Goal: Task Accomplishment & Management: Complete application form

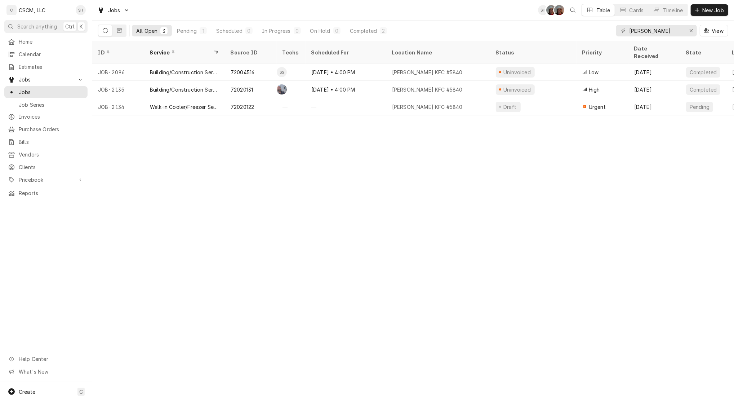
click at [364, 13] on span "New Job" at bounding box center [713, 10] width 25 height 8
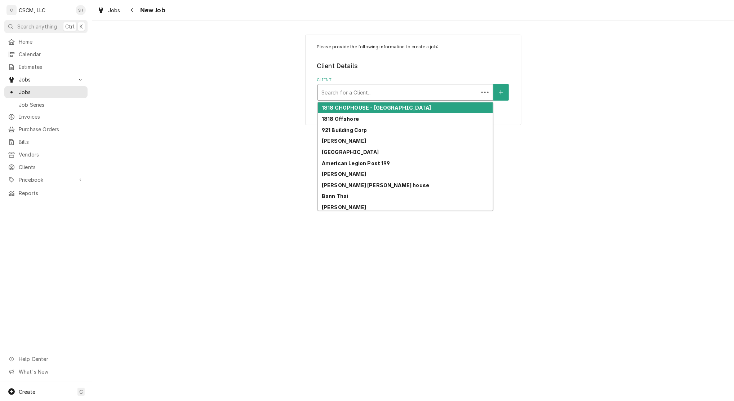
click at [371, 90] on div "Client" at bounding box center [398, 92] width 154 height 13
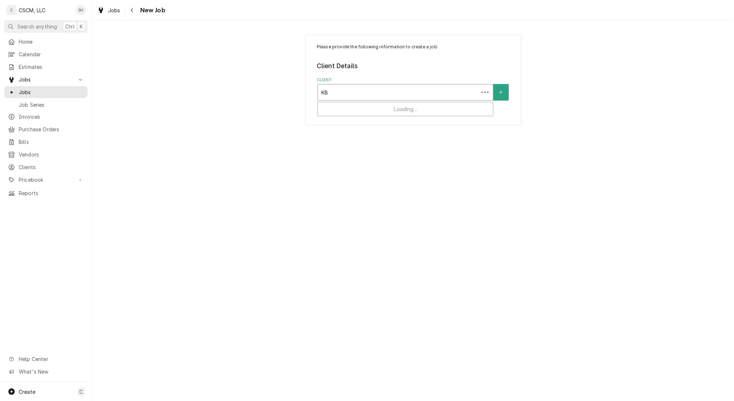
type input "KBP"
click at [367, 111] on div "KBP Foods" at bounding box center [405, 107] width 175 height 11
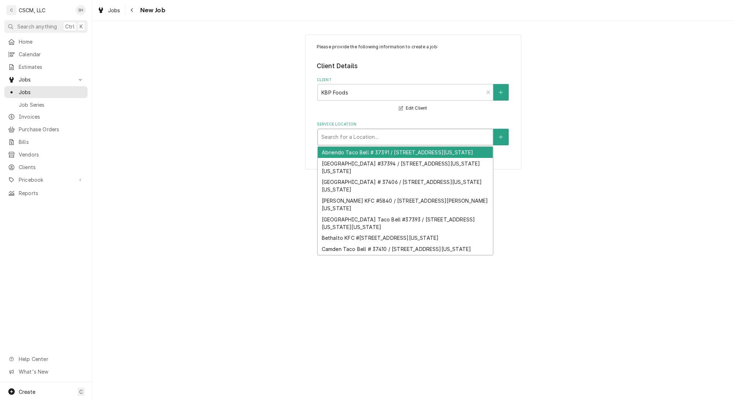
click at [329, 138] on div "Service Location" at bounding box center [405, 136] width 168 height 13
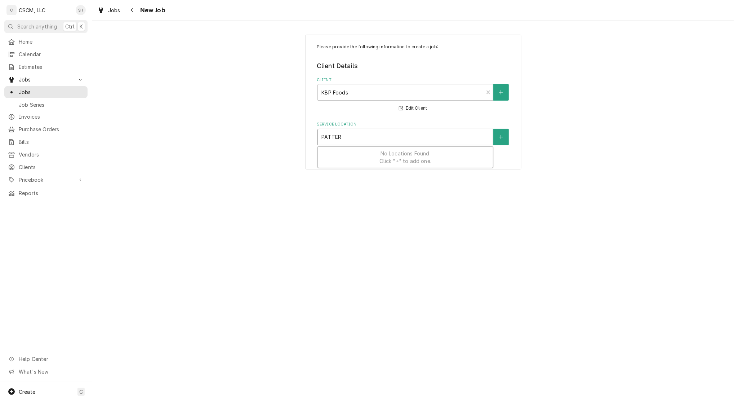
type input "PATTER"
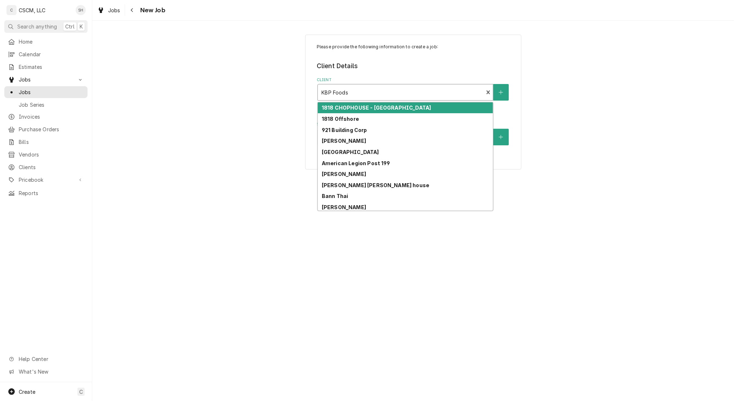
click at [365, 89] on div "Client" at bounding box center [400, 92] width 158 height 13
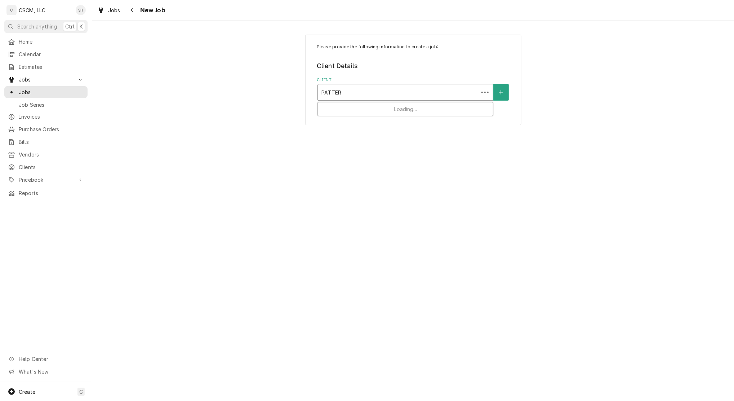
type input "PATTERS"
click at [372, 108] on div "Estel Foods" at bounding box center [405, 107] width 175 height 11
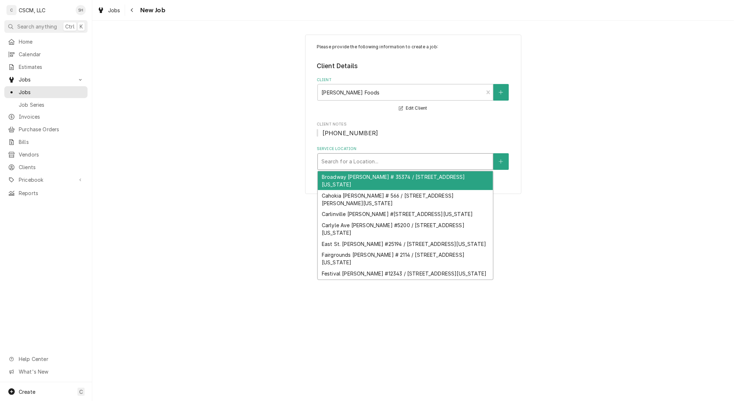
click at [353, 163] on div "Service Location" at bounding box center [405, 161] width 168 height 13
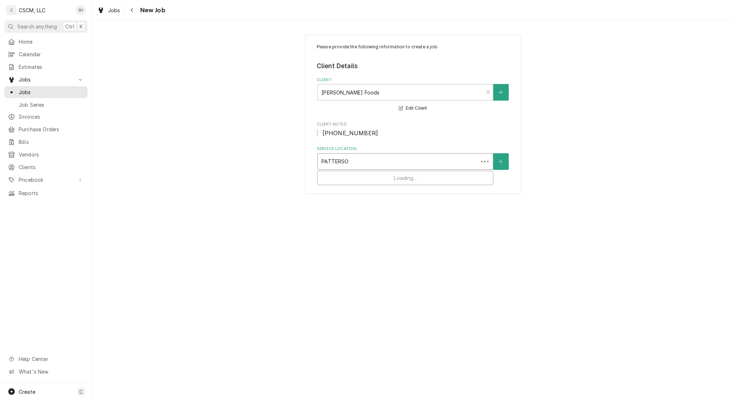
type input "PATTERSON"
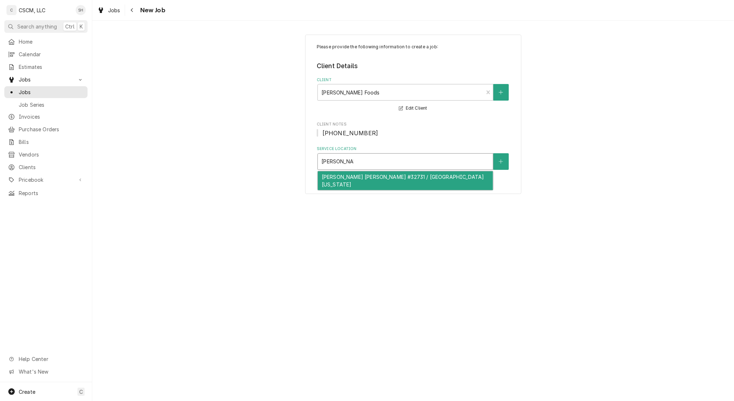
click at [358, 185] on div "Patterson McDonald's #32731 / 15 Florissant Oaks Shopping Center, Florissant, M…" at bounding box center [405, 180] width 175 height 19
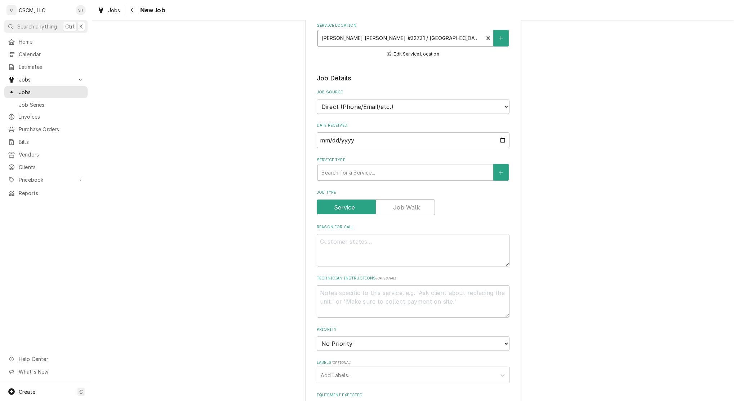
scroll to position [124, 0]
click at [326, 167] on div "Service Type" at bounding box center [405, 171] width 168 height 13
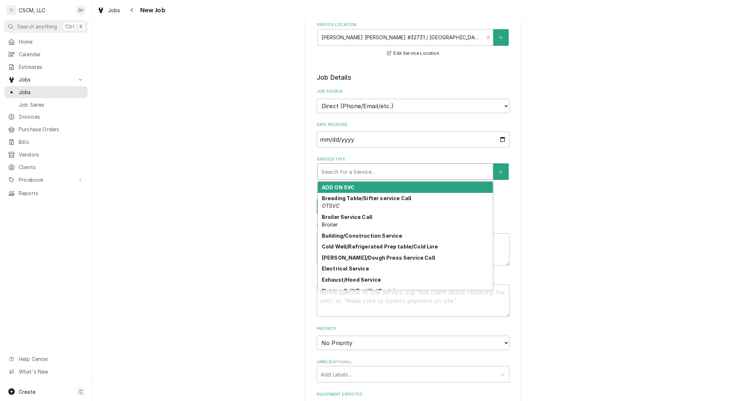
type textarea "x"
type input "R"
type textarea "x"
type input "REA"
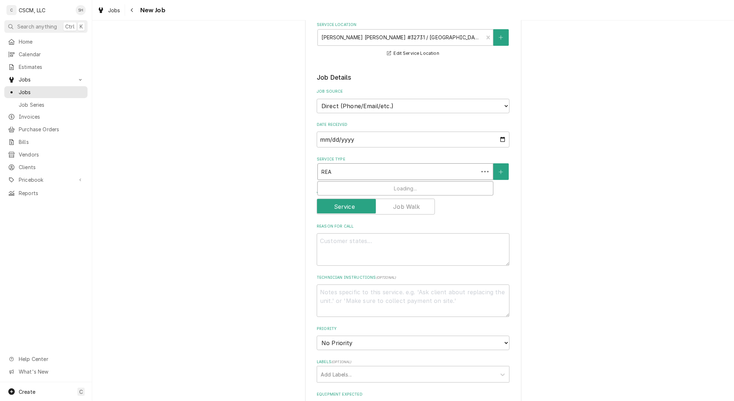
type textarea "x"
type input "REAC"
type textarea "x"
type input "REACH"
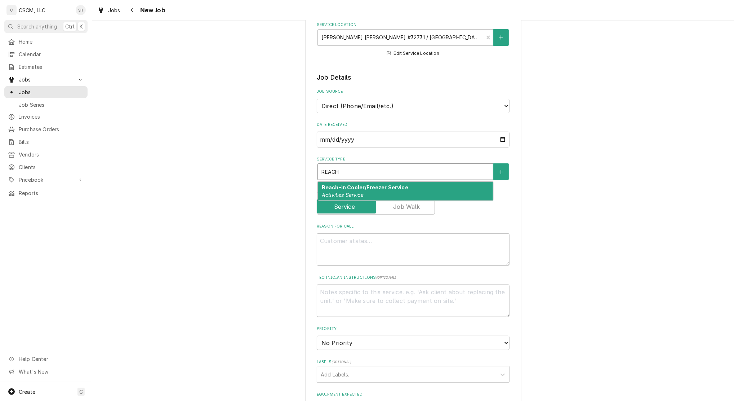
click at [336, 185] on strong "Reach-in Cooler/Freezer Service" at bounding box center [365, 187] width 86 height 6
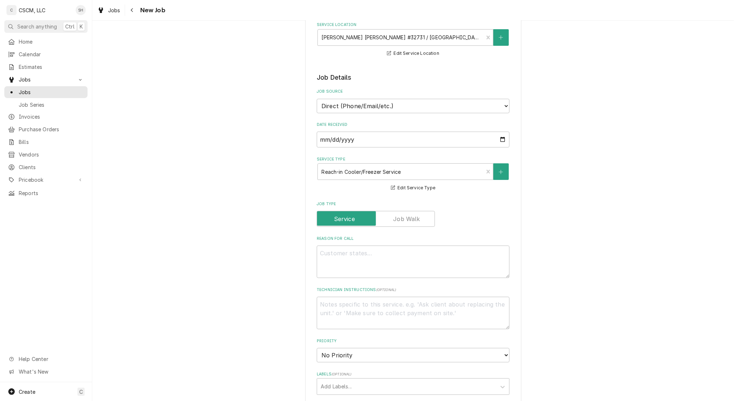
type textarea "x"
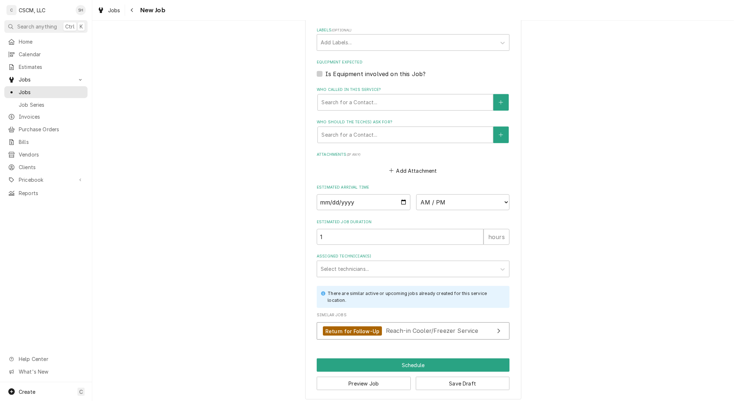
scroll to position [471, 0]
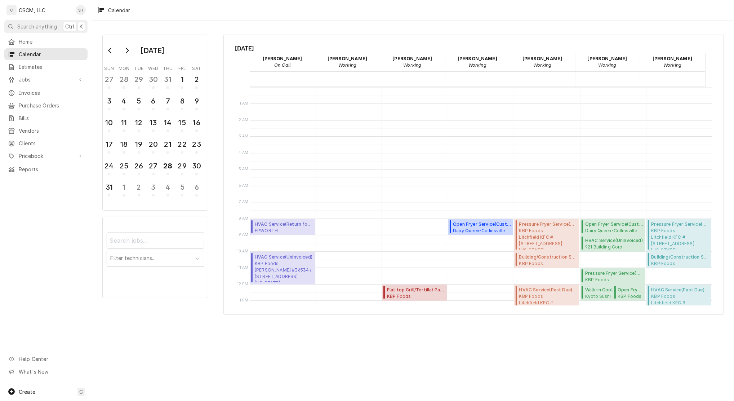
scroll to position [146, 0]
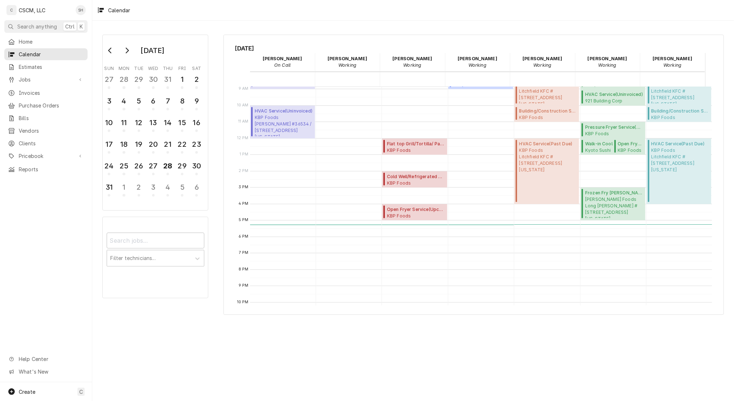
click at [49, 76] on span "Jobs" at bounding box center [46, 80] width 54 height 8
click at [49, 91] on span "Jobs" at bounding box center [51, 92] width 65 height 8
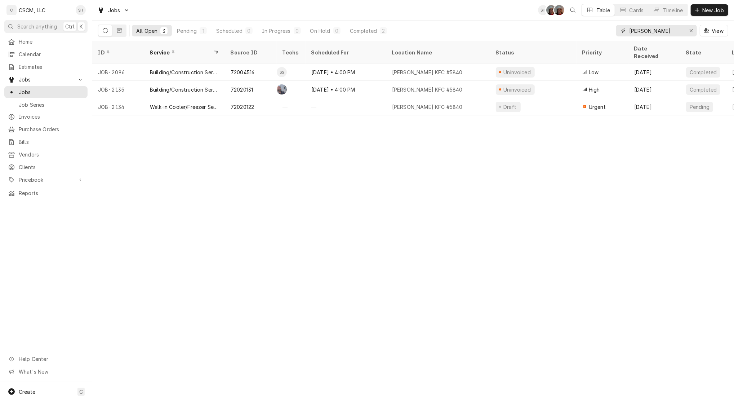
click at [691, 31] on icon "Erase input" at bounding box center [691, 30] width 4 height 5
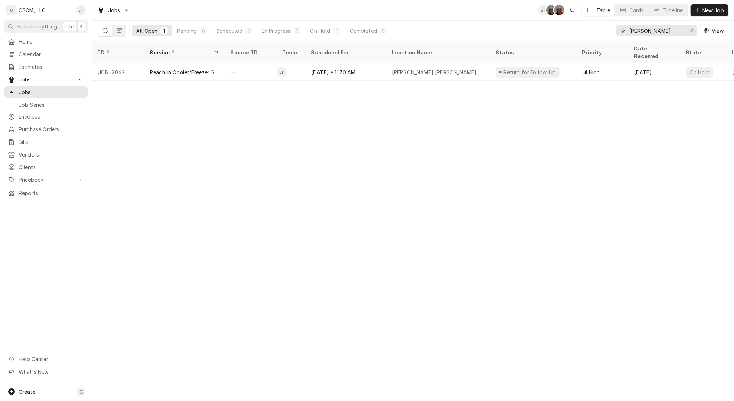
type input "[PERSON_NAME]"
click at [614, 63] on div "High" at bounding box center [603, 71] width 52 height 17
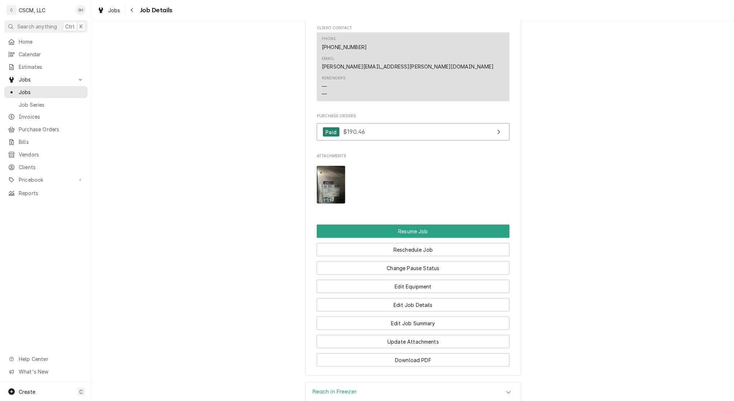
scroll to position [691, 0]
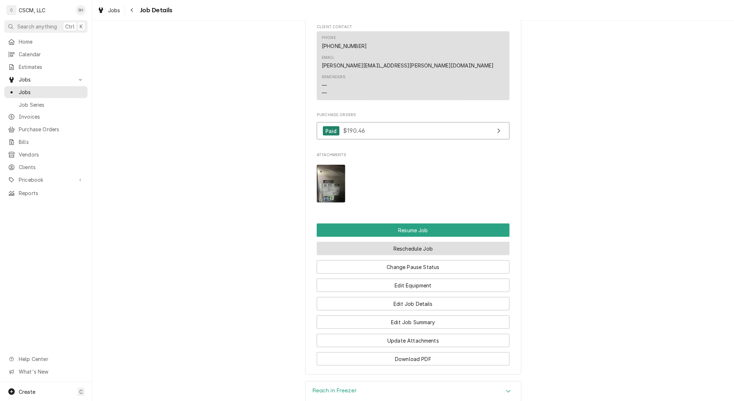
click at [368, 249] on button "Reschedule Job" at bounding box center [413, 248] width 193 height 13
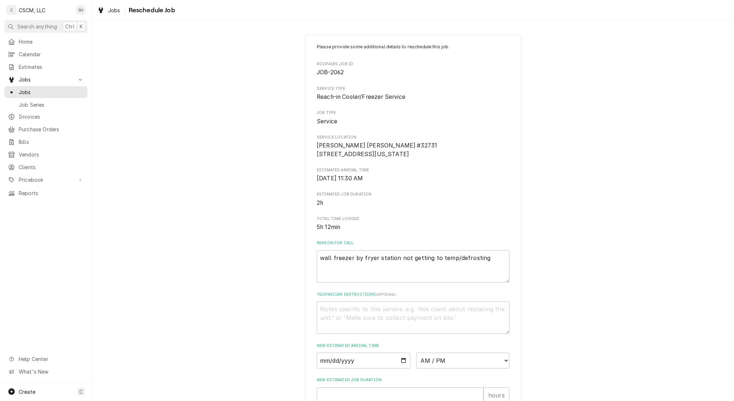
scroll to position [138, 0]
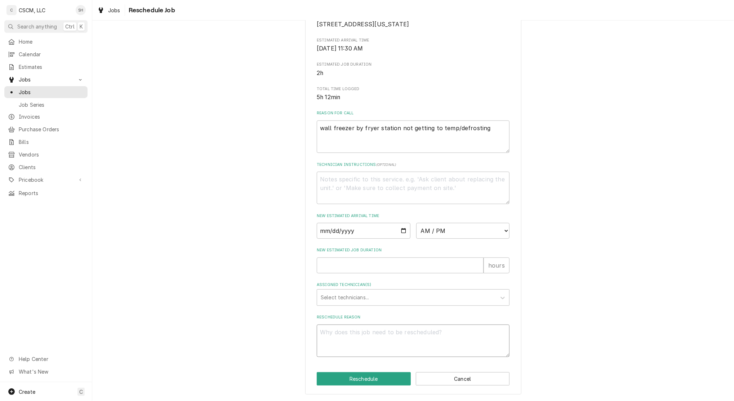
click at [325, 338] on textarea "Reschedule Reason" at bounding box center [413, 340] width 193 height 32
type textarea "x"
type textarea "J"
type textarea "x"
type textarea "[PERSON_NAME]"
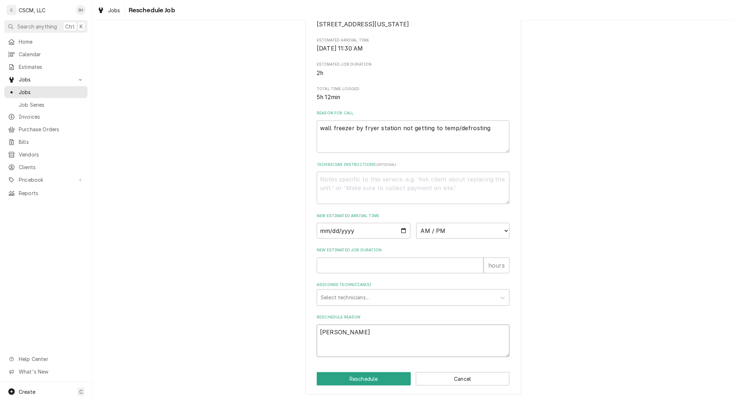
type textarea "x"
type textarea "JAM"
type textarea "x"
type textarea "JAME"
type textarea "x"
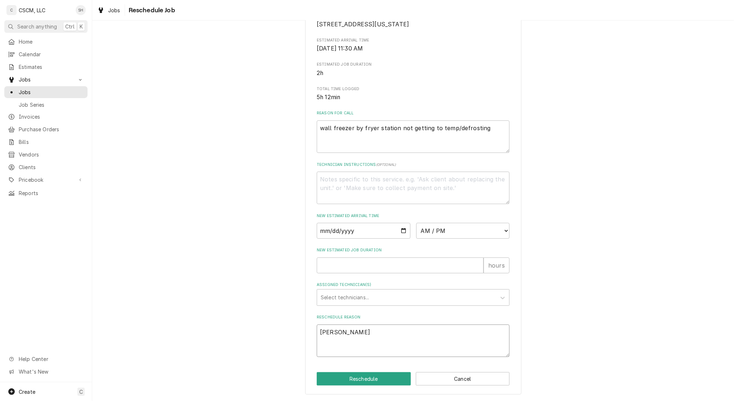
type textarea "JAMES"
type textarea "x"
type textarea "JAMES"
type textarea "x"
type textarea "JAMES C"
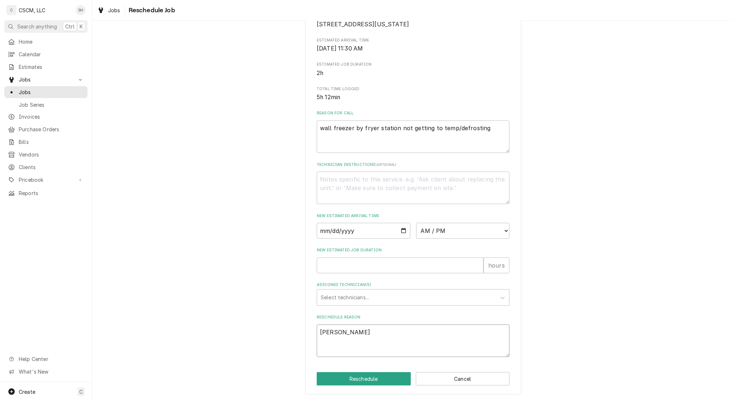
type textarea "x"
type textarea "JAMES CA"
type textarea "x"
type textarea "JAMES CAL"
type textarea "x"
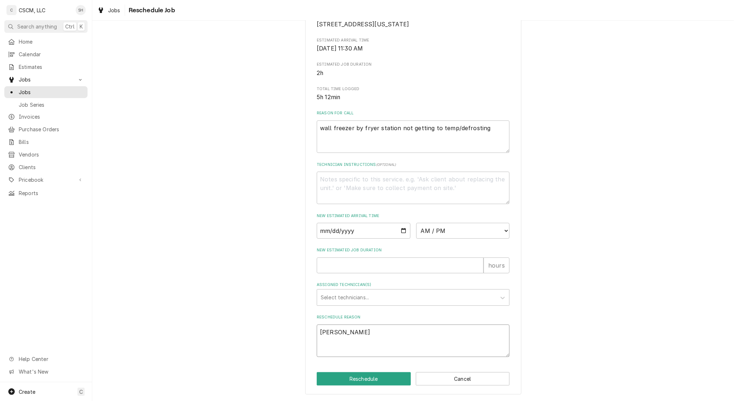
type textarea "JAMES CALL"
type textarea "x"
type textarea "JAMES CALLE"
type textarea "x"
type textarea "JAMES CALLED"
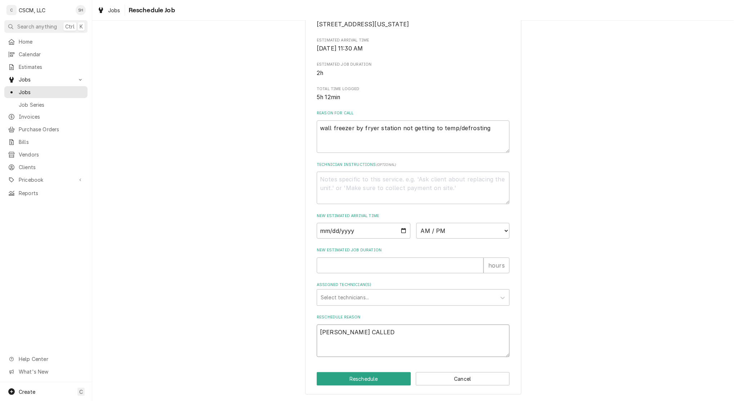
type textarea "x"
type textarea "JAMES CALLED"
type textarea "x"
type textarea "JAMES CALLED"
type textarea "x"
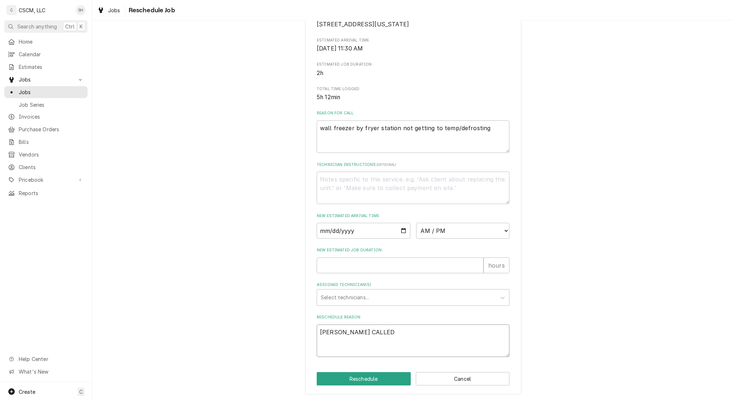
type textarea "JAMES CALLE"
type textarea "x"
type textarea "JAMES CALL"
type textarea "x"
type textarea "JAMES CAL"
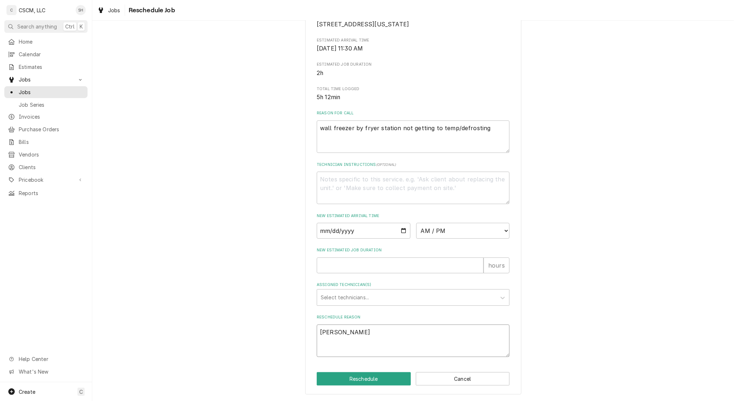
type textarea "x"
type textarea "JAMES CA"
type textarea "x"
type textarea "JAMES C"
type textarea "x"
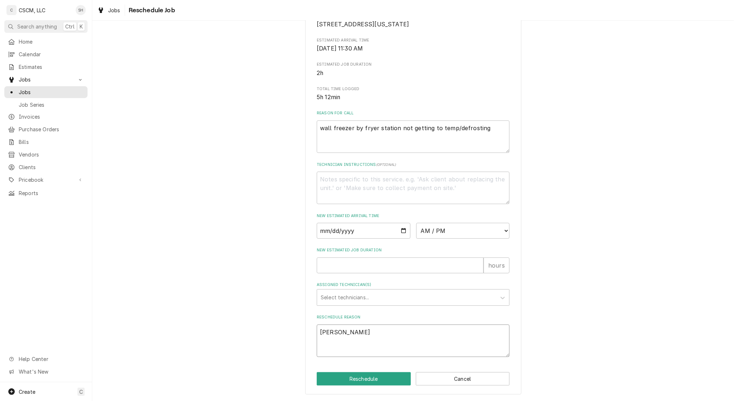
type textarea "JAMES"
type textarea "x"
type textarea "JAMES"
type textarea "x"
type textarea "JAME"
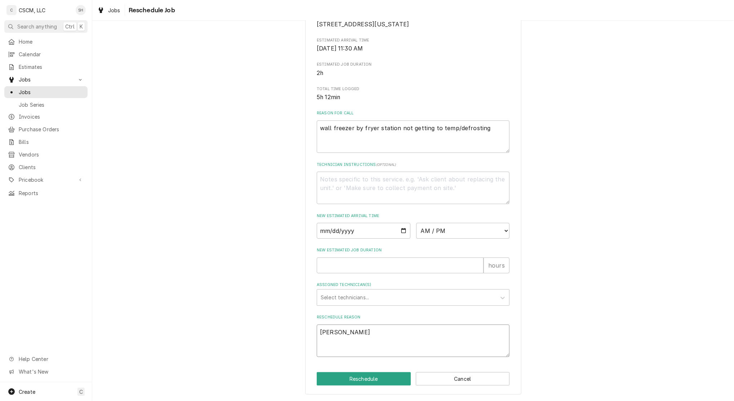
type textarea "x"
type textarea "JAM"
type textarea "x"
type textarea "JA"
type textarea "x"
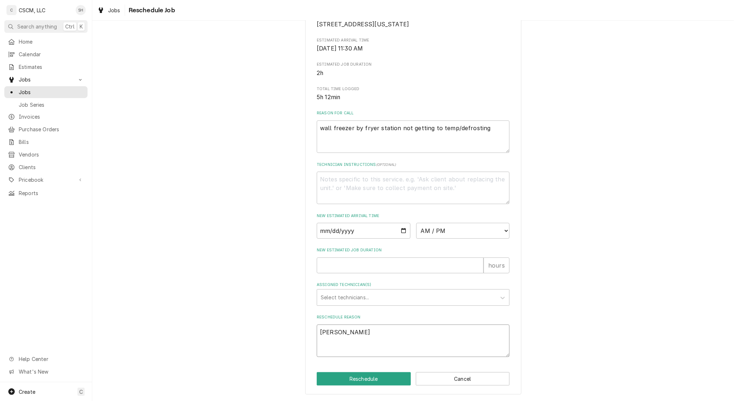
type textarea "J"
type textarea "x"
type textarea "Ja"
type textarea "x"
type textarea "Jam"
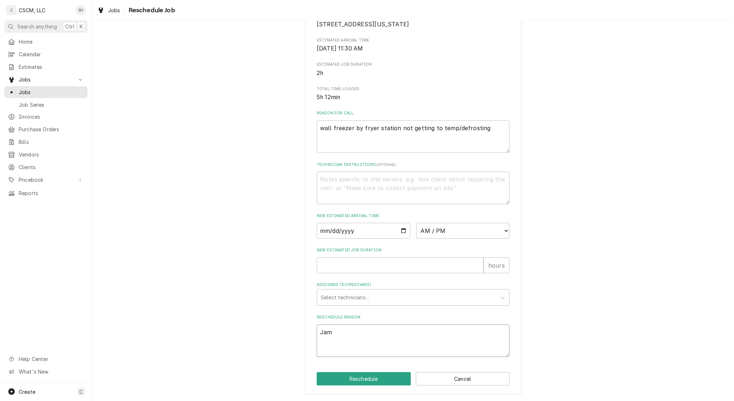
type textarea "x"
type textarea "Jame"
type textarea "x"
type textarea "James"
type textarea "x"
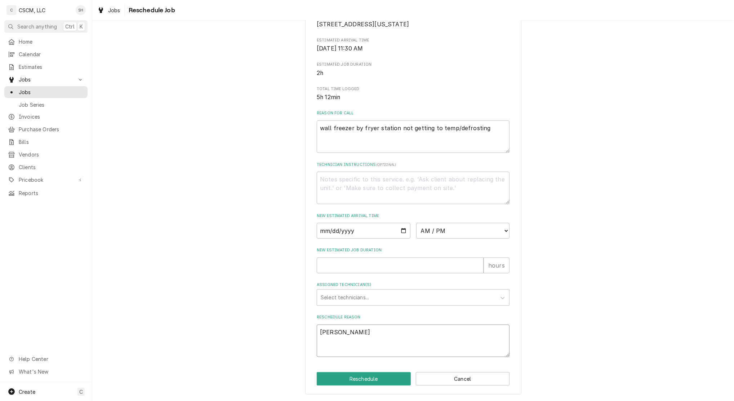
type textarea "James"
type textarea "x"
type textarea "James c"
type textarea "x"
type textarea "James cal"
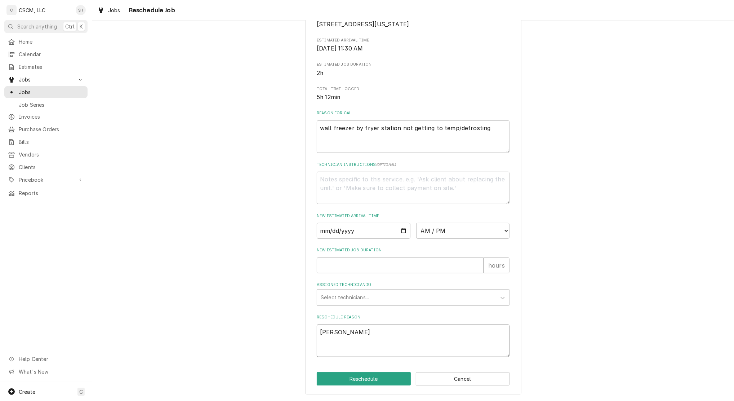
type textarea "x"
type textarea "James call"
type textarea "x"
type textarea "James calle"
type textarea "x"
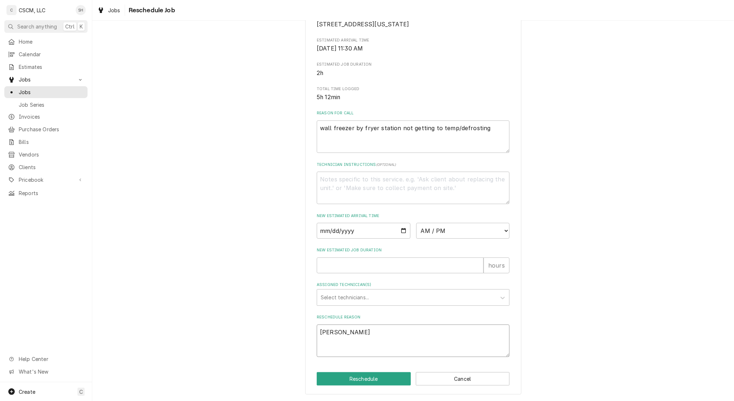
type textarea "James called"
type textarea "x"
type textarea "James called"
type textarea "x"
type textarea "James called a"
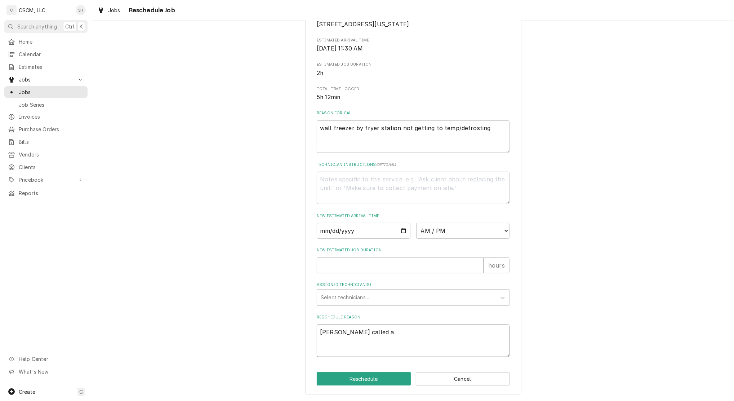
type textarea "x"
type textarea "James called an"
type textarea "x"
type textarea "James called and"
type textarea "x"
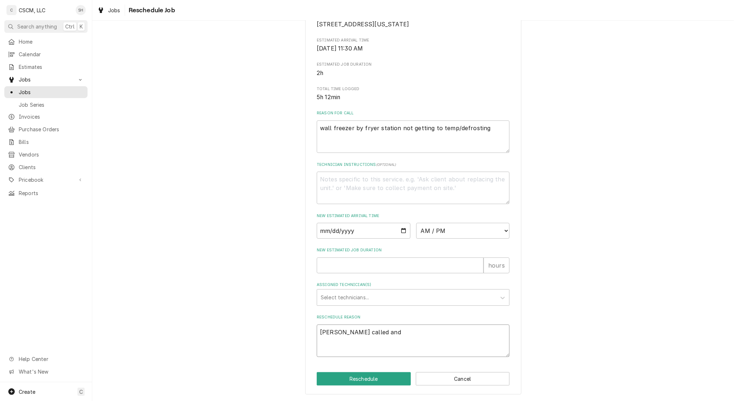
type textarea "James called and"
type textarea "x"
type textarea "James called and l"
type textarea "x"
type textarea "James called and le"
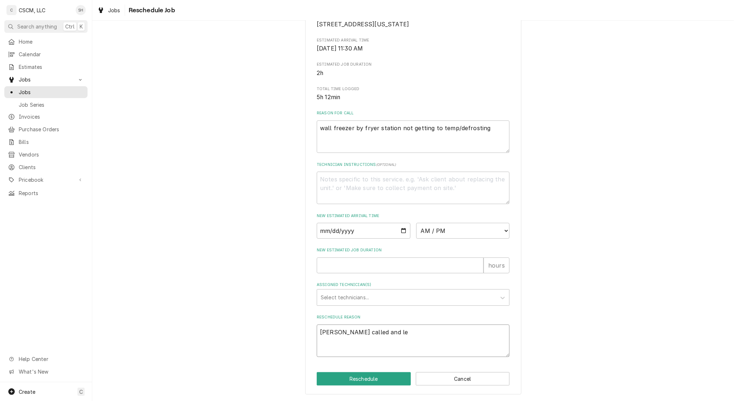
type textarea "x"
type textarea "James called and let"
type textarea "x"
type textarea "James called and let"
type textarea "x"
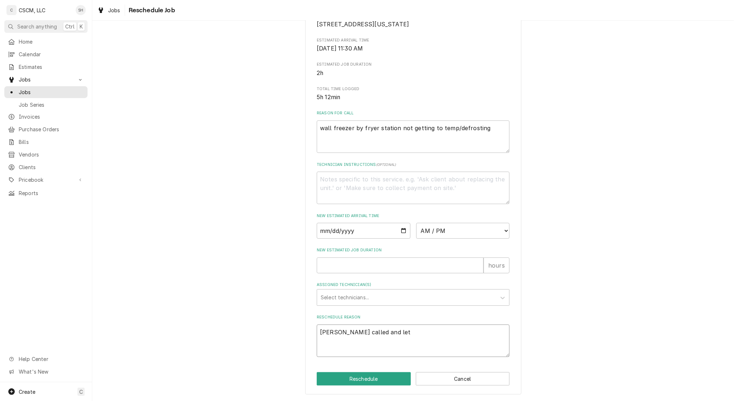
type textarea "James called and let u"
type textarea "x"
type textarea "James called and let us"
type textarea "x"
type textarea "James called and let us"
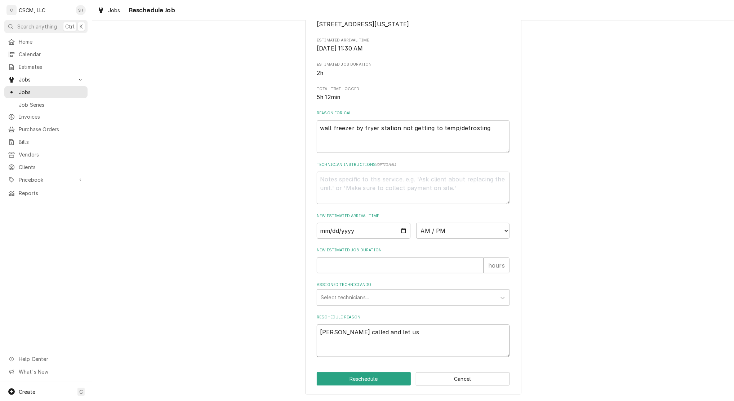
type textarea "x"
type textarea "James called and let us k"
type textarea "x"
type textarea "James called and let us kn"
type textarea "x"
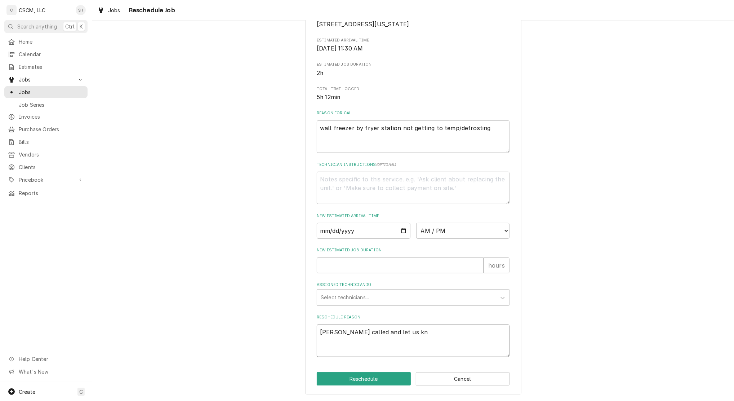
type textarea "James called and let us kno"
type textarea "x"
type textarea "James called and let us know"
type textarea "x"
type textarea "James called and let us know"
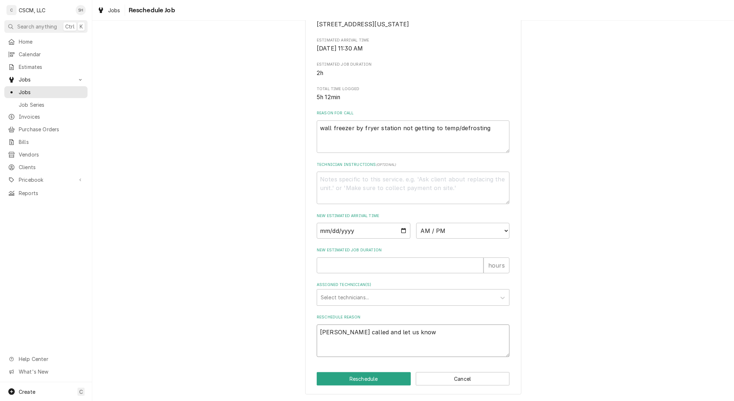
type textarea "x"
type textarea "James called and let us know t"
type textarea "x"
type textarea "James called and let us know to"
type textarea "x"
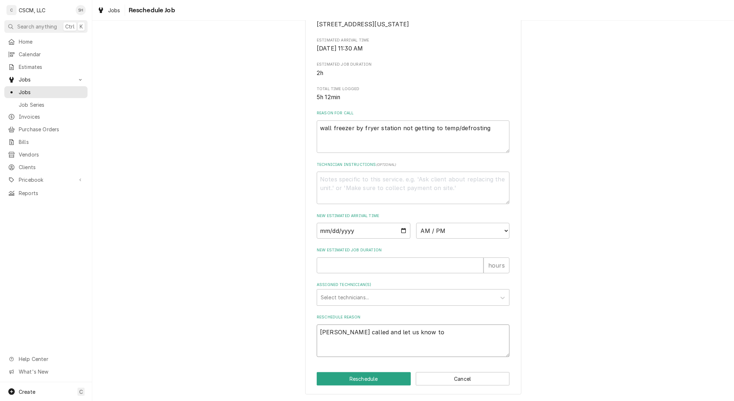
type textarea "James called and let us know tod"
type textarea "x"
type textarea "James called and let us know toda"
type textarea "x"
type textarea "James called and let us know today"
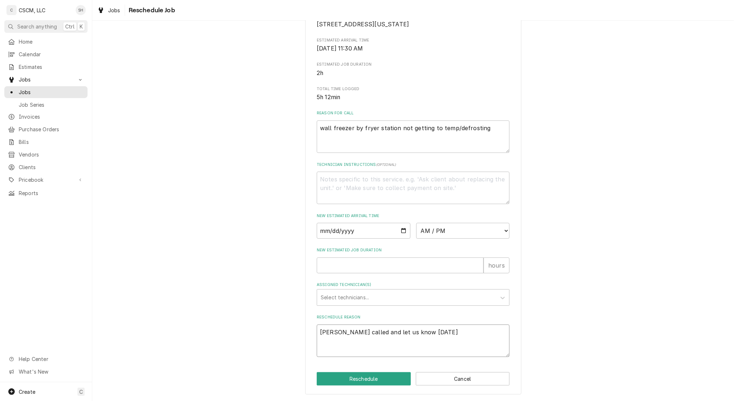
type textarea "x"
type textarea "James called and let us know today"
click at [494, 129] on textarea "wall freezer by fryer station not getting to temp/defrosting" at bounding box center [413, 136] width 193 height 32
click at [421, 346] on textarea "James called and let us know today" at bounding box center [413, 340] width 193 height 32
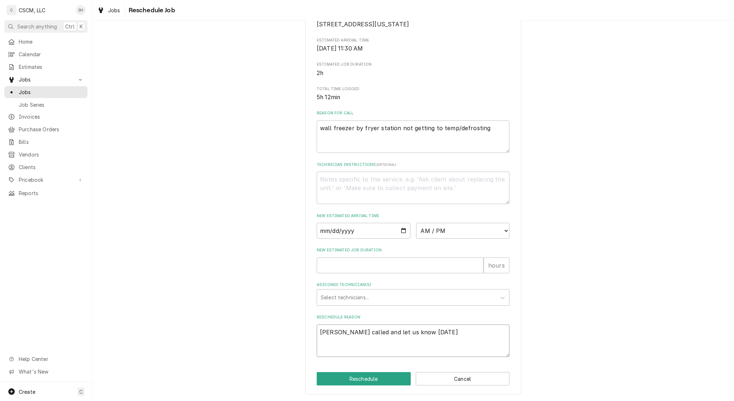
type textarea "x"
type textarea "James called and let us know today t"
type textarea "x"
type textarea "James called and let us know today th"
type textarea "x"
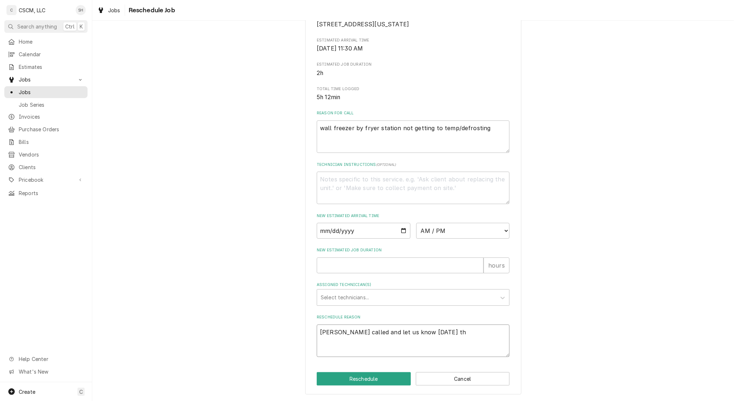
type textarea "James called and let us know today tha"
type textarea "x"
type textarea "James called and let us know today that"
type textarea "x"
type textarea "James called and let us know today that"
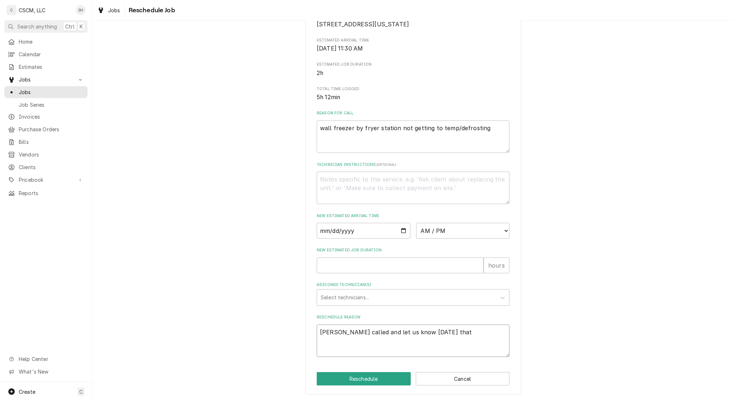
type textarea "x"
type textarea "James called and let us know today that i"
type textarea "x"
type textarea "James called and let us know today that it"
type textarea "x"
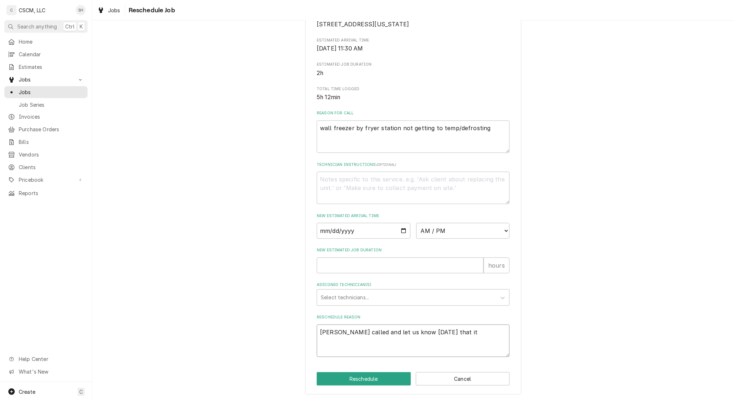
type textarea "James called and let us know today that it"
type textarea "x"
type textarea "James called and let us know today that it i"
type textarea "x"
type textarea "James called and let us know today that it is"
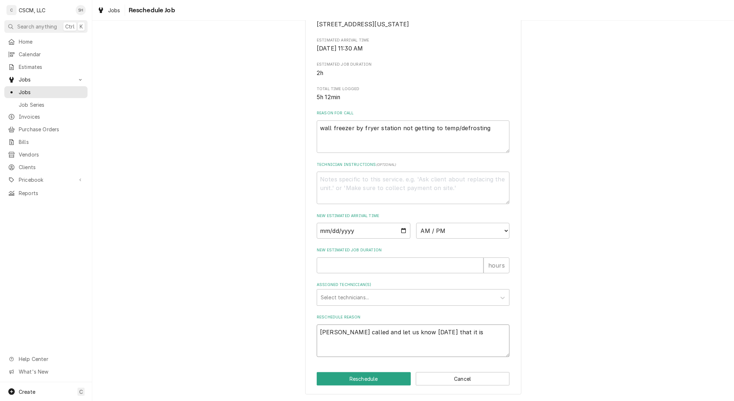
type textarea "x"
type textarea "James called and let us know today that it is"
type textarea "x"
type textarea "James called and let us know today that it is s"
type textarea "x"
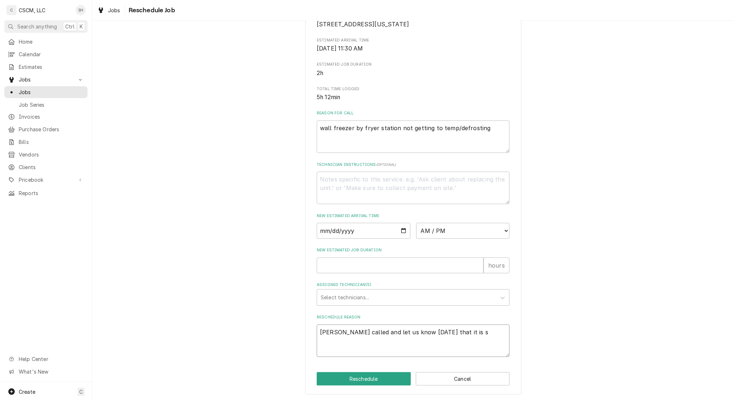
type textarea "James called and let us know today that it is st"
type textarea "x"
type textarea "James called and let us know today that it is sti"
type textarea "x"
type textarea "James called and let us know today that it is stil"
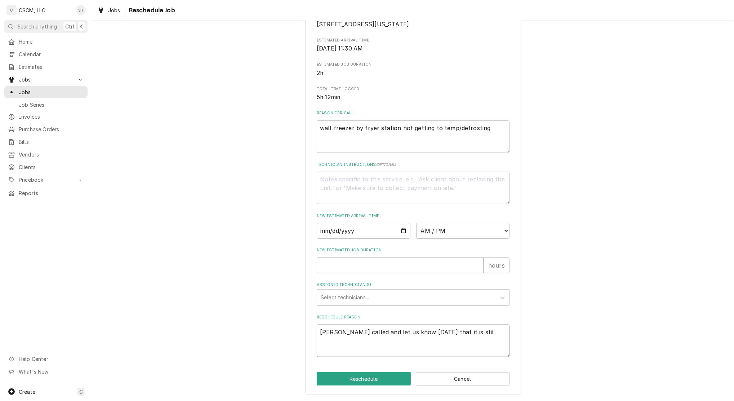
type textarea "x"
type textarea "James called and let us know today that it is still"
type textarea "x"
type textarea "James called and let us know today that it is still"
type textarea "x"
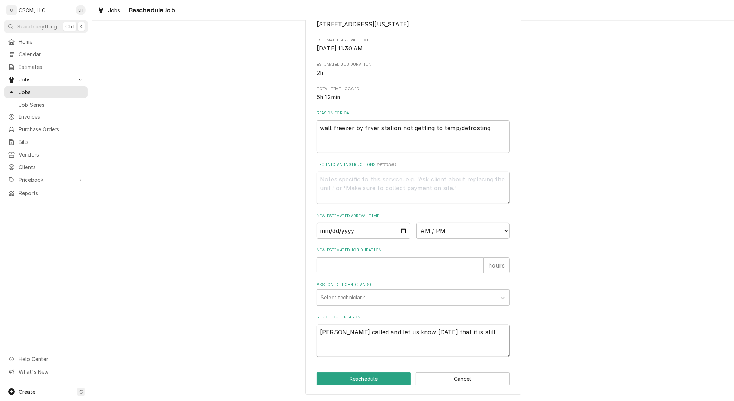
type textarea "James called and let us know today that it is still n"
type textarea "x"
type textarea "James called and let us know today that it is still not"
type textarea "x"
type textarea "James called and let us know today that it is still not"
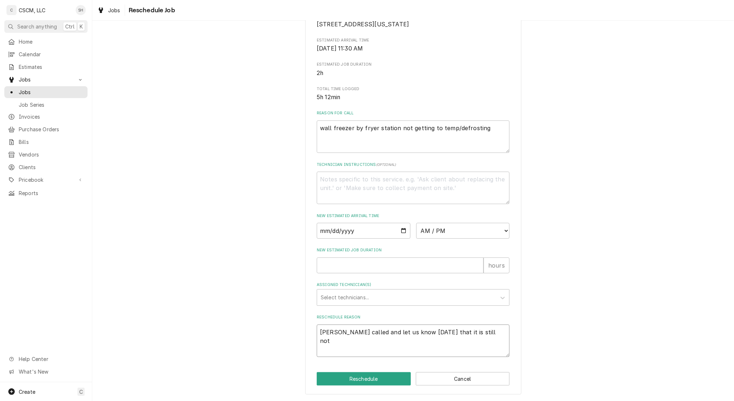
type textarea "x"
type textarea "James called and let us know today that it is still not w"
type textarea "x"
type textarea "James called and let us know today that it is still not wo"
type textarea "x"
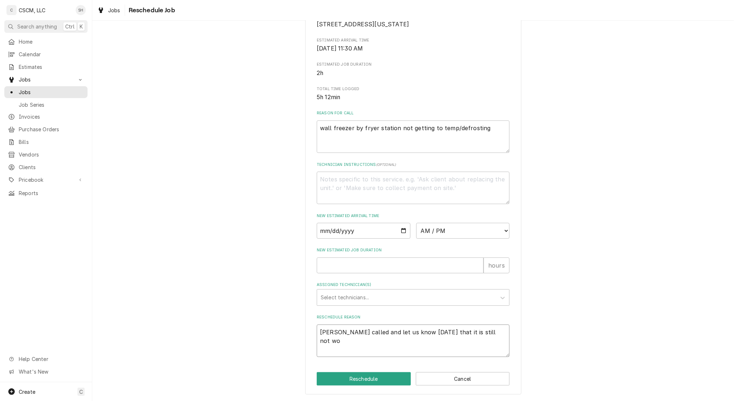
type textarea "James called and let us know today that it is still not wor"
type textarea "x"
type textarea "James called and let us know today that it is still not work"
type textarea "x"
type textarea "James called and let us know today that it is still not worki"
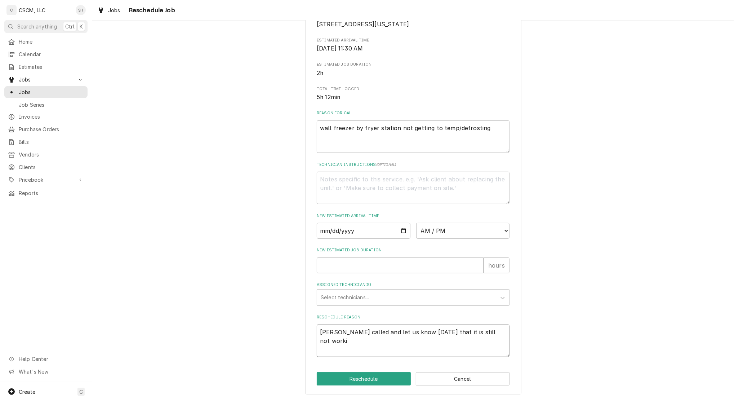
type textarea "x"
type textarea "James called and let us know today that it is still not workin"
type textarea "x"
type textarea "James called and let us know today that it is still not working"
type textarea "x"
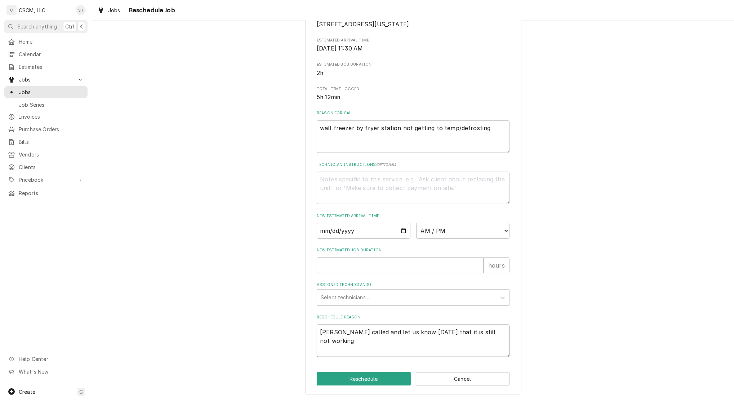
type textarea "[PERSON_NAME] called and let us know [DATE] that it is still not working."
type textarea "x"
type textarea "[PERSON_NAME] called and let us know [DATE] that it is still not working."
type textarea "x"
type textarea "James called and let us know today that it is still not working. p"
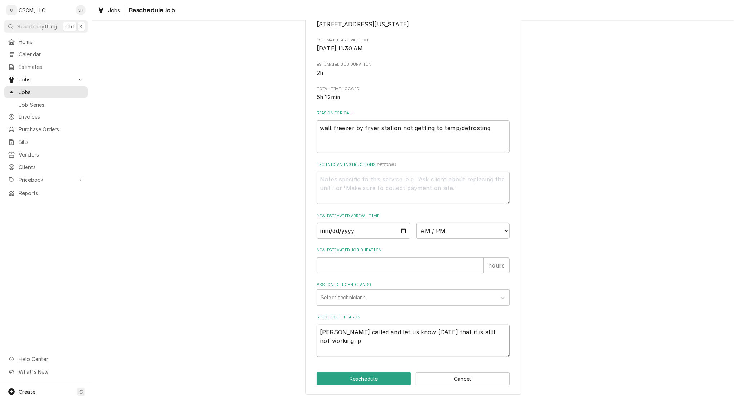
type textarea "x"
type textarea "James called and let us know today that it is still not working. pl"
type textarea "x"
type textarea "James called and let us know today that it is still not working. ple"
type textarea "x"
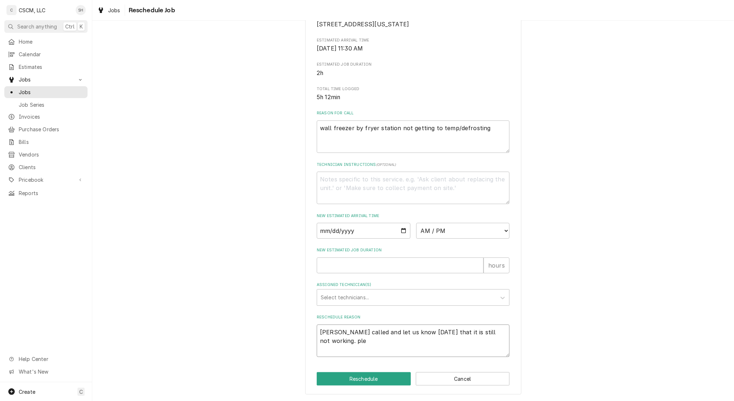
type textarea "James called and let us know today that it is still not working. plea"
type textarea "x"
type textarea "James called and let us know today that it is still not working. pleas"
type textarea "x"
type textarea "James called and let us know today that it is still not working. please"
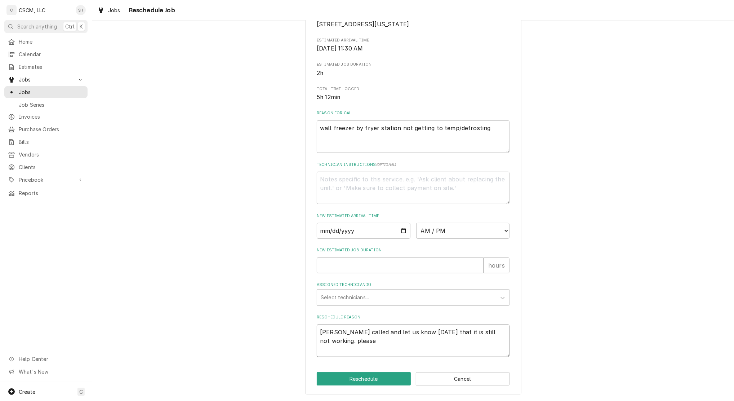
type textarea "x"
type textarea "James called and let us know today that it is still not working. please"
type textarea "x"
type textarea "James called and let us know today that it is still not working. please r"
type textarea "x"
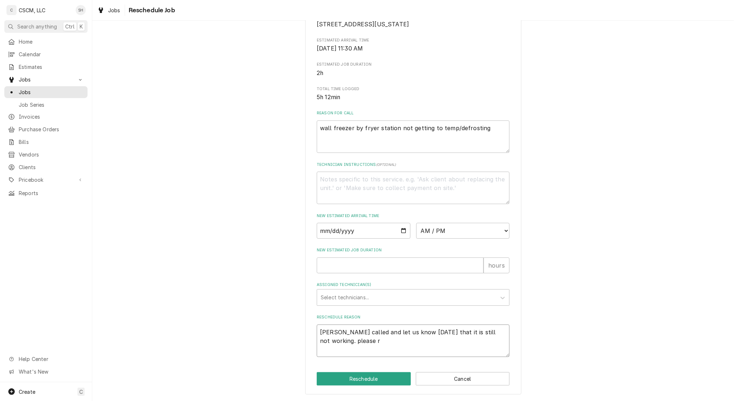
type textarea "James called and let us know today that it is still not working. please re"
type textarea "x"
type textarea "James called and let us know today that it is still not working. please ret"
type textarea "x"
type textarea "James called and let us know today that it is still not working. please retu"
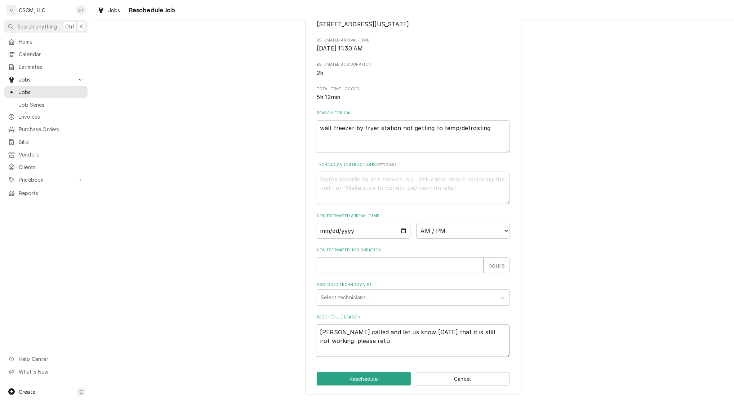
type textarea "x"
type textarea "James called and let us know today that it is still not working. please retur"
type textarea "x"
type textarea "James called and let us know today that it is still not working. please return"
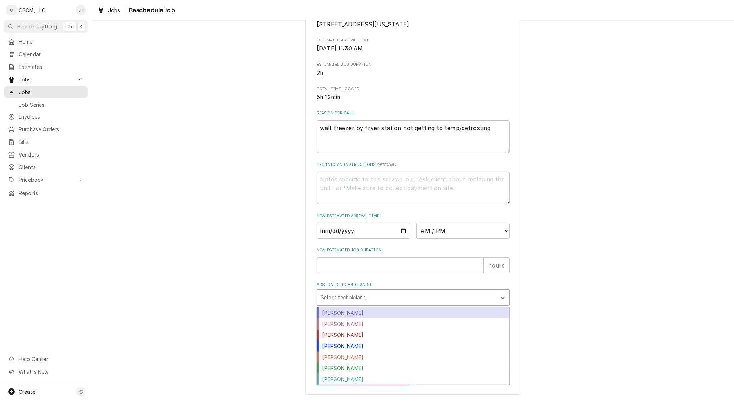
click at [384, 290] on div "Select technicians..." at bounding box center [406, 297] width 179 height 16
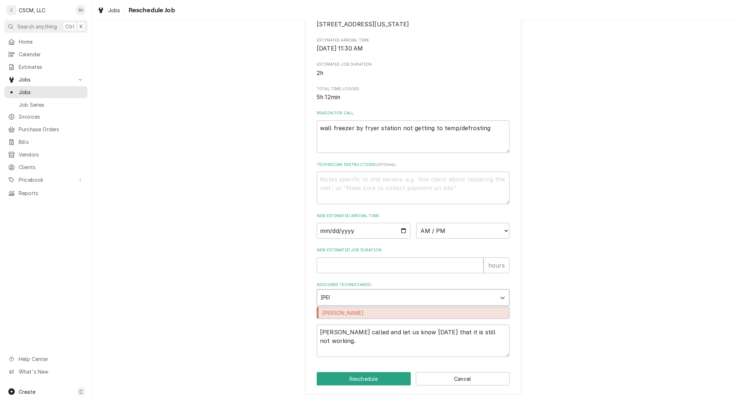
click at [386, 315] on div "Jonnie Pakovich" at bounding box center [413, 312] width 192 height 11
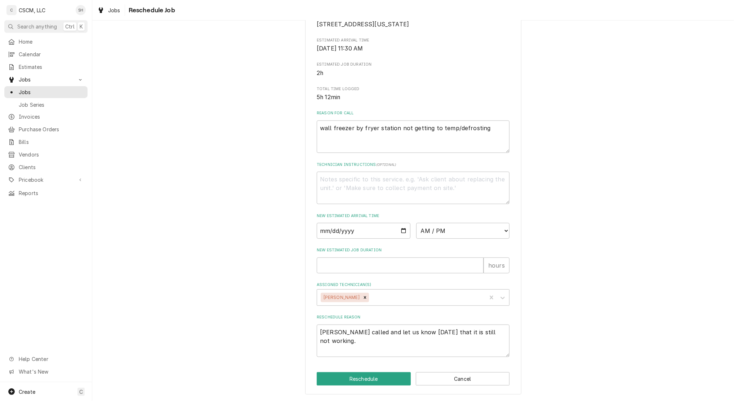
click at [278, 156] on div "Please provide some additional details to reschedule this job. Roopairs Job ID …" at bounding box center [413, 149] width 642 height 502
click at [400, 232] on input "Date" at bounding box center [364, 231] width 94 height 16
drag, startPoint x: 458, startPoint y: 232, endPoint x: 454, endPoint y: 234, distance: 5.0
click at [454, 234] on select "AM / PM 6:00 AM 6:15 AM 6:30 AM 6:45 AM 7:00 AM 7:15 AM 7:30 AM 7:45 AM 8:00 AM…" at bounding box center [463, 231] width 94 height 16
click at [416, 223] on select "AM / PM 6:00 AM 6:15 AM 6:30 AM 6:45 AM 7:00 AM 7:15 AM 7:30 AM 7:45 AM 8:00 AM…" at bounding box center [463, 231] width 94 height 16
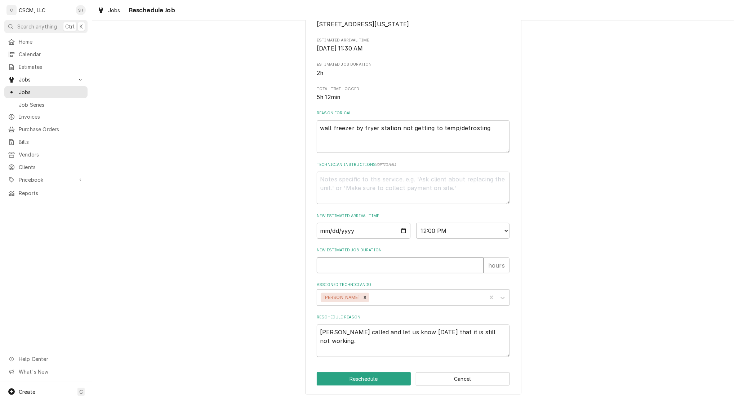
click at [451, 267] on input "New Estimated Job Duration" at bounding box center [400, 265] width 167 height 16
click at [373, 383] on button "Reschedule" at bounding box center [364, 378] width 94 height 13
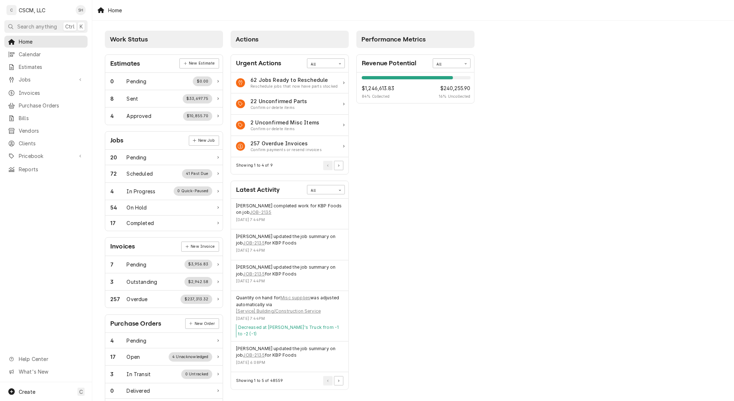
click at [44, 51] on span "Calendar" at bounding box center [51, 54] width 65 height 8
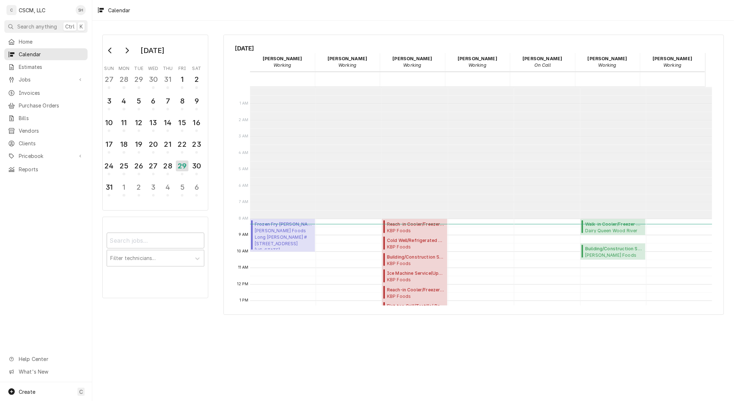
scroll to position [131, 0]
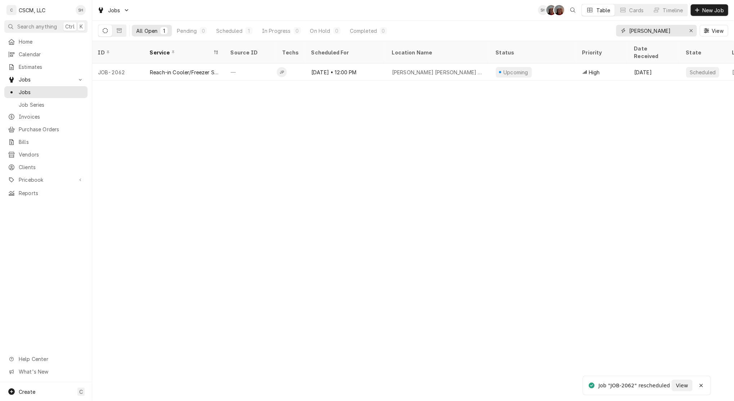
click at [694, 35] on button "Erase input" at bounding box center [691, 31] width 12 height 12
type input "[PERSON_NAME]"
click at [693, 28] on div "Erase input" at bounding box center [691, 30] width 7 height 7
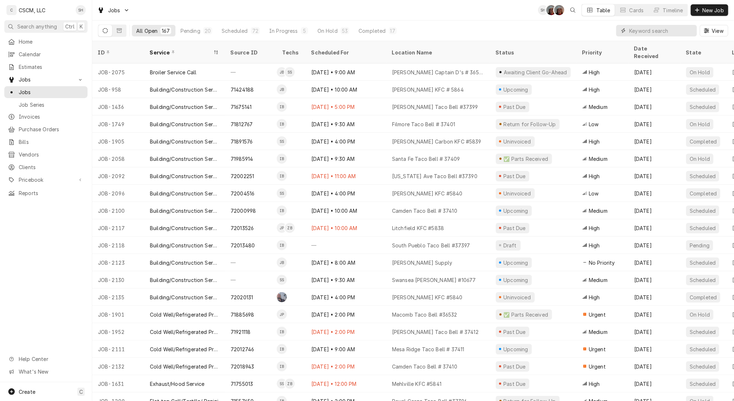
click at [644, 28] on input "Dynamic Content Wrapper" at bounding box center [661, 31] width 64 height 12
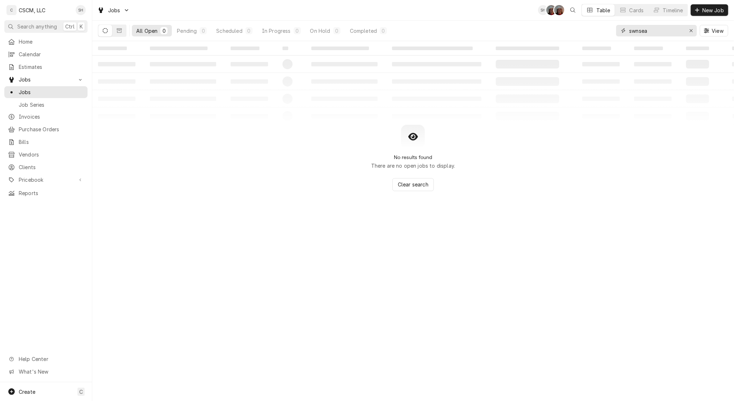
type input "swnsea"
click at [692, 28] on icon "Erase input" at bounding box center [691, 30] width 4 height 5
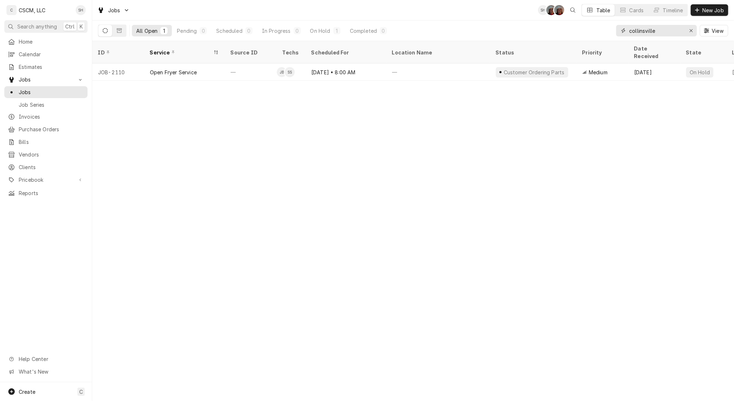
type input "collinsville"
click at [407, 72] on tr "JOB-2110 Open Fryer Service — JB SS [DATE] • 8:00 AM — Customer Ordering Parts …" at bounding box center [676, 71] width 1168 height 17
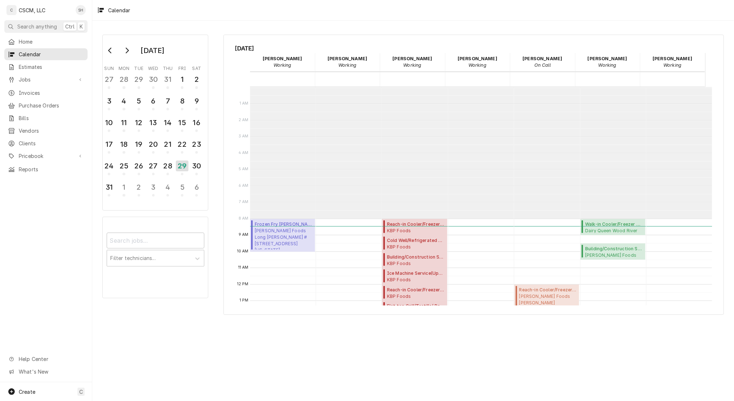
scroll to position [131, 0]
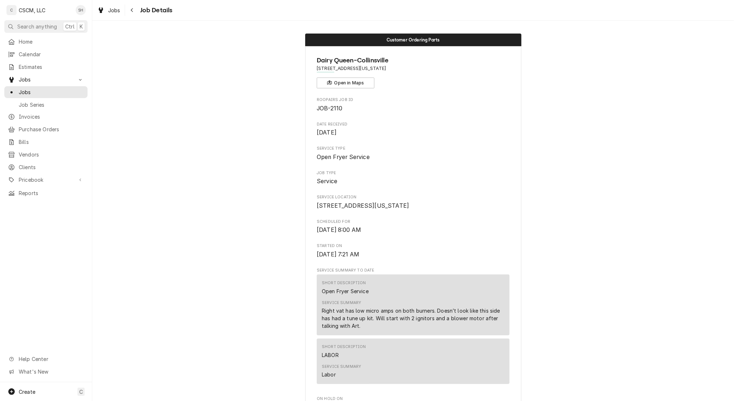
click at [132, 9] on icon "Navigate back" at bounding box center [132, 10] width 2 height 4
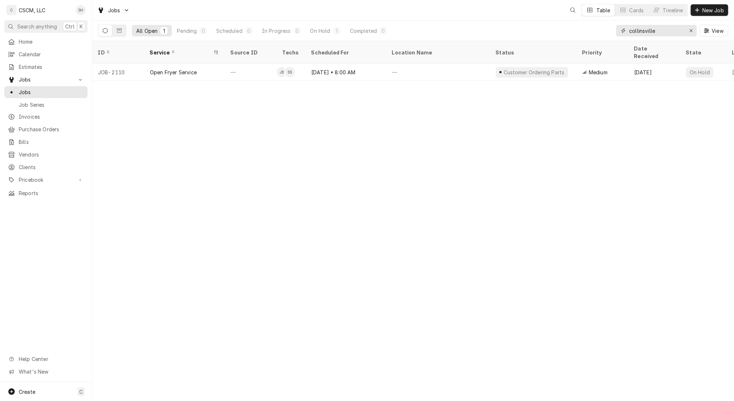
click at [696, 28] on button "Erase input" at bounding box center [691, 31] width 12 height 12
type input "bethalto"
click at [691, 28] on icon "Erase input" at bounding box center [691, 30] width 4 height 5
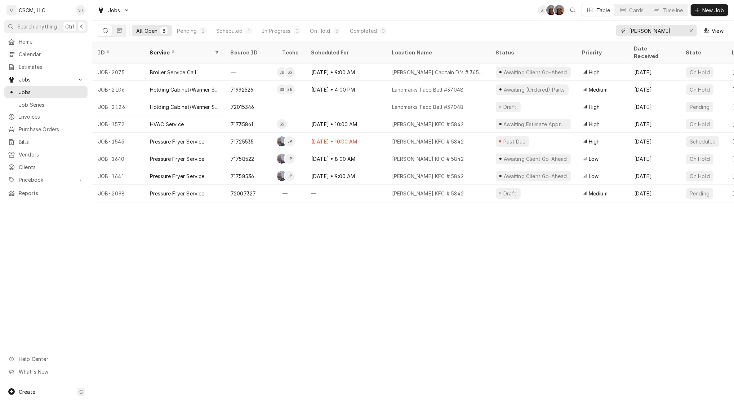
type input "alton"
click at [463, 102] on div "Landmarks Taco Bell #37048" at bounding box center [438, 106] width 104 height 17
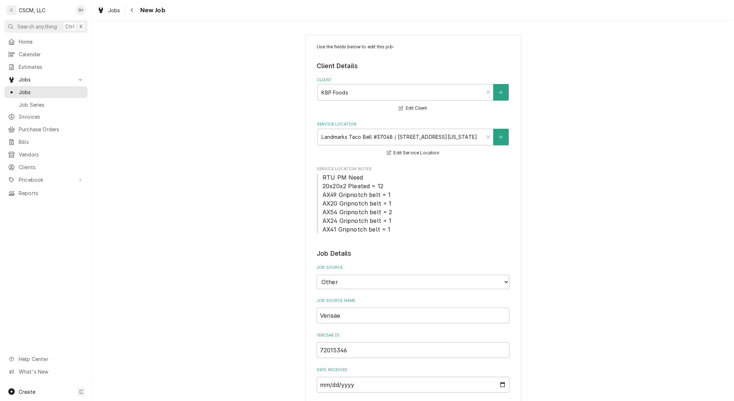
type textarea "x"
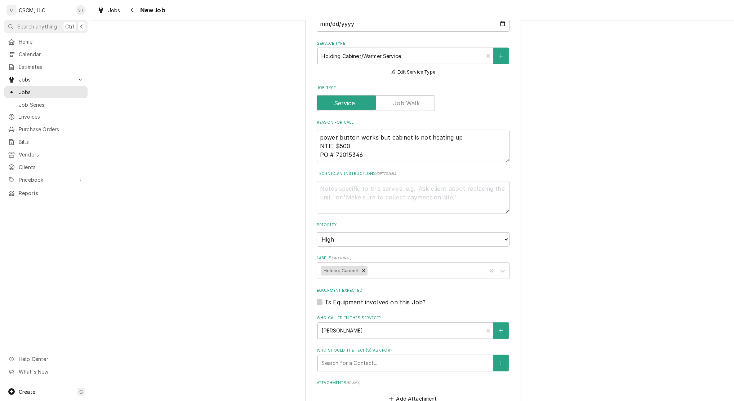
scroll to position [545, 0]
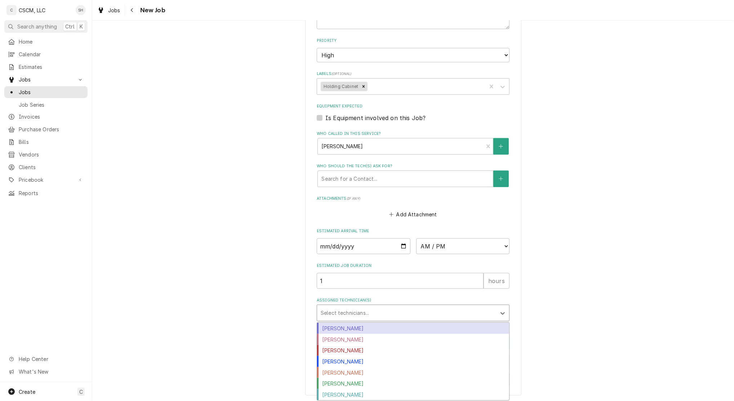
click at [352, 307] on div "Assigned Technician(s)" at bounding box center [407, 312] width 172 height 13
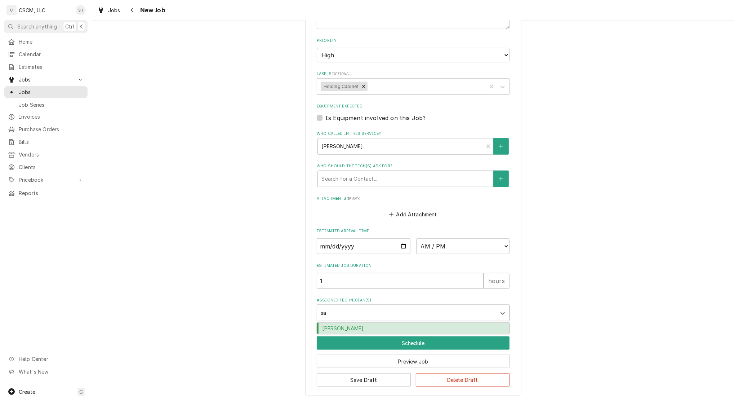
type input "[PERSON_NAME]"
click at [364, 329] on div "[PERSON_NAME]" at bounding box center [413, 328] width 192 height 11
type textarea "x"
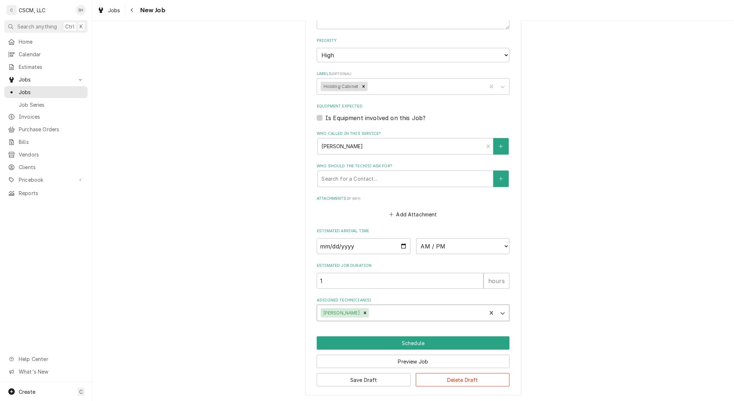
type textarea "x"
click at [497, 247] on select "AM / PM 6:00 AM 6:15 AM 6:30 AM 6:45 AM 7:00 AM 7:15 AM 7:30 AM 7:45 AM 8:00 AM…" at bounding box center [463, 246] width 94 height 16
select select "13:00:00"
click at [416, 238] on select "AM / PM 6:00 AM 6:15 AM 6:30 AM 6:45 AM 7:00 AM 7:15 AM 7:30 AM 7:45 AM 8:00 AM…" at bounding box center [463, 246] width 94 height 16
type textarea "x"
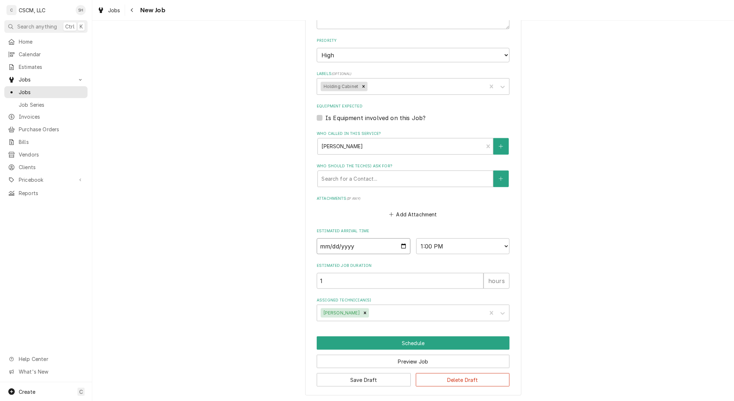
click at [400, 247] on input "Date" at bounding box center [364, 246] width 94 height 16
type input "2025-08-29"
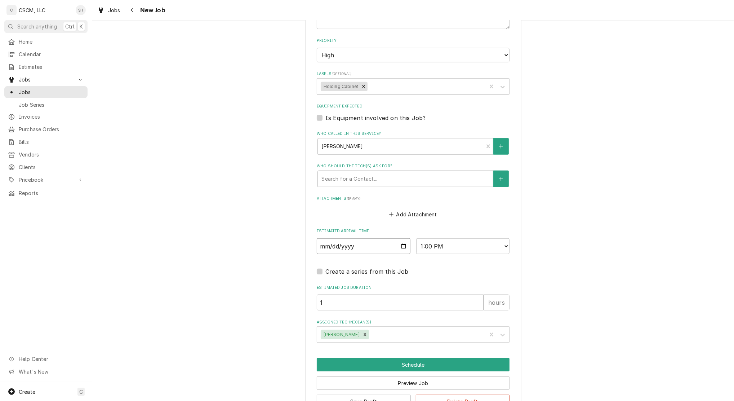
type textarea "x"
click at [459, 249] on select "AM / PM 6:00 AM 6:15 AM 6:30 AM 6:45 AM 7:00 AM 7:15 AM 7:30 AM 7:45 AM 8:00 AM…" at bounding box center [463, 246] width 94 height 16
select select "11:30:00"
click at [416, 238] on select "AM / PM 6:00 AM 6:15 AM 6:30 AM 6:45 AM 7:00 AM 7:15 AM 7:30 AM 7:45 AM 8:00 AM…" at bounding box center [463, 246] width 94 height 16
type textarea "x"
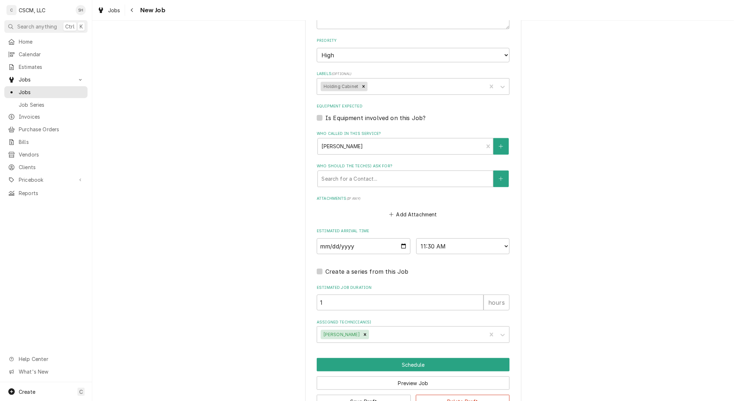
click at [466, 243] on select "AM / PM 6:00 AM 6:15 AM 6:30 AM 6:45 AM 7:00 AM 7:15 AM 7:30 AM 7:45 AM 8:00 AM…" at bounding box center [463, 246] width 94 height 16
select select "11:00:00"
click at [416, 238] on select "AM / PM 6:00 AM 6:15 AM 6:30 AM 6:45 AM 7:00 AM 7:15 AM 7:30 AM 7:45 AM 8:00 AM…" at bounding box center [463, 246] width 94 height 16
click at [453, 204] on div "Attachments ( if any ) Add Attachment" at bounding box center [413, 208] width 193 height 24
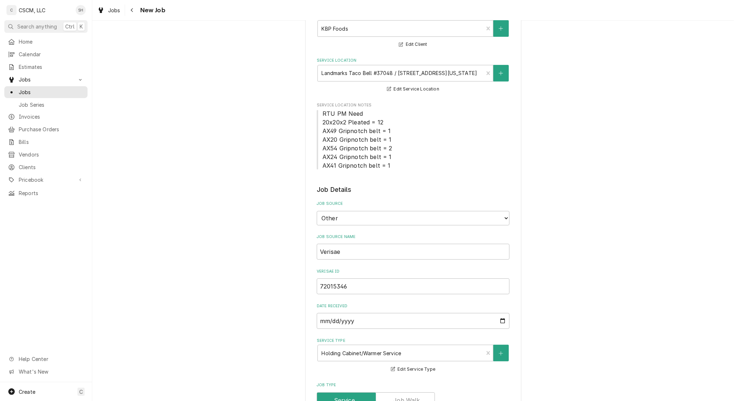
scroll to position [48, 0]
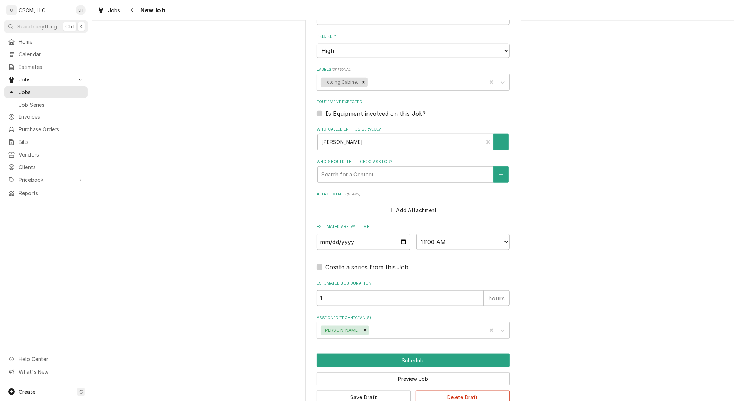
scroll to position [567, 0]
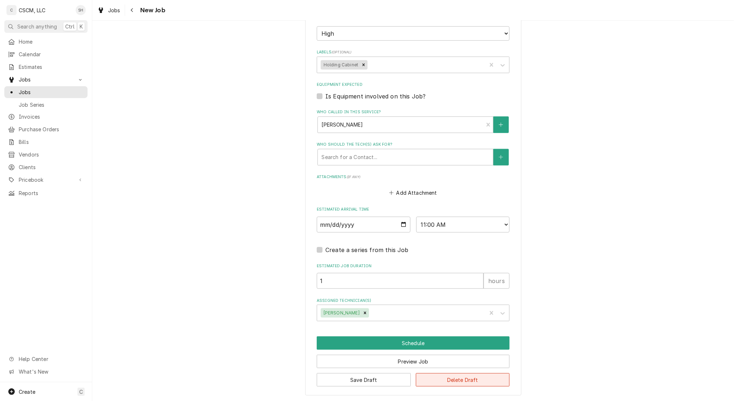
click at [451, 376] on button "Delete Draft" at bounding box center [463, 379] width 94 height 13
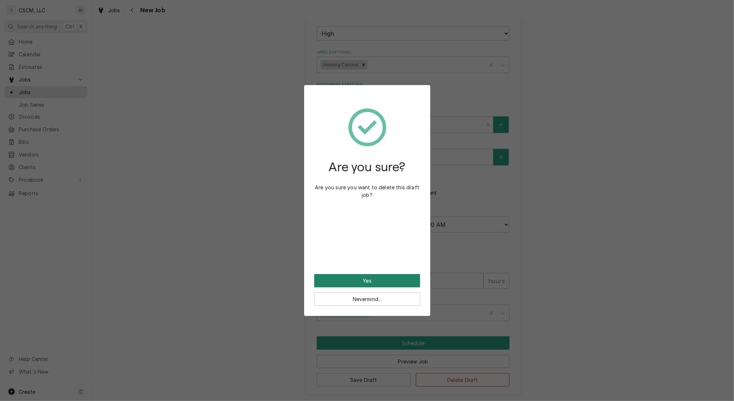
click at [391, 277] on button "Yes" at bounding box center [367, 280] width 106 height 13
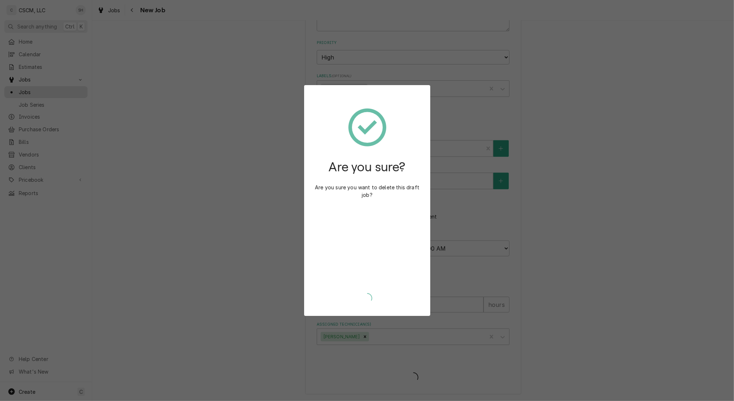
scroll to position [541, 0]
type textarea "x"
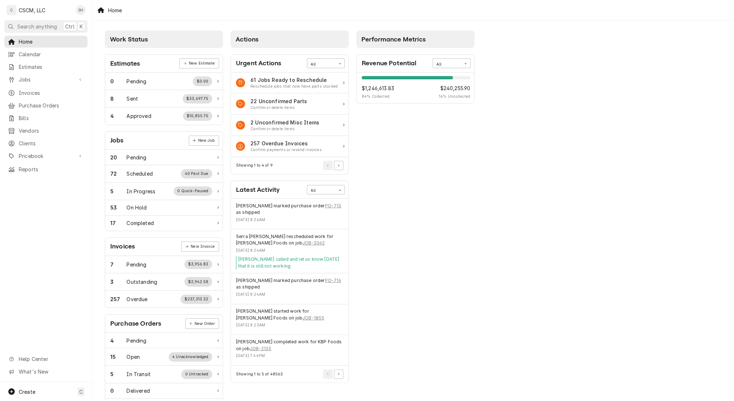
click at [56, 83] on link "Jobs" at bounding box center [45, 80] width 83 height 12
click at [57, 93] on div "Jobs" at bounding box center [46, 92] width 80 height 9
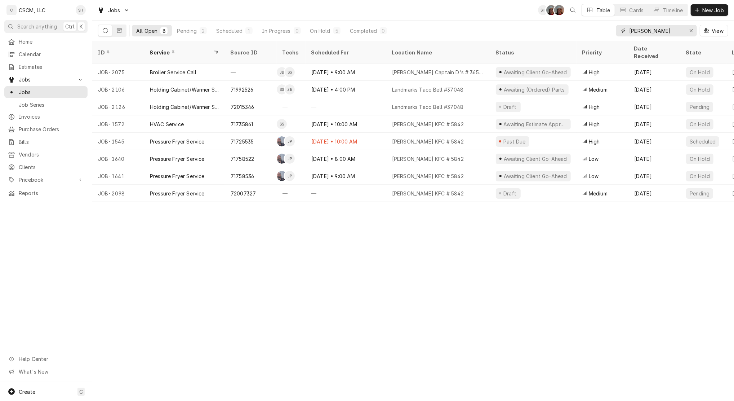
click at [689, 32] on icon "Erase input" at bounding box center [691, 30] width 4 height 5
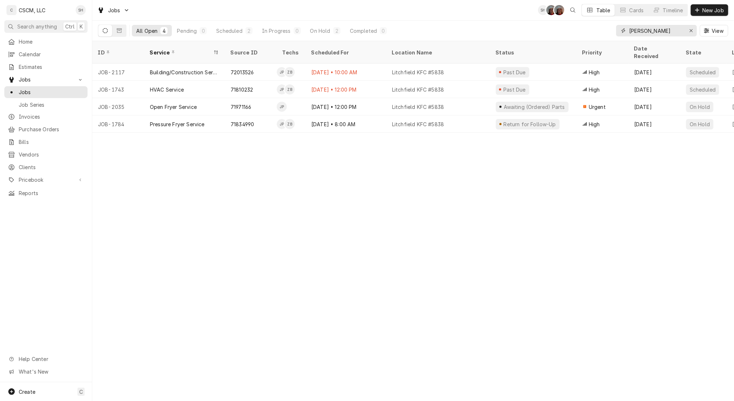
type input "[PERSON_NAME]"
click at [155, 103] on div "Open Fryer Service" at bounding box center [173, 107] width 47 height 8
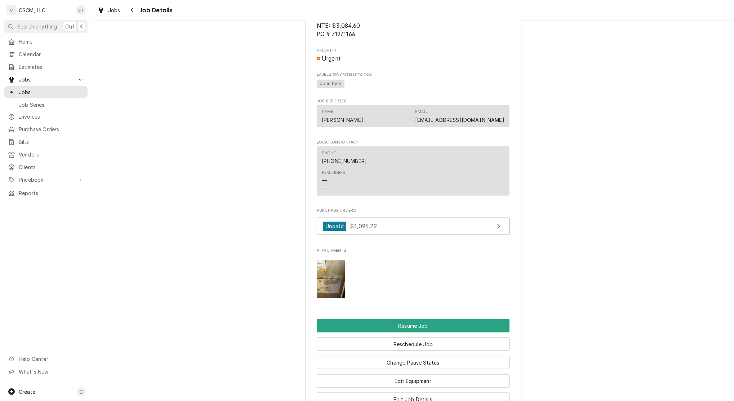
scroll to position [840, 0]
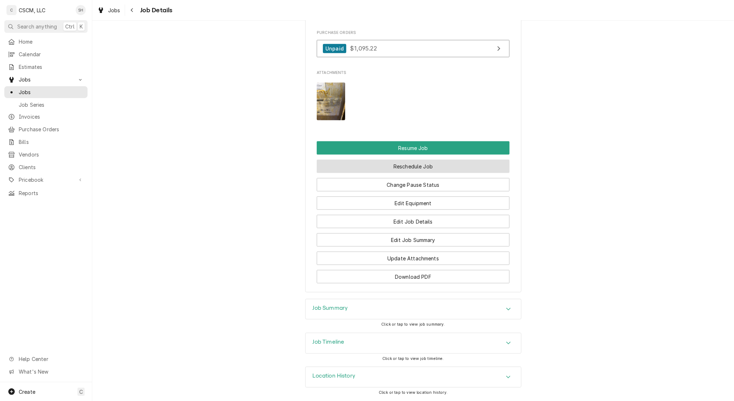
click at [422, 170] on button "Reschedule Job" at bounding box center [413, 166] width 193 height 13
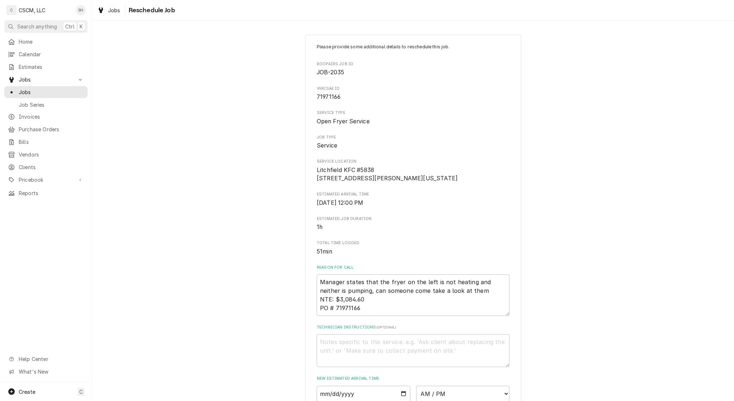
scroll to position [171, 0]
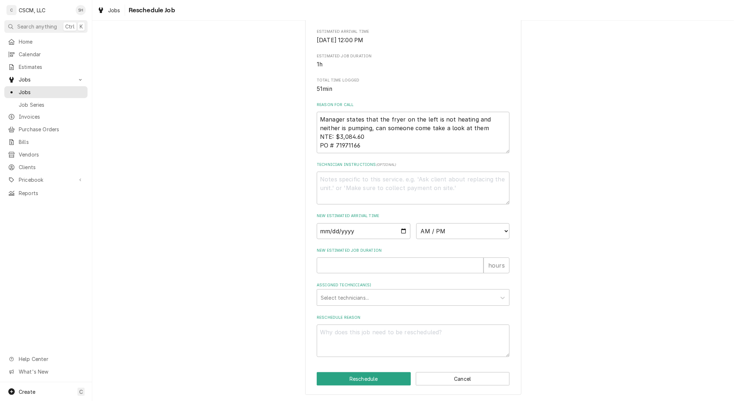
click at [363, 293] on div "Assigned Technician(s)" at bounding box center [407, 297] width 172 height 13
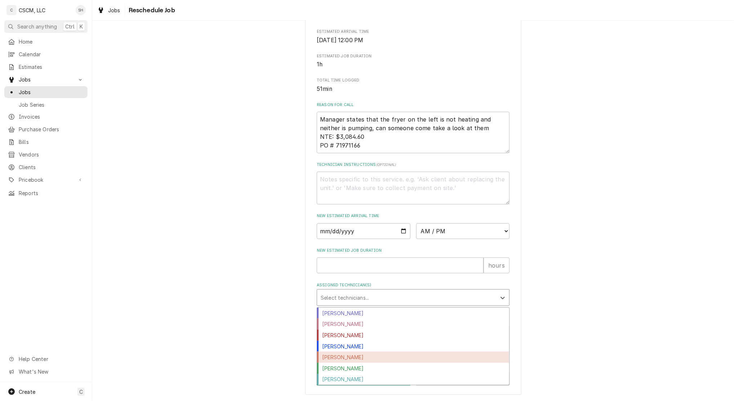
click at [376, 357] on div "[PERSON_NAME]" at bounding box center [413, 356] width 192 height 11
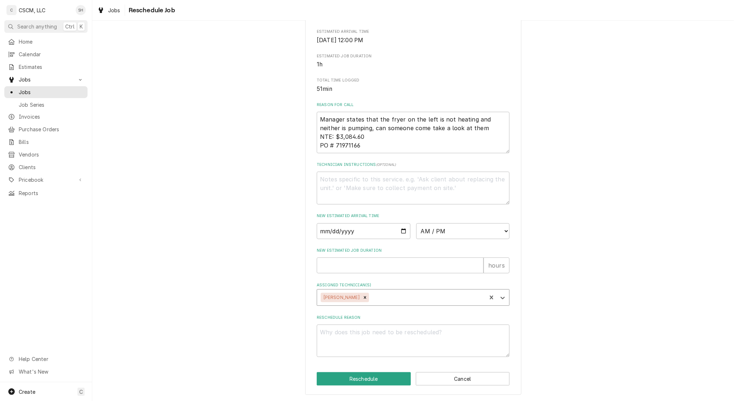
click at [388, 293] on div "Assigned Technician(s)" at bounding box center [426, 297] width 112 height 13
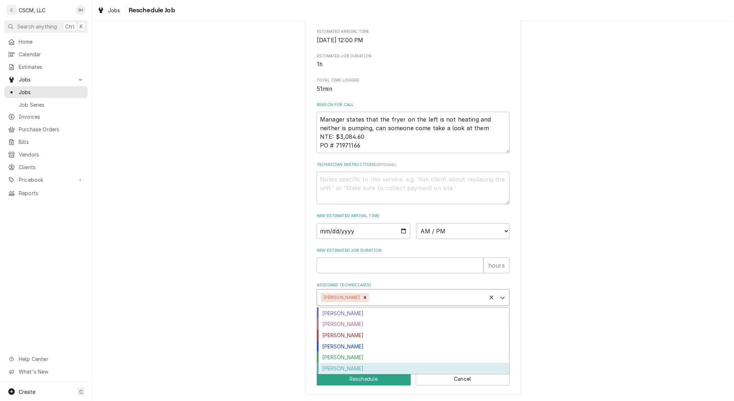
click at [388, 365] on div "[PERSON_NAME]" at bounding box center [413, 368] width 192 height 11
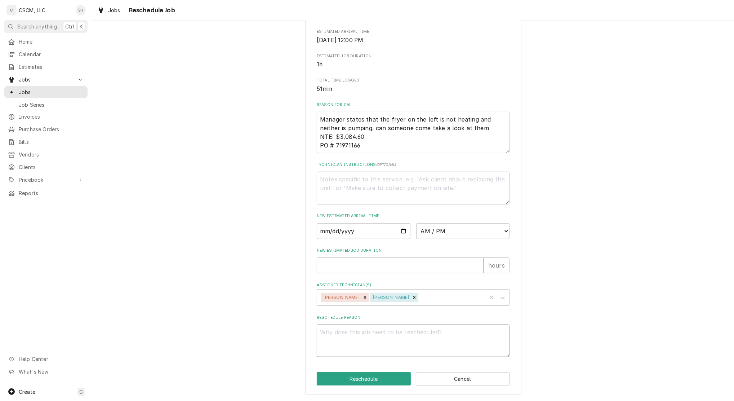
click at [395, 341] on textarea "Reschedule Reason" at bounding box center [413, 340] width 193 height 32
type textarea "x"
type textarea "p"
type textarea "x"
type textarea "pa"
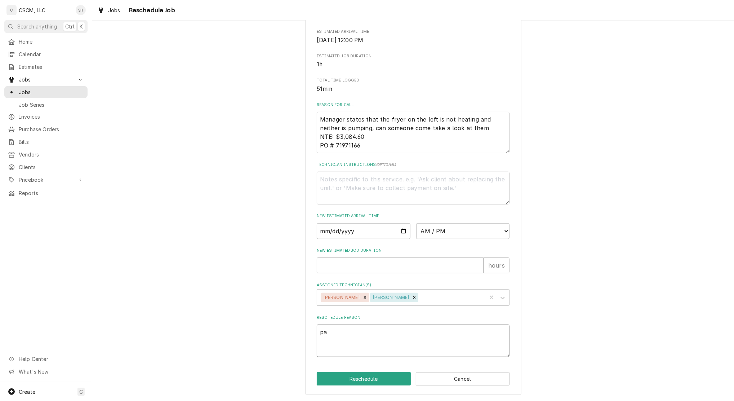
type textarea "x"
type textarea "par"
type textarea "x"
type textarea "part"
type textarea "x"
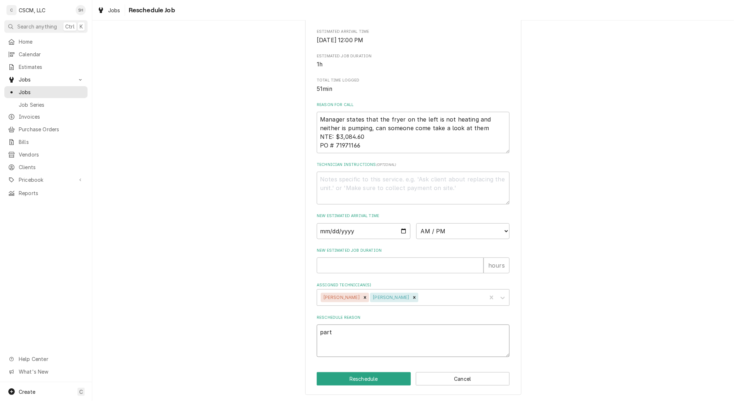
type textarea "parts"
type textarea "x"
type textarea "parts"
type textarea "x"
type textarea "parts r"
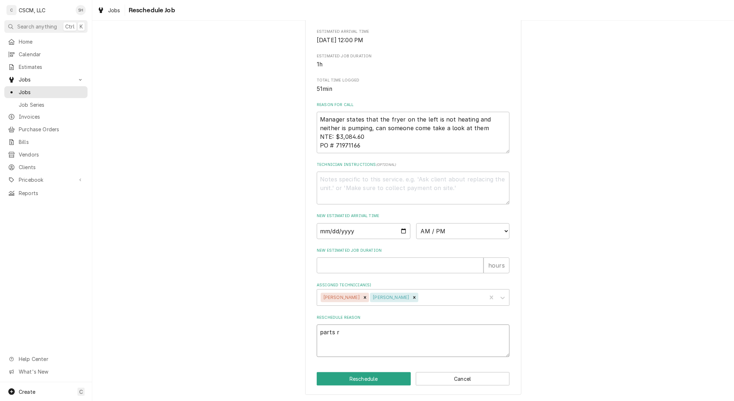
type textarea "x"
type textarea "parts re"
type textarea "x"
type textarea "parts rec"
type textarea "x"
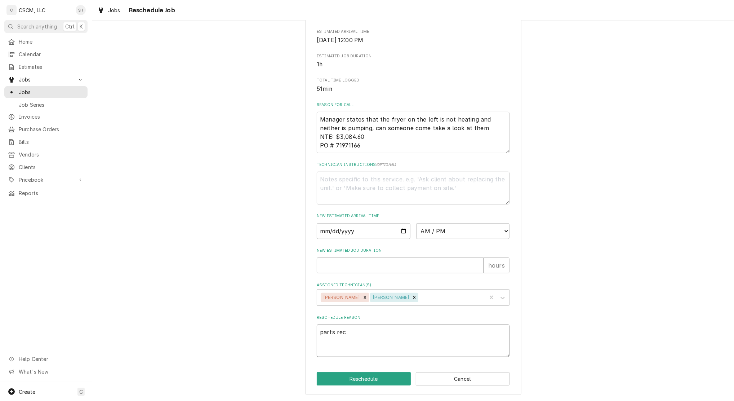
type textarea "parts rece"
type textarea "x"
type textarea "parts recei"
type textarea "x"
type textarea "parts receiv"
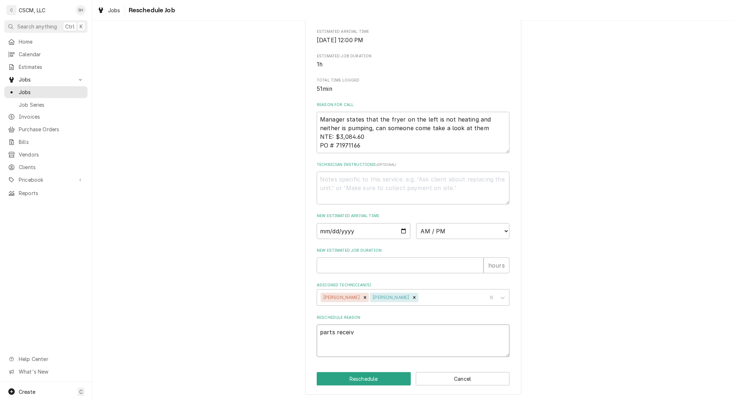
type textarea "x"
type textarea "parts receive"
type textarea "x"
type textarea "parts received"
click at [397, 234] on input "Date" at bounding box center [364, 231] width 94 height 16
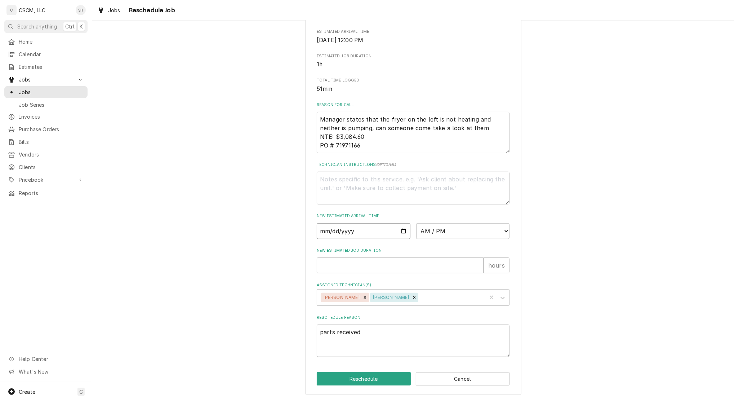
type input "2025-08-29"
type textarea "x"
click at [451, 230] on select "AM / PM 6:00 AM 6:15 AM 6:30 AM 6:45 AM 7:00 AM 7:15 AM 7:30 AM 7:45 AM 8:00 AM…" at bounding box center [463, 231] width 94 height 16
select select "08:00:00"
click at [416, 223] on select "AM / PM 6:00 AM 6:15 AM 6:30 AM 6:45 AM 7:00 AM 7:15 AM 7:30 AM 7:45 AM 8:00 AM…" at bounding box center [463, 231] width 94 height 16
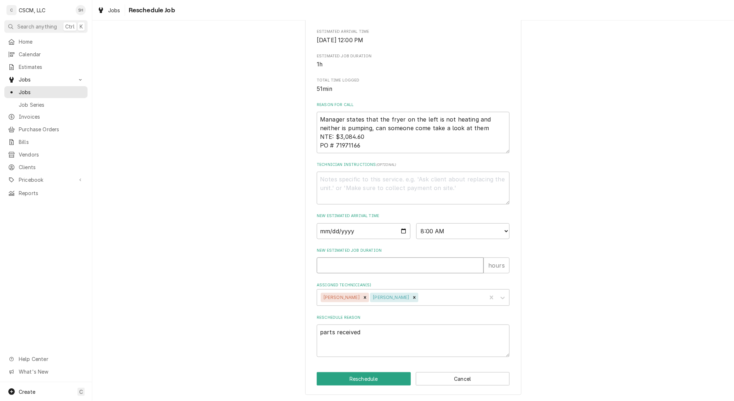
click at [324, 263] on input "New Estimated Job Duration" at bounding box center [400, 265] width 167 height 16
type textarea "x"
type input "1"
click at [261, 280] on div "Please provide some additional details to reschedule this job. Roopairs Job ID …" at bounding box center [413, 133] width 642 height 535
click at [344, 382] on button "Reschedule" at bounding box center [364, 378] width 94 height 13
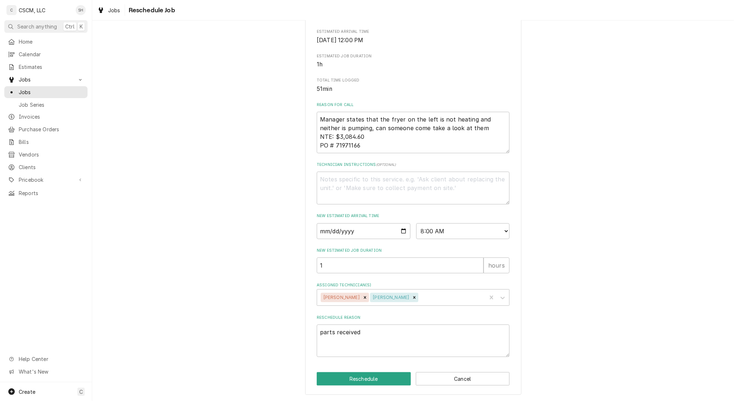
type textarea "x"
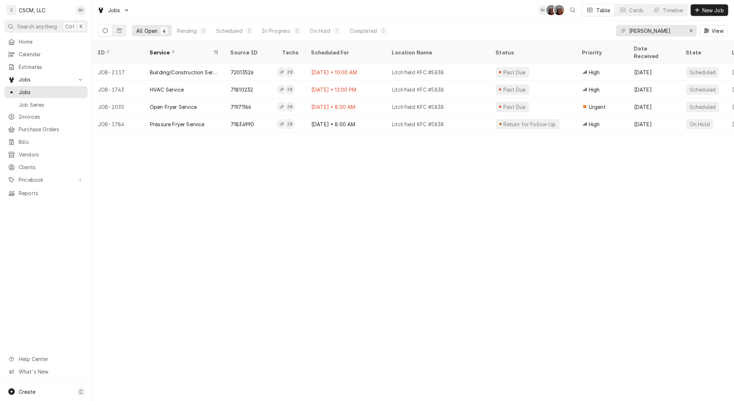
click at [390, 247] on div "ID Service Source ID Techs Scheduled For Location Name Status Priority Date Rec…" at bounding box center [413, 221] width 642 height 360
click at [44, 128] on span "Purchase Orders" at bounding box center [51, 129] width 65 height 8
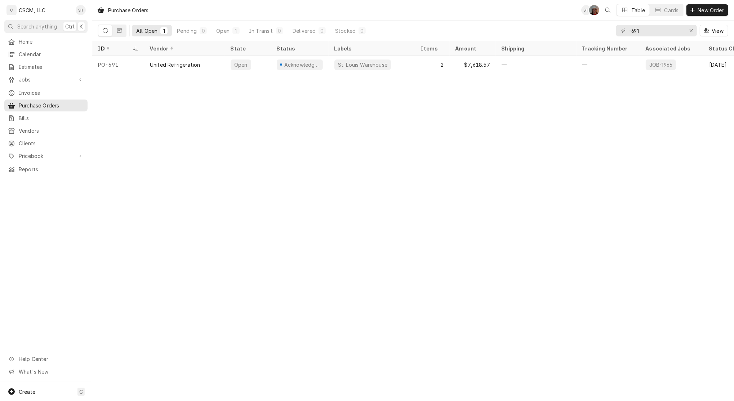
click at [267, 174] on div "Purchase Orders SH DV Table Cards New Order All Open 1 Pending 0 Open 1 In Tran…" at bounding box center [413, 200] width 642 height 401
click at [264, 64] on div "Open" at bounding box center [248, 64] width 46 height 17
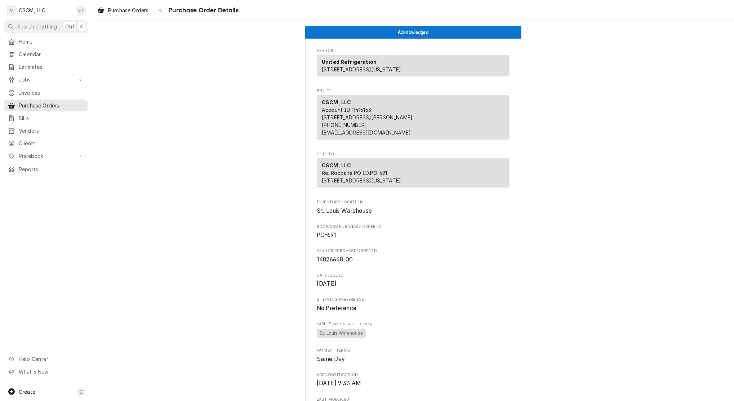
click at [163, 13] on div "Navigate back" at bounding box center [160, 9] width 7 height 7
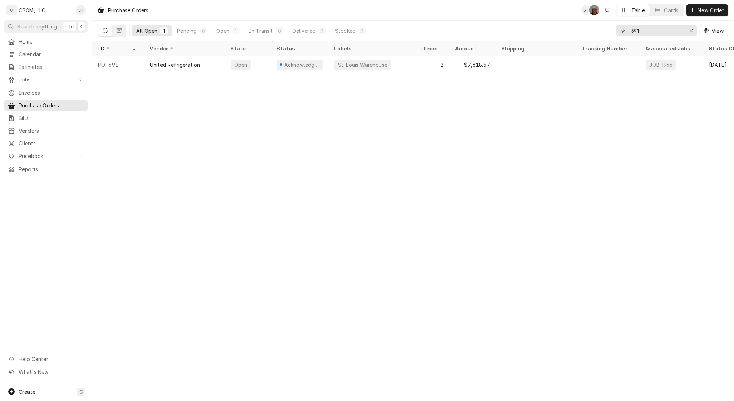
click at [656, 29] on input "-691" at bounding box center [656, 31] width 54 height 12
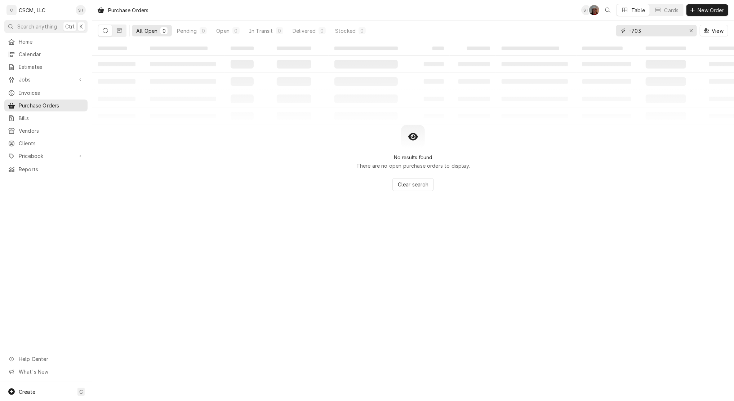
type input "-703"
click at [116, 27] on button "Dynamic Content Wrapper" at bounding box center [119, 31] width 14 height 12
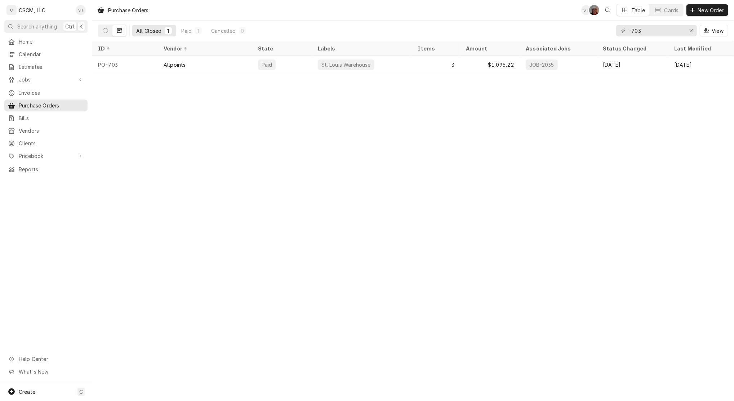
click at [210, 66] on div "Allpoints" at bounding box center [205, 64] width 94 height 17
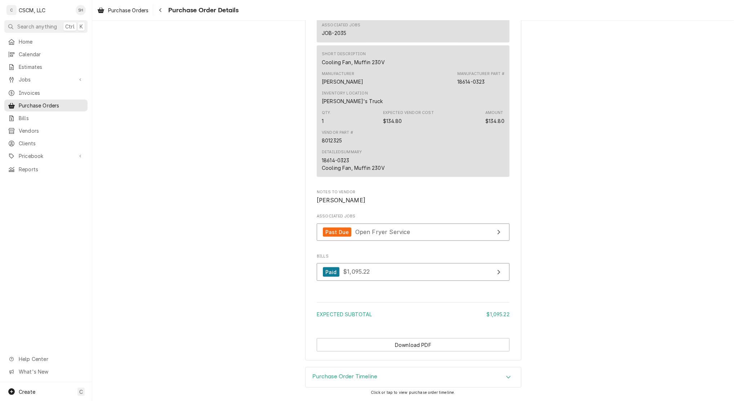
scroll to position [745, 0]
click at [412, 228] on link "Past Due Open Fryer Service" at bounding box center [413, 232] width 193 height 18
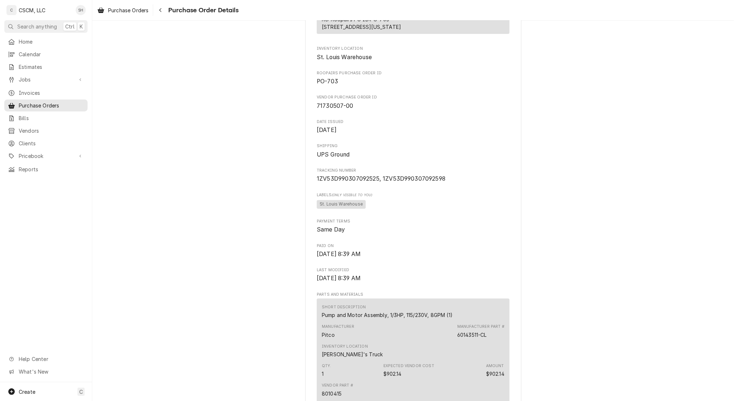
scroll to position [0, 0]
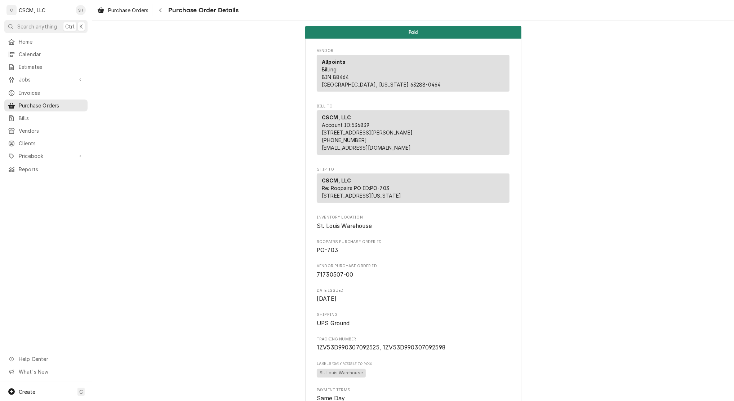
click at [156, 11] on button "Navigate back" at bounding box center [161, 10] width 12 height 12
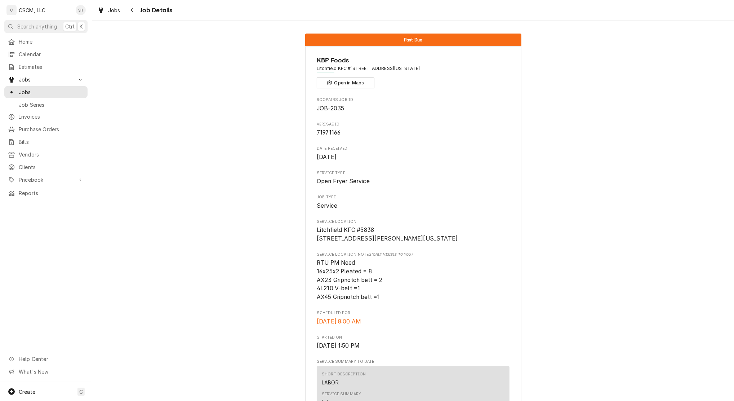
click at [134, 7] on div "Navigate back" at bounding box center [132, 9] width 7 height 7
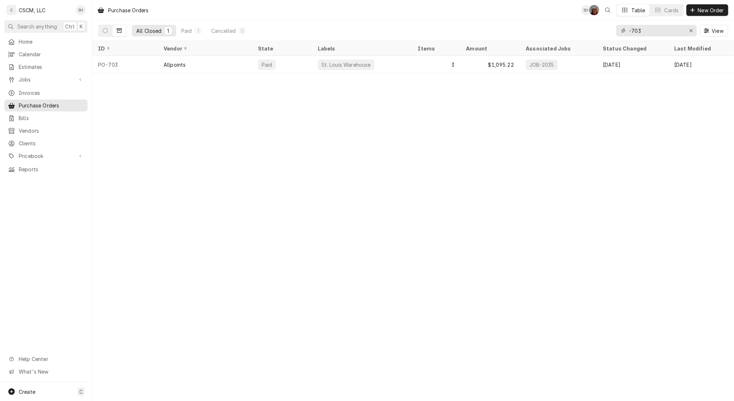
click at [691, 32] on icon "Erase input" at bounding box center [691, 30] width 4 height 5
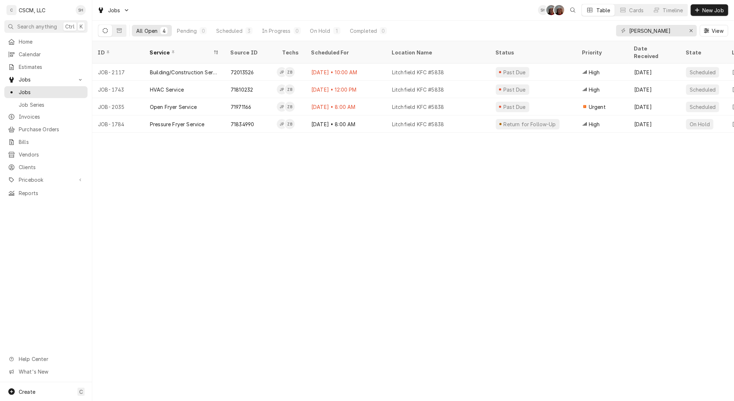
click at [222, 116] on div "Pressure Fryer Service" at bounding box center [184, 123] width 81 height 17
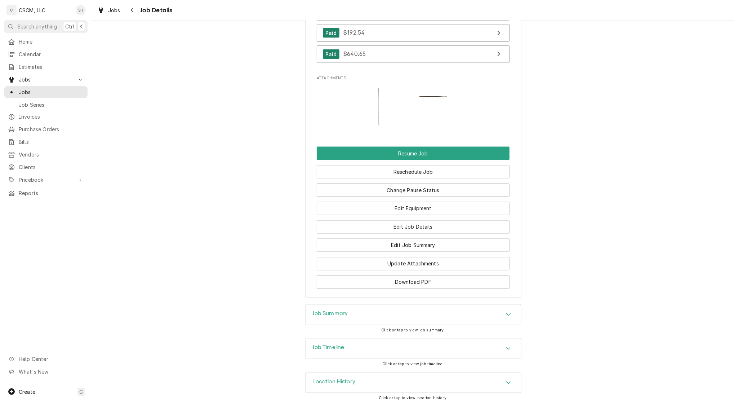
scroll to position [943, 0]
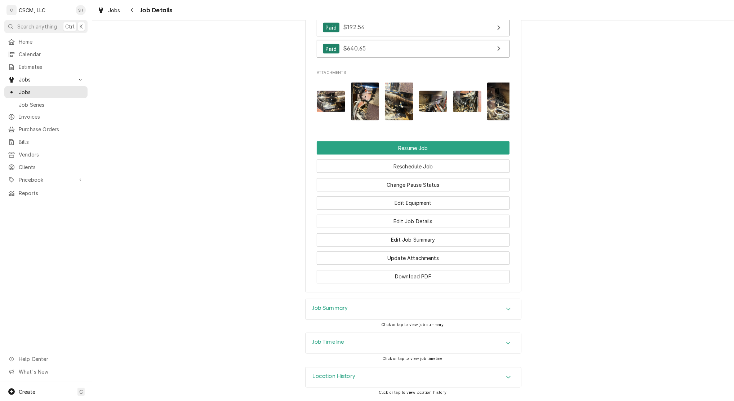
click at [368, 340] on div "Job Timeline" at bounding box center [414, 343] width 216 height 20
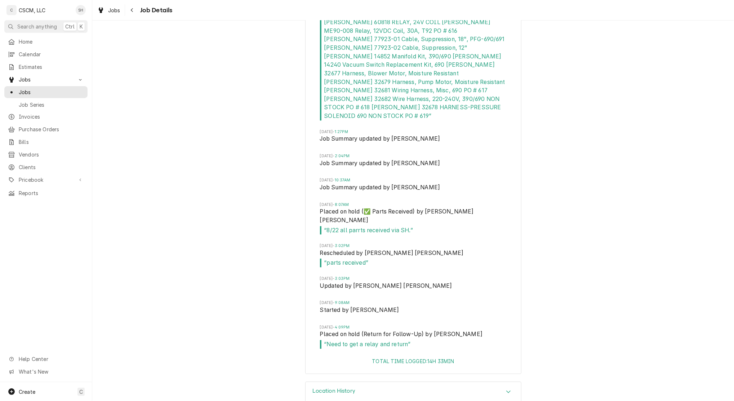
scroll to position [1651, 0]
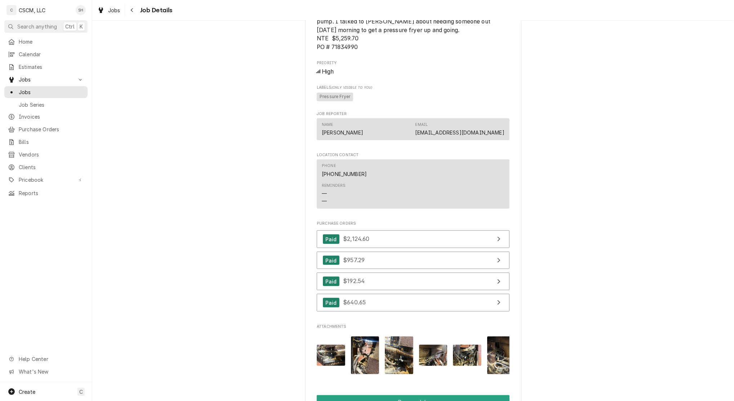
scroll to position [498, 0]
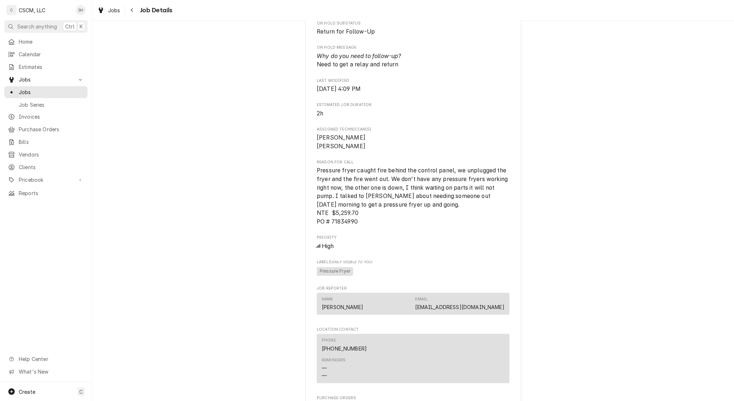
click at [134, 7] on div "Navigate back" at bounding box center [132, 9] width 7 height 7
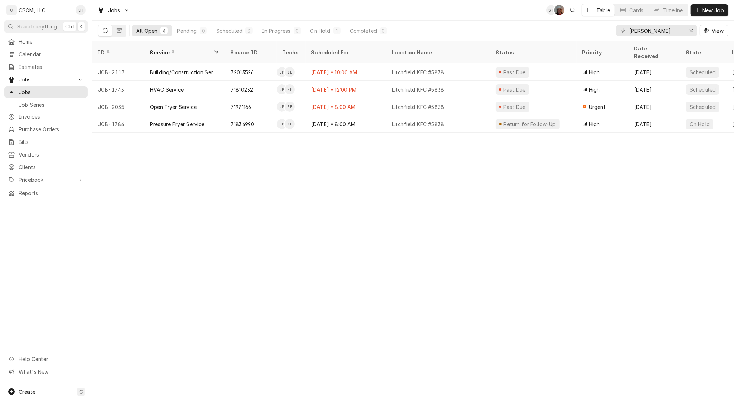
click at [137, 116] on div "JOB-1784" at bounding box center [118, 123] width 52 height 17
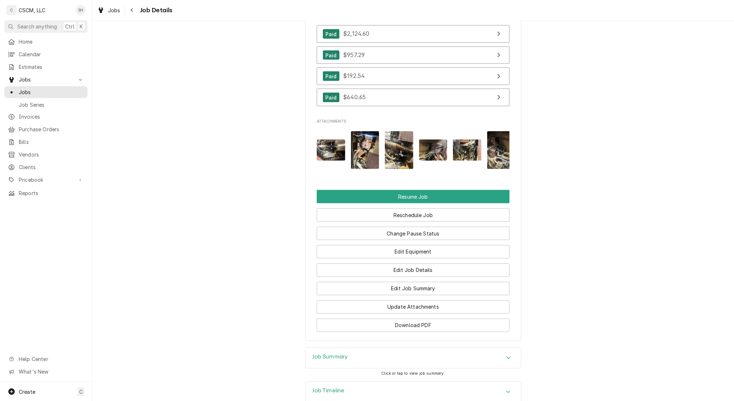
scroll to position [943, 0]
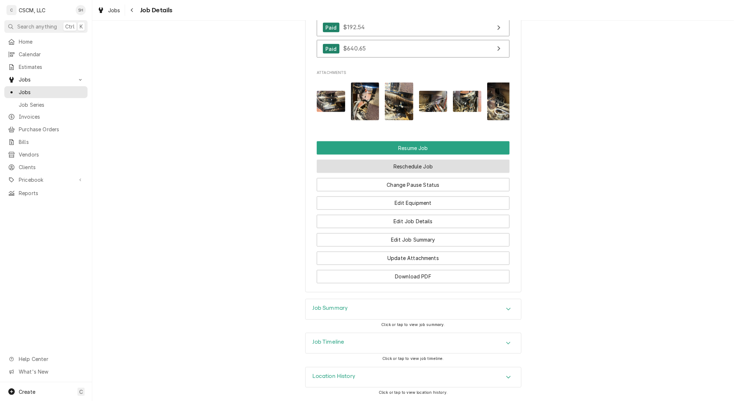
click at [417, 170] on button "Reschedule Job" at bounding box center [413, 166] width 193 height 13
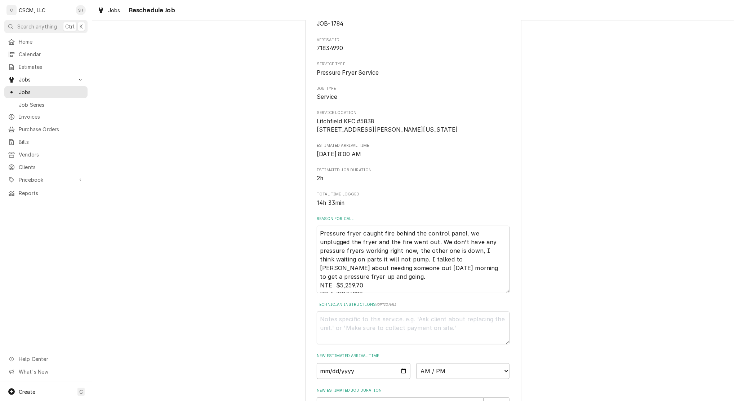
scroll to position [197, 0]
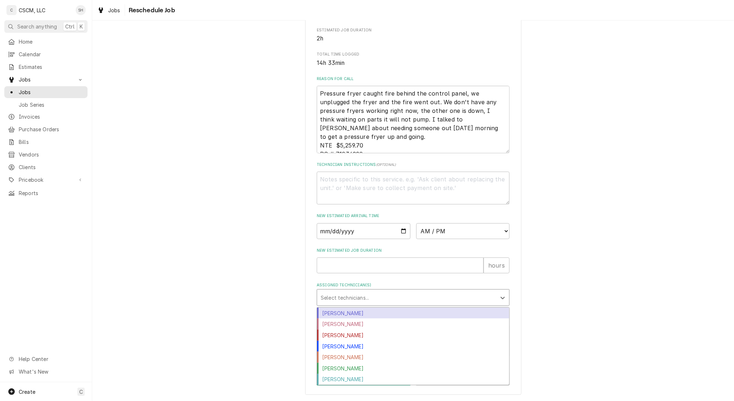
click at [354, 303] on div "Assigned Technician(s)" at bounding box center [407, 297] width 172 height 13
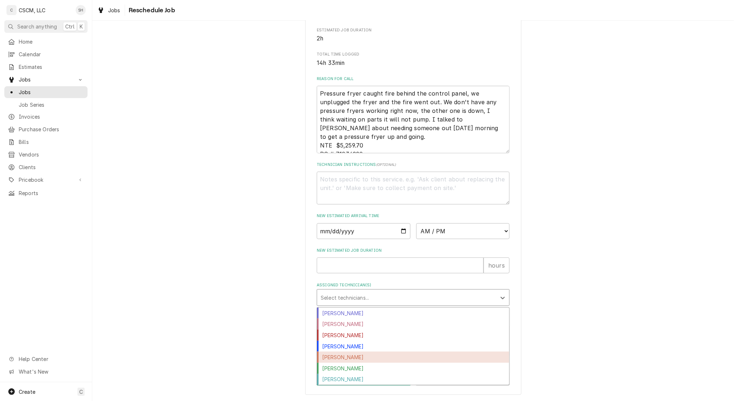
click at [358, 358] on div "Jonnie Pakovich" at bounding box center [413, 356] width 192 height 11
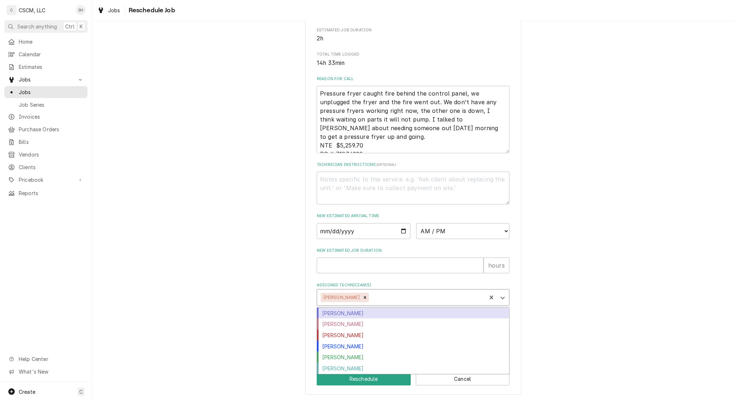
click at [411, 296] on div "Assigned Technician(s)" at bounding box center [426, 297] width 112 height 13
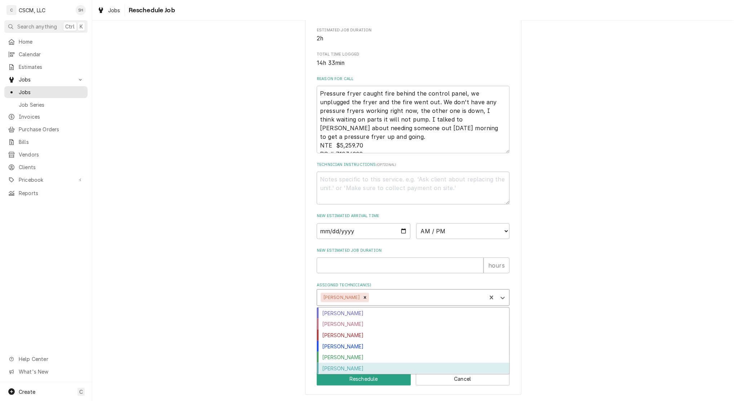
click at [373, 372] on div "[PERSON_NAME]" at bounding box center [413, 368] width 192 height 11
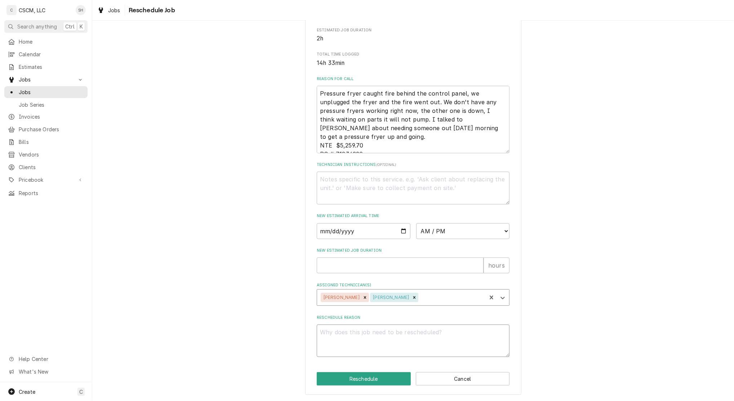
click at [371, 341] on textarea "Reschedule Reason" at bounding box center [413, 340] width 193 height 32
click at [396, 263] on input "New Estimated Job Duration" at bounding box center [400, 265] width 167 height 16
type textarea "x"
type input "2"
click at [358, 315] on label "Reschedule Reason" at bounding box center [413, 318] width 193 height 6
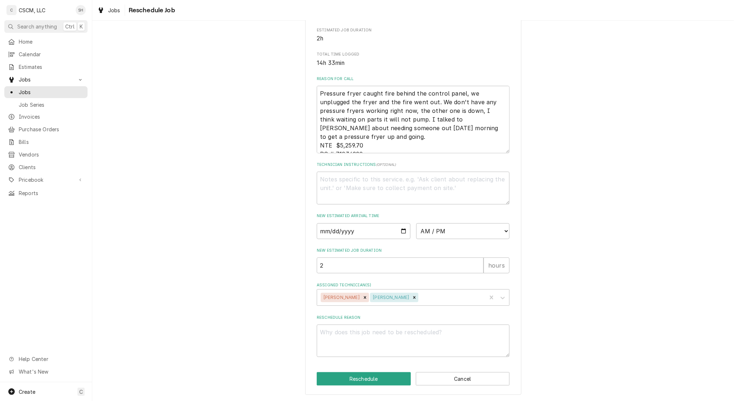
click at [358, 324] on textarea "Reschedule Reason" at bounding box center [413, 340] width 193 height 32
click at [350, 342] on textarea "Reschedule Reason" at bounding box center [413, 340] width 193 height 32
click at [321, 347] on textarea "Reschedule Reason" at bounding box center [413, 340] width 193 height 32
type textarea "x"
type textarea "n"
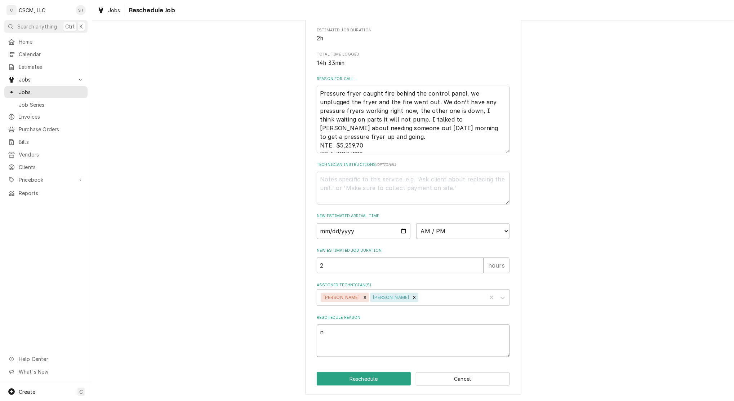
type textarea "x"
type textarea "ne"
type textarea "x"
type textarea "nee"
type textarea "x"
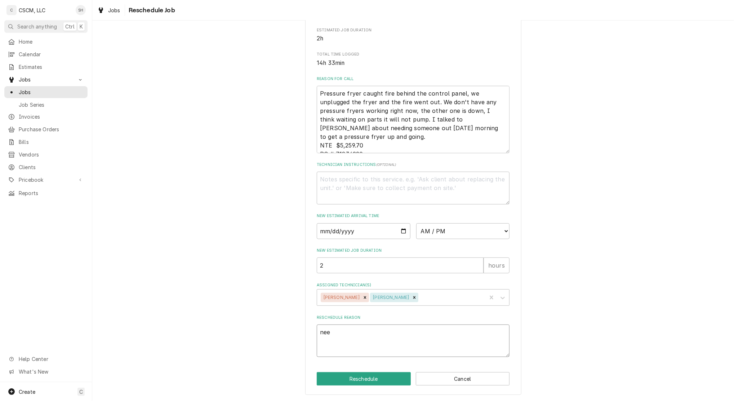
type textarea "need"
type textarea "x"
type textarea "neede"
type textarea "x"
type textarea "needed"
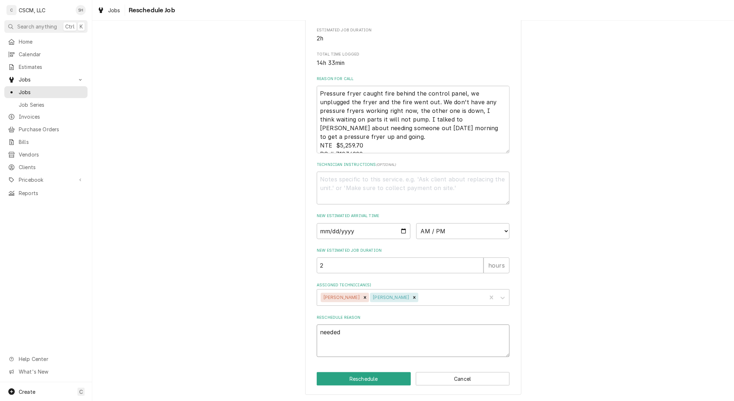
type textarea "x"
type textarea "needed"
type textarea "x"
type textarea "needed m"
type textarea "x"
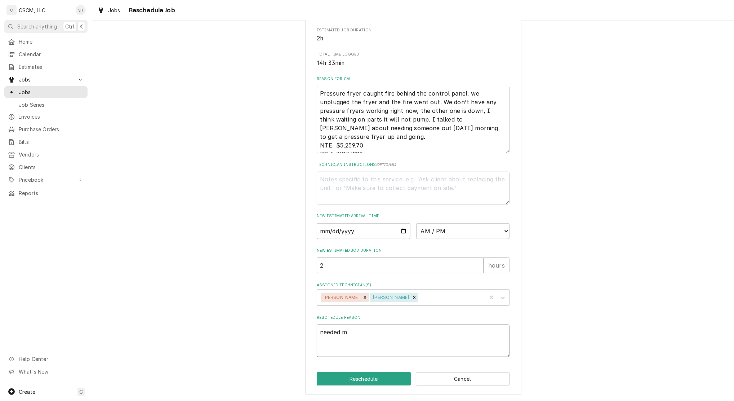
type textarea "needed mo"
type textarea "x"
type textarea "needed mor"
type textarea "x"
type textarea "needed more"
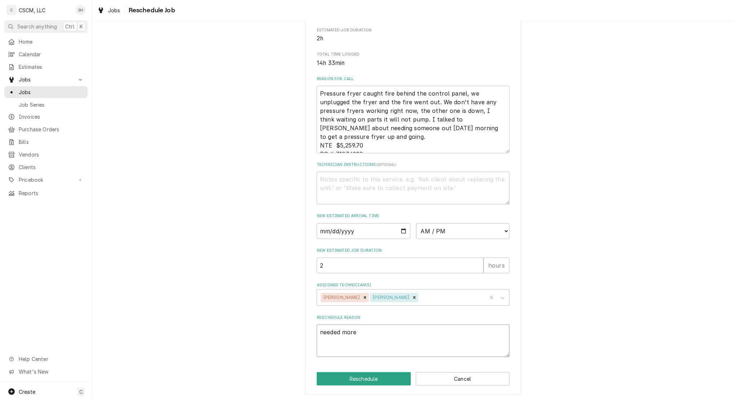
type textarea "x"
type textarea "needed more"
type textarea "x"
type textarea "needed more p"
type textarea "x"
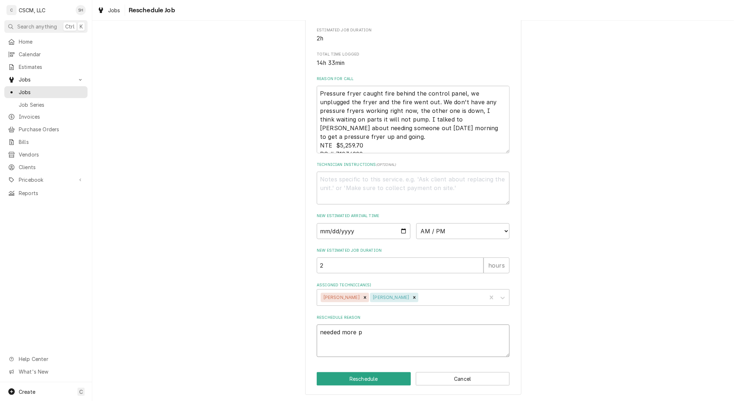
type textarea "needed more pa"
type textarea "x"
type textarea "needed more par"
type textarea "x"
type textarea "needed more part"
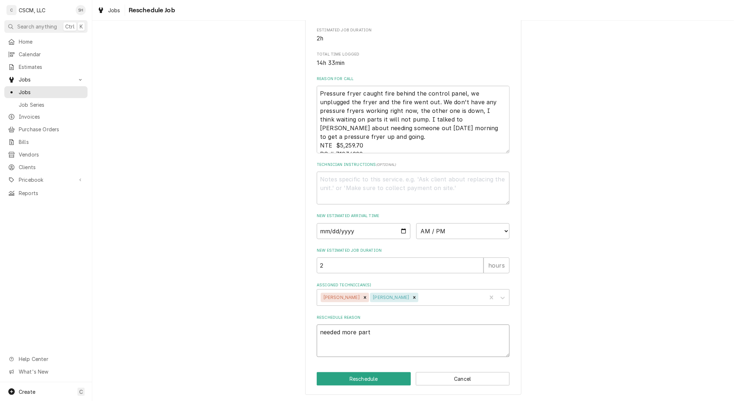
type textarea "x"
type textarea "needed more parts"
click at [335, 378] on button "Reschedule" at bounding box center [364, 378] width 94 height 13
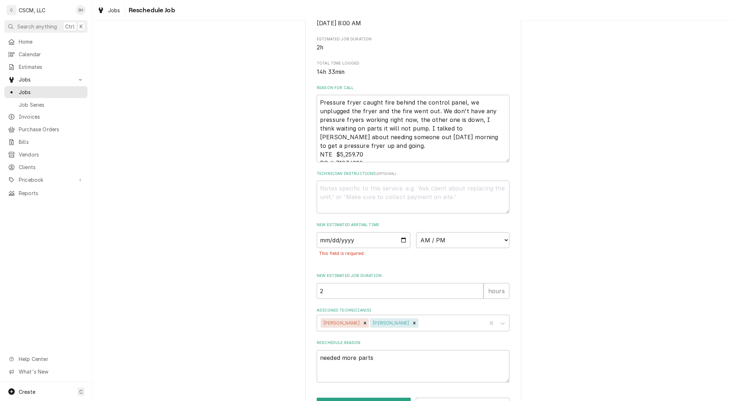
click at [243, 183] on div "Please provide some additional details to reschedule this job. Roopairs Job ID …" at bounding box center [413, 138] width 642 height 578
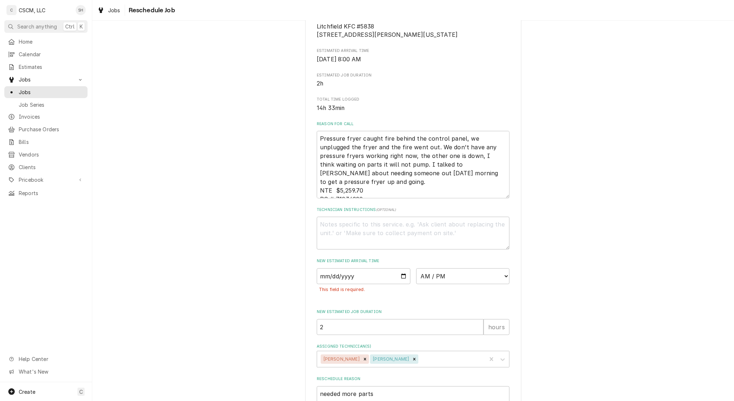
scroll to position [165, 0]
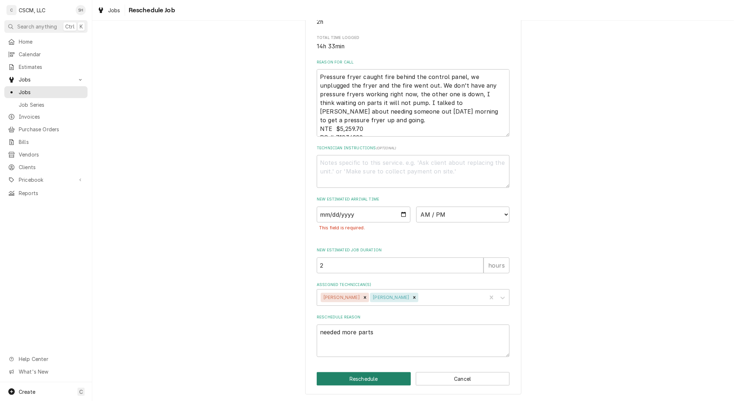
click at [336, 377] on button "Reschedule" at bounding box center [364, 378] width 94 height 13
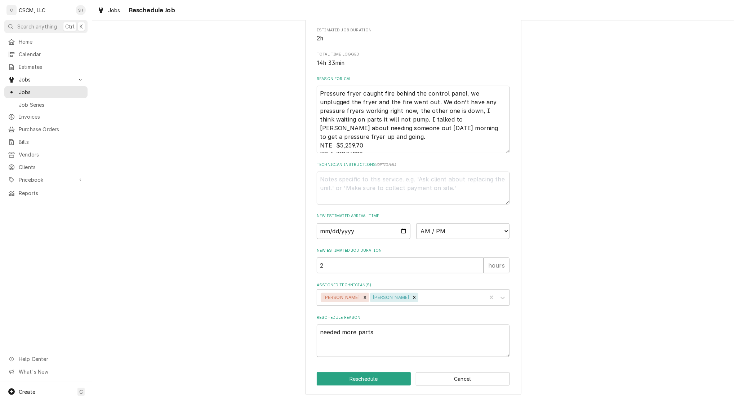
scroll to position [179, 0]
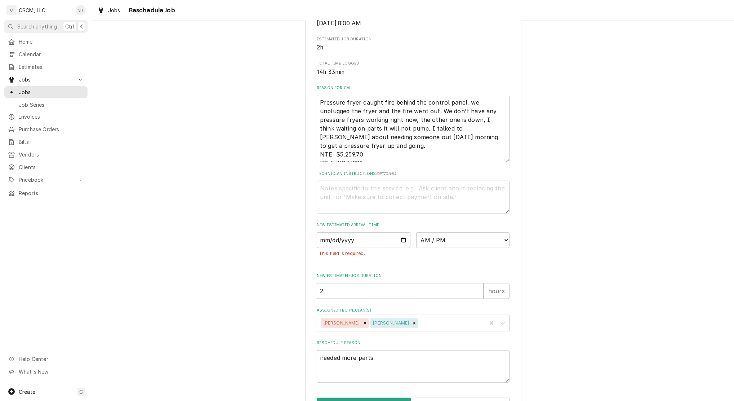
click at [219, 340] on div "Please provide some additional details to reschedule this job. Roopairs Job ID …" at bounding box center [413, 138] width 642 height 578
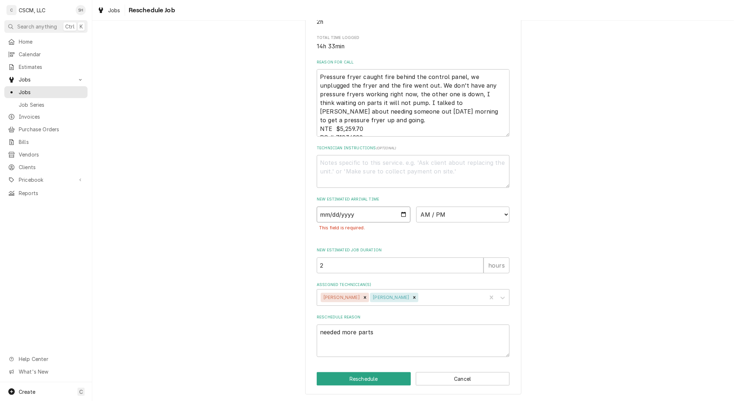
click at [399, 213] on input "Date" at bounding box center [364, 215] width 94 height 16
type textarea "x"
type input "2025-08-29"
click at [432, 213] on select "AM / PM 6:00 AM 6:15 AM 6:30 AM 6:45 AM 7:00 AM 7:15 AM 7:30 AM 7:45 AM 8:00 AM…" at bounding box center [463, 215] width 94 height 16
select select "10:00:00"
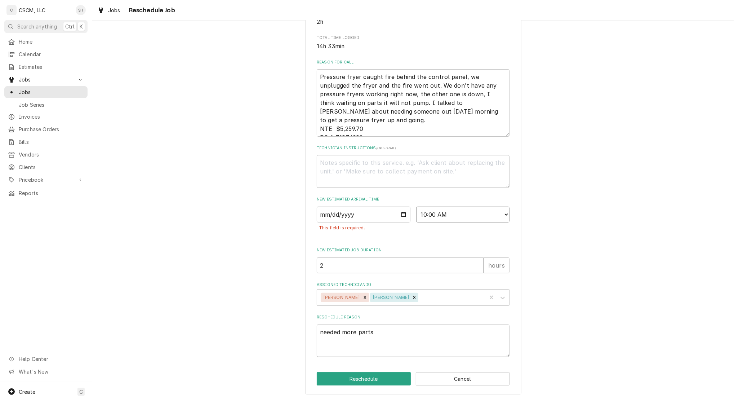
click at [416, 207] on select "AM / PM 6:00 AM 6:15 AM 6:30 AM 6:45 AM 7:00 AM 7:15 AM 7:30 AM 7:45 AM 8:00 AM…" at bounding box center [463, 215] width 94 height 16
click at [365, 380] on button "Reschedule" at bounding box center [364, 378] width 94 height 13
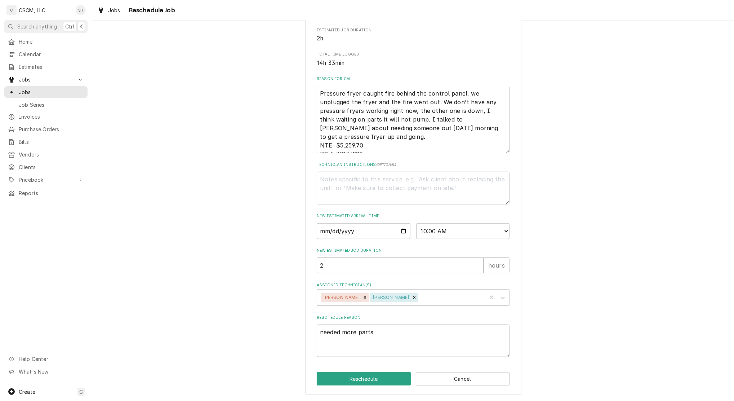
scroll to position [197, 0]
type textarea "x"
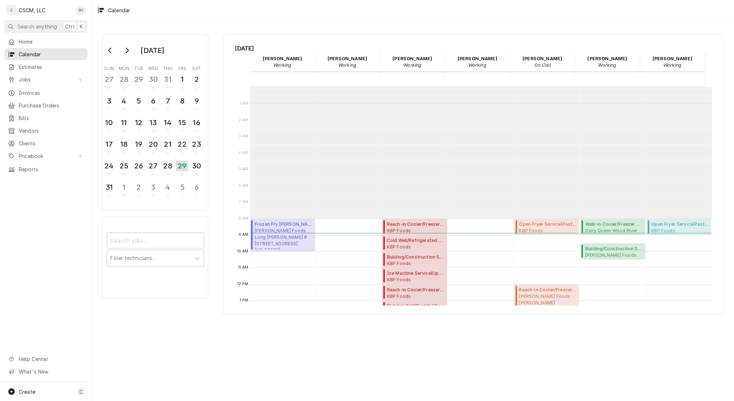
scroll to position [131, 0]
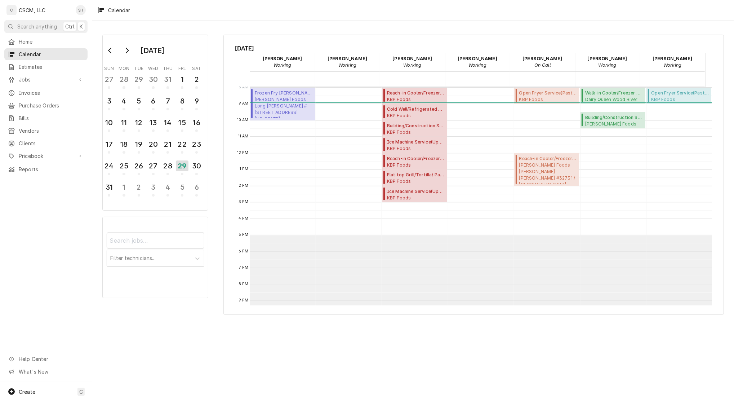
click at [283, 204] on div "Friday, Aug 29th Chris Lynch Working 29 Fri Dena Vecchetti Working 29 Fri Izaia…" at bounding box center [473, 175] width 501 height 280
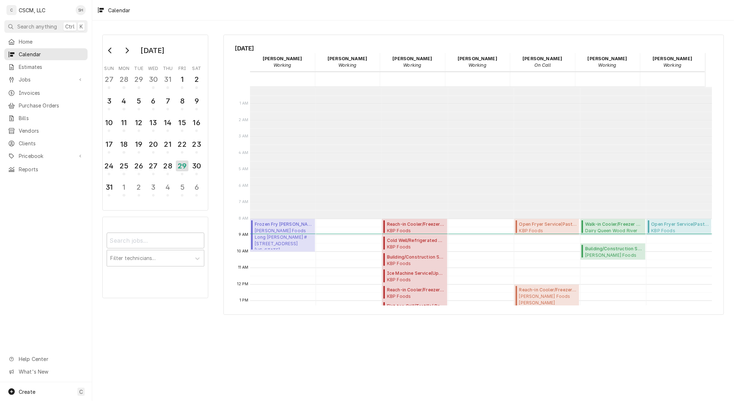
scroll to position [131, 0]
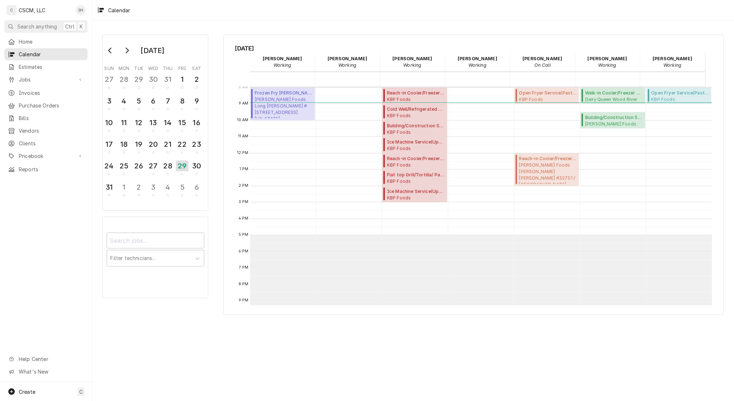
click at [241, 22] on div "[DATE] Sun Mon Tue Wed Thu Fri Sat 27 28 29 30 31 1 2 3 4 5 6 7 8 9 10 11 12 13…" at bounding box center [413, 211] width 642 height 380
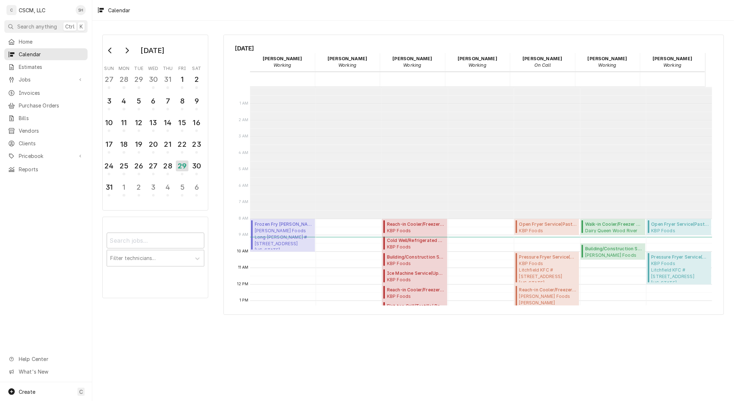
scroll to position [131, 0]
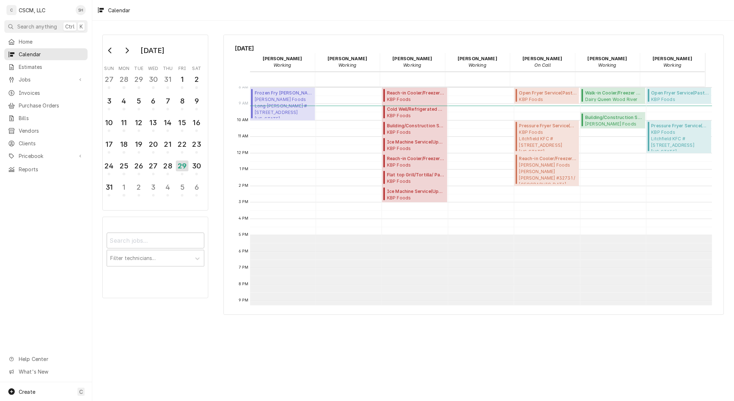
click at [35, 363] on span "Help Center" at bounding box center [51, 359] width 65 height 8
click at [80, 8] on div "Serra Heyen's Avatar" at bounding box center [81, 10] width 10 height 10
click at [120, 29] on div "Settings" at bounding box center [110, 25] width 68 height 9
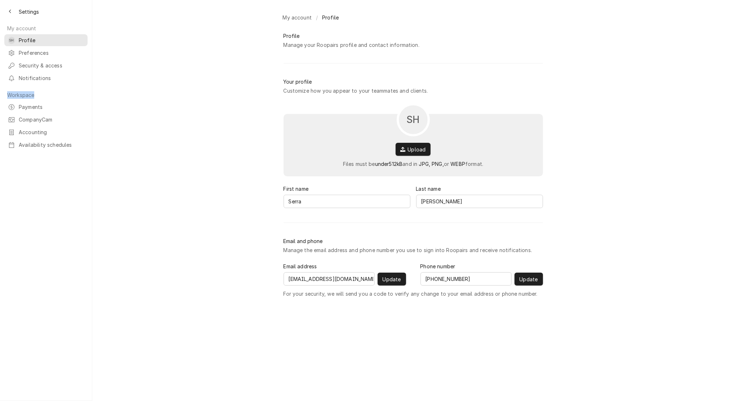
click at [41, 80] on div "My account SH Profile Preferences Security & access Notifications Workspace Pay…" at bounding box center [46, 83] width 92 height 133
drag, startPoint x: 41, startPoint y: 80, endPoint x: 36, endPoint y: 77, distance: 5.6
click at [36, 77] on span "Notifications" at bounding box center [51, 78] width 65 height 8
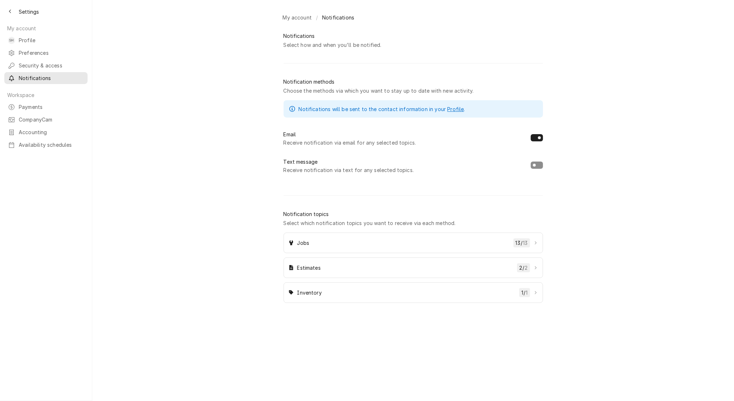
click at [363, 269] on span "Estimates" at bounding box center [405, 268] width 217 height 8
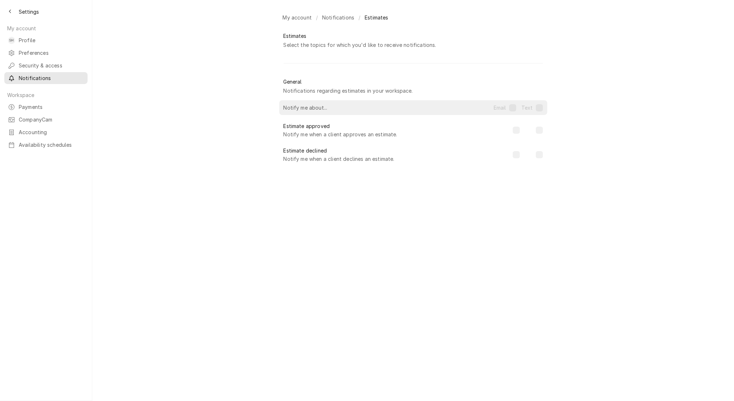
checkbox input "true"
click at [243, 114] on div "My account / Notifications / Estimates Estimates Select the topics for which yo…" at bounding box center [413, 200] width 642 height 401
click at [340, 21] on link "Notifications" at bounding box center [338, 18] width 38 height 12
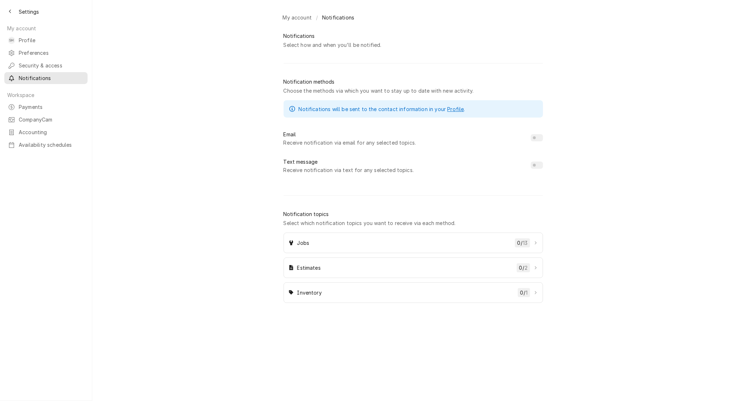
checkbox input "true"
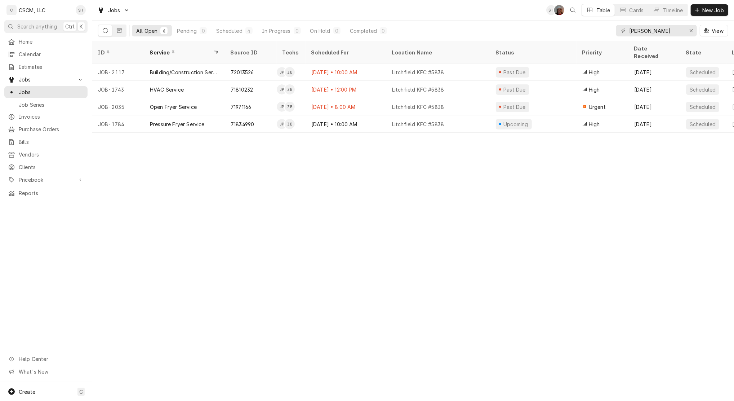
click at [659, 36] on div "[PERSON_NAME] View" at bounding box center [672, 31] width 112 height 20
drag, startPoint x: 654, startPoint y: 33, endPoint x: 548, endPoint y: 8, distance: 108.6
click at [548, 8] on div "Jobs SH DV Table Cards Timeline New Job All Open 4 Pending 0 Scheduled 4 In Pro…" at bounding box center [413, 20] width 642 height 41
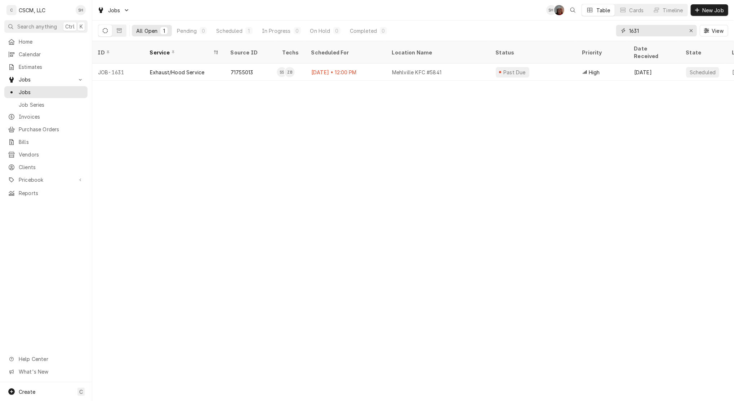
type input "1631"
click at [181, 69] on div "Exhaust/Hood Service" at bounding box center [184, 71] width 81 height 17
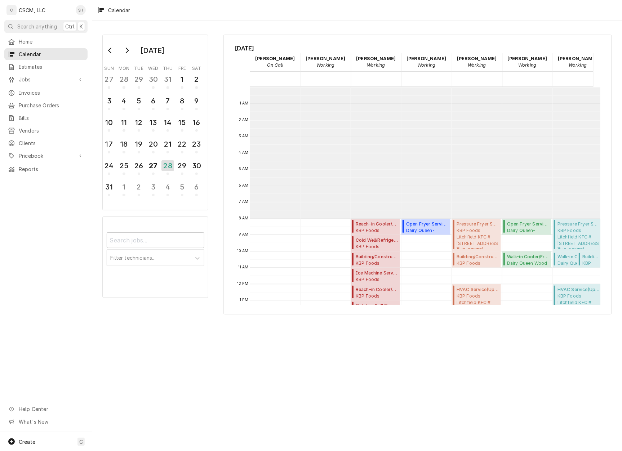
scroll to position [132, 0]
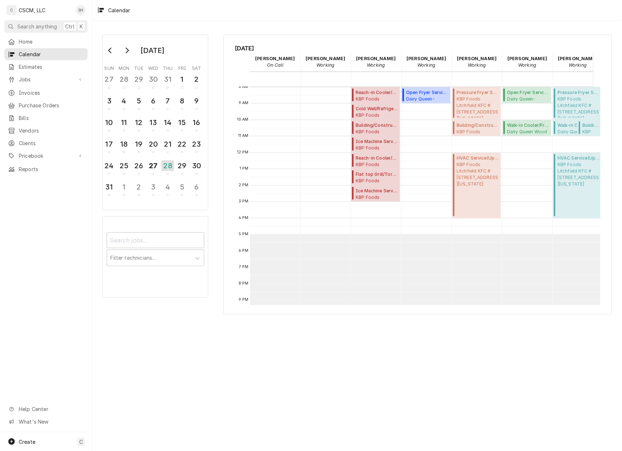
click at [515, 391] on div "August 2025 Sun Mon Tue Wed Thu Fri Sat 27 28 29 30 31 1 2 3 4 5 6 7 8 9 10 11 …" at bounding box center [357, 236] width 530 height 431
click at [490, 370] on div "August 2025 Sun Mon Tue Wed Thu Fri Sat 27 28 29 30 31 1 2 3 4 5 6 7 8 9 10 11 …" at bounding box center [357, 236] width 530 height 431
click at [188, 160] on div "29" at bounding box center [182, 165] width 11 height 11
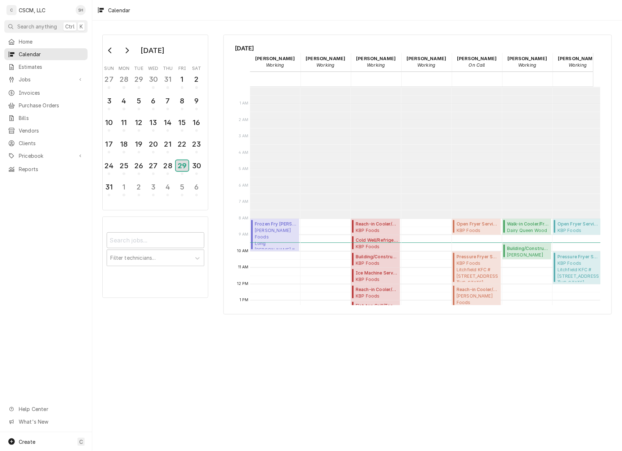
scroll to position [131, 0]
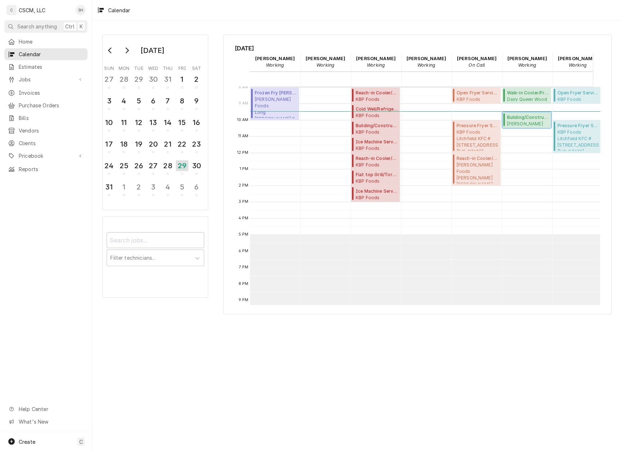
click at [540, 122] on span "Estel Foods Swansea McDonald's #10677 / 2605 N Illinois St, Swansea, Illinois 6…" at bounding box center [528, 124] width 42 height 6
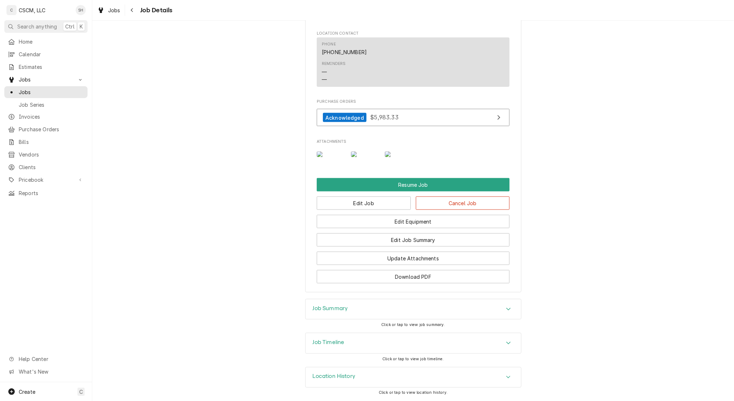
scroll to position [785, 0]
click at [386, 206] on button "Edit Job" at bounding box center [364, 202] width 94 height 13
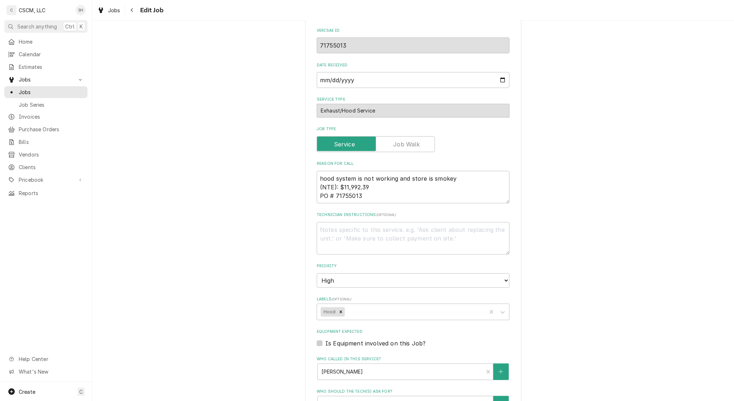
type textarea "x"
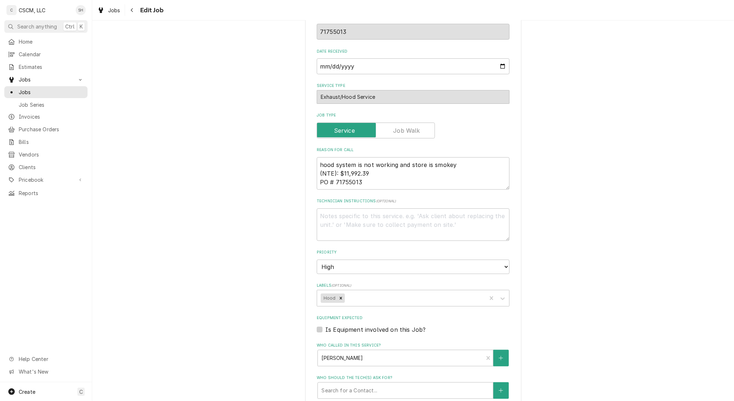
scroll to position [528, 0]
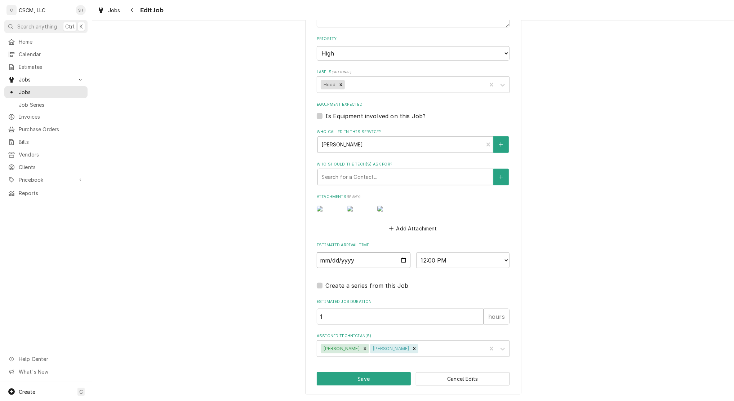
click at [400, 257] on input "2025-08-12" at bounding box center [364, 260] width 94 height 16
type input "2025-09-05"
type textarea "x"
click at [491, 265] on select "AM / PM 6:00 AM 6:15 AM 6:30 AM 6:45 AM 7:00 AM 7:15 AM 7:30 AM 7:45 AM 8:00 AM…" at bounding box center [463, 260] width 94 height 16
select select "08:00:00"
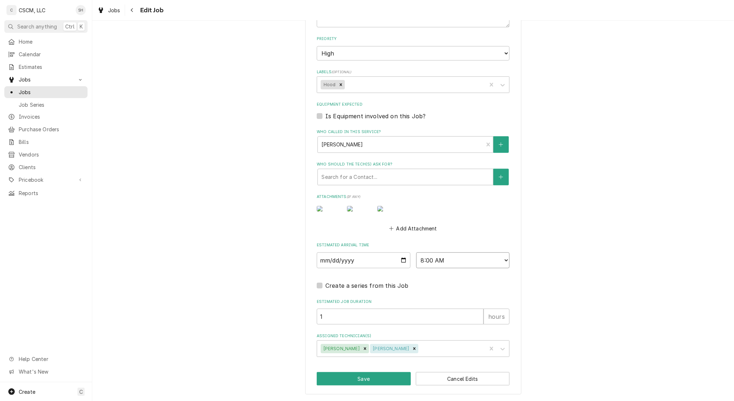
click at [416, 252] on select "AM / PM 6:00 AM 6:15 AM 6:30 AM 6:45 AM 7:00 AM 7:15 AM 7:30 AM 7:45 AM 8:00 AM…" at bounding box center [463, 260] width 94 height 16
click at [412, 348] on icon "Remove Zackary Bain" at bounding box center [414, 348] width 5 height 5
type textarea "x"
type input "chri"
click at [392, 365] on div "Chris Lynch" at bounding box center [413, 363] width 192 height 11
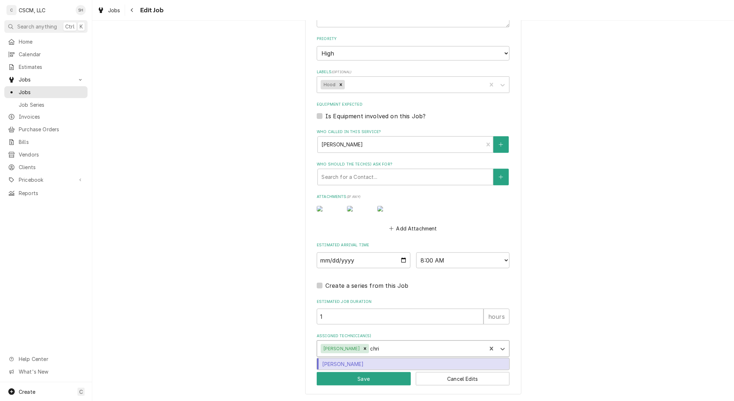
type textarea "x"
type input "2"
click at [473, 314] on input "2" at bounding box center [400, 317] width 167 height 16
type textarea "x"
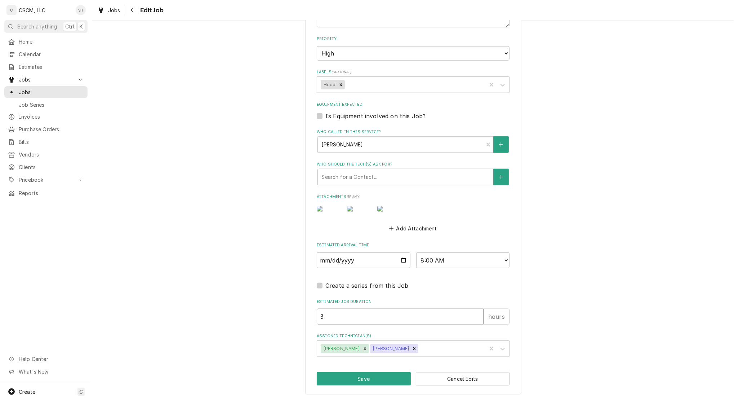
type input "3"
click at [473, 314] on input "3" at bounding box center [400, 317] width 167 height 16
click at [385, 384] on button "Save" at bounding box center [364, 378] width 94 height 13
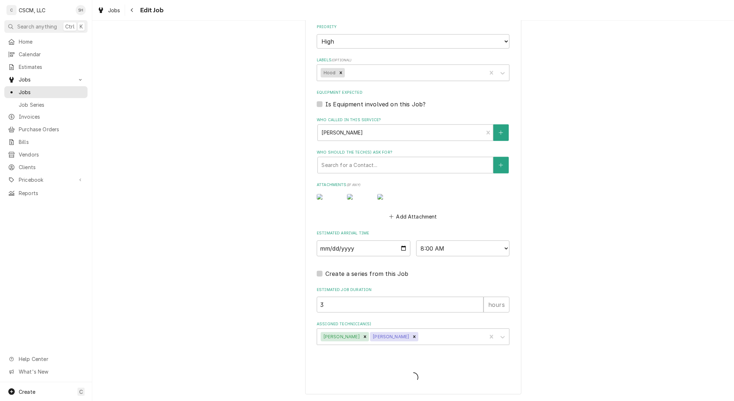
type textarea "x"
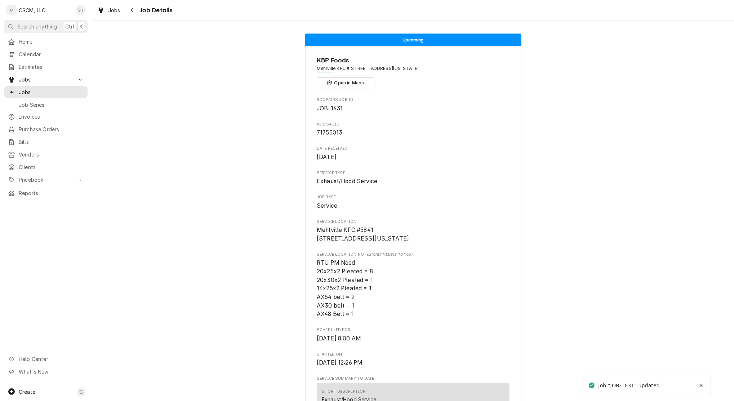
click at [130, 8] on div "Navigate back" at bounding box center [132, 9] width 7 height 7
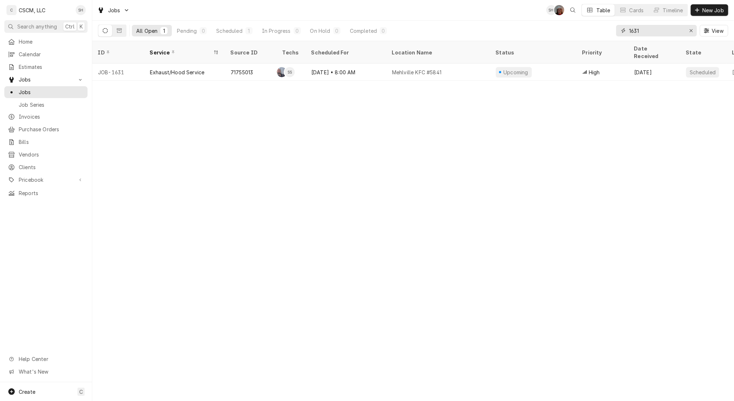
click at [691, 30] on icon "Erase input" at bounding box center [691, 30] width 3 height 3
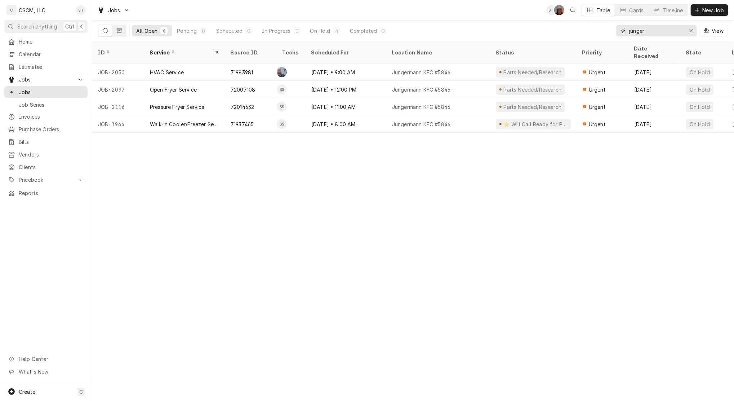
type input "junger"
click at [690, 31] on icon "Erase input" at bounding box center [691, 30] width 4 height 5
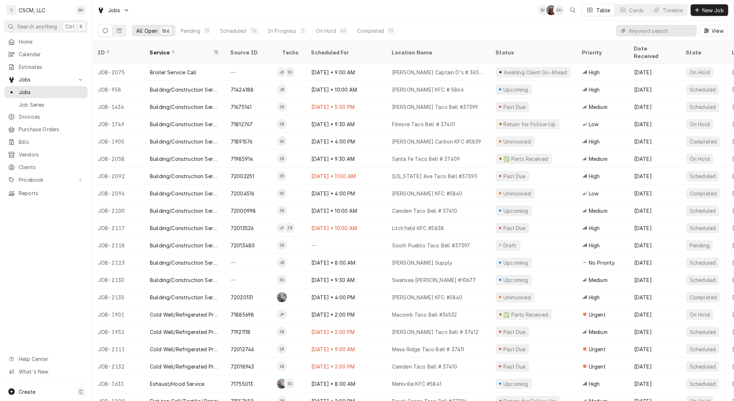
click at [633, 35] on input "Dynamic Content Wrapper" at bounding box center [661, 31] width 64 height 12
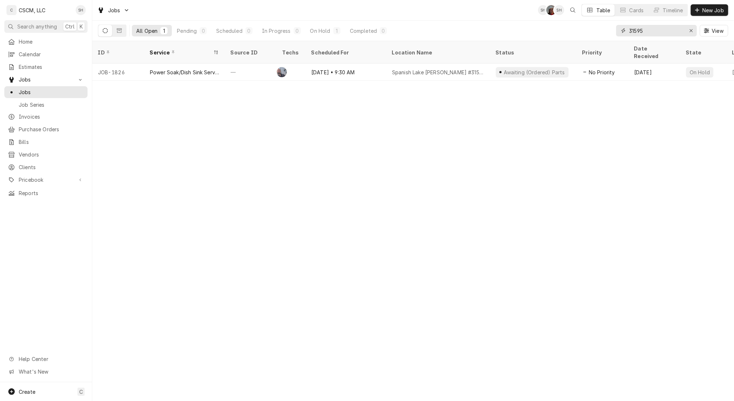
drag, startPoint x: 652, startPoint y: 30, endPoint x: 598, endPoint y: 29, distance: 54.4
click at [598, 29] on div "All Open 1 Pending 0 Scheduled 0 In Progress 0 On Hold 1 Completed 0 31595 View" at bounding box center [413, 31] width 630 height 20
type input "31595"
click at [709, 16] on div "SH DV SH Table Cards Timeline New Job" at bounding box center [633, 10] width 190 height 12
click at [707, 11] on span "New Job" at bounding box center [713, 10] width 25 height 8
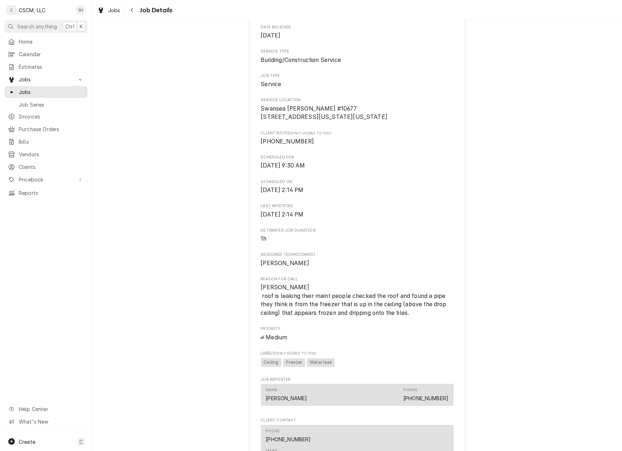
scroll to position [144, 0]
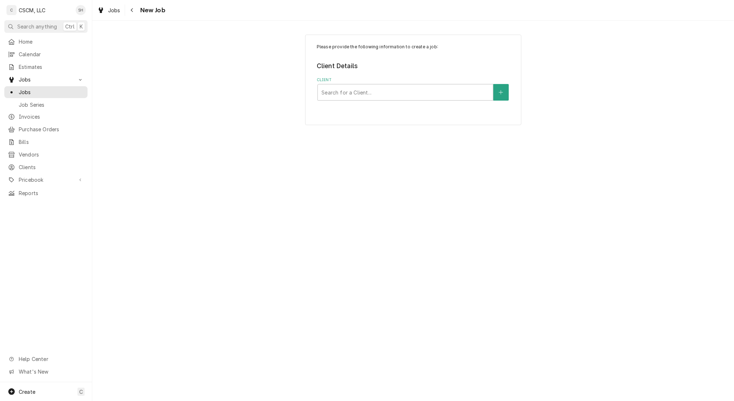
click at [345, 85] on div "Search for a Client..." at bounding box center [405, 92] width 175 height 16
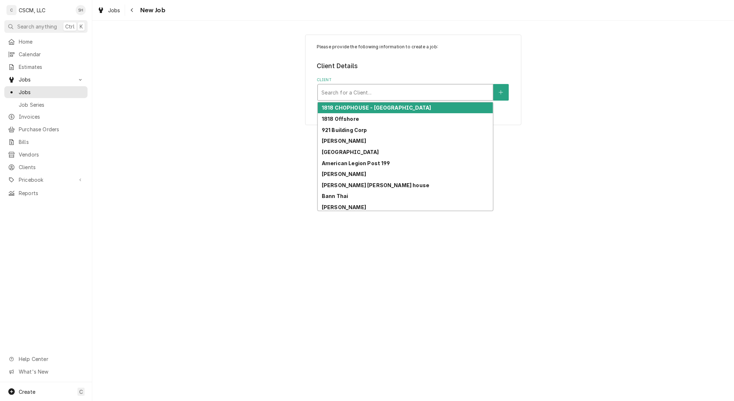
paste input "31595"
type input "31595"
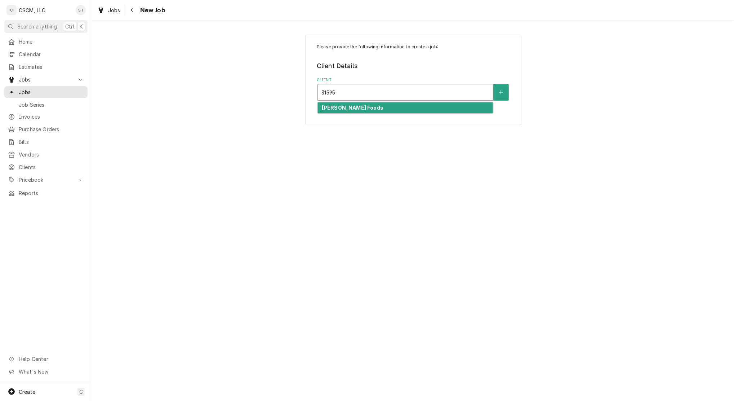
click at [329, 113] on div "[PERSON_NAME] Foods" at bounding box center [405, 107] width 175 height 11
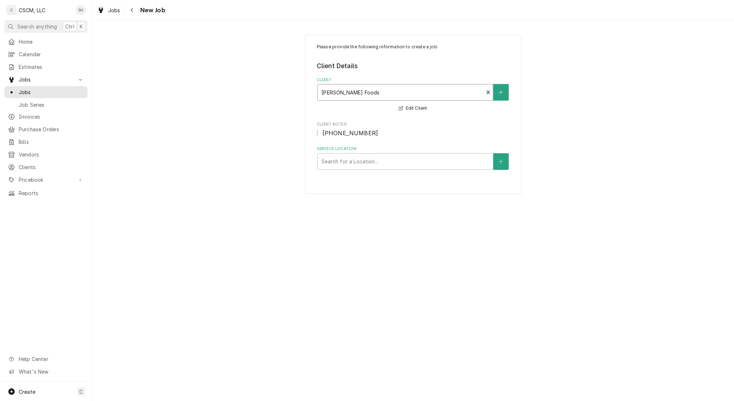
click at [347, 168] on div "Search for a Location..." at bounding box center [405, 162] width 175 height 16
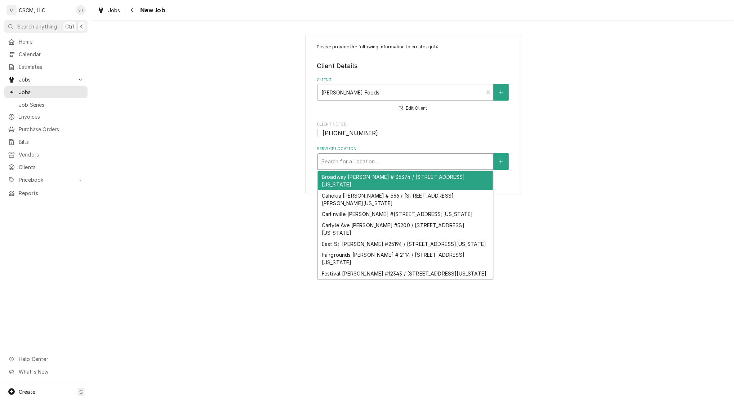
paste input "31595"
type input "31595"
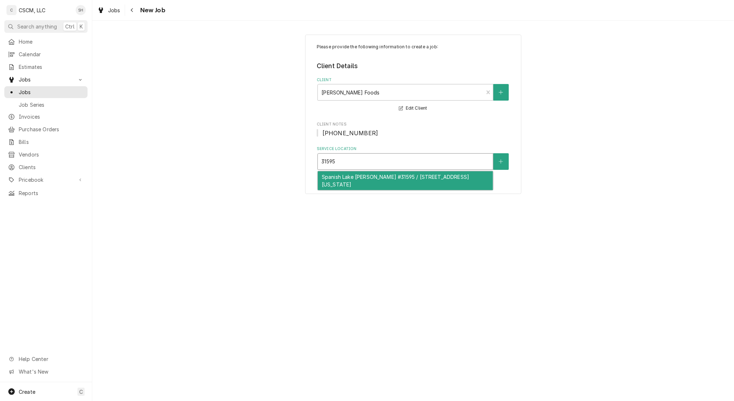
click at [341, 181] on div "Spanish Lake [PERSON_NAME] #31595 / [STREET_ADDRESS][US_STATE]" at bounding box center [405, 180] width 175 height 19
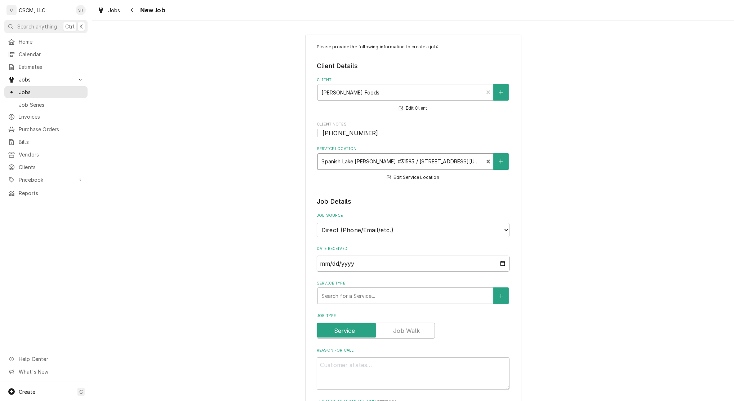
click at [373, 260] on input "[DATE]" at bounding box center [413, 264] width 193 height 16
click at [500, 258] on input "[DATE]" at bounding box center [413, 264] width 193 height 16
click at [497, 264] on input "[DATE]" at bounding box center [413, 264] width 193 height 16
type input "[DATE]"
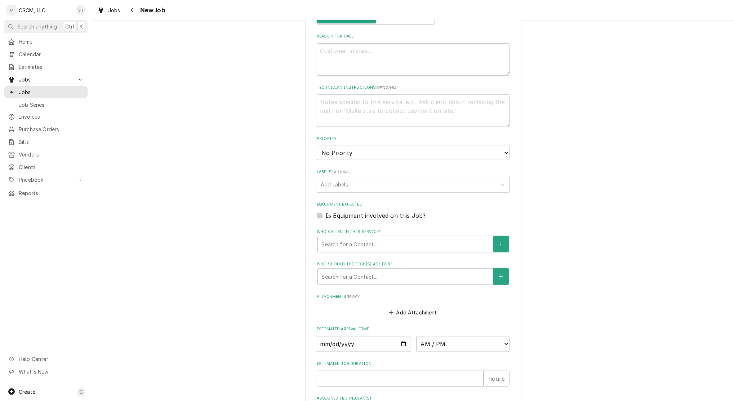
scroll to position [336, 0]
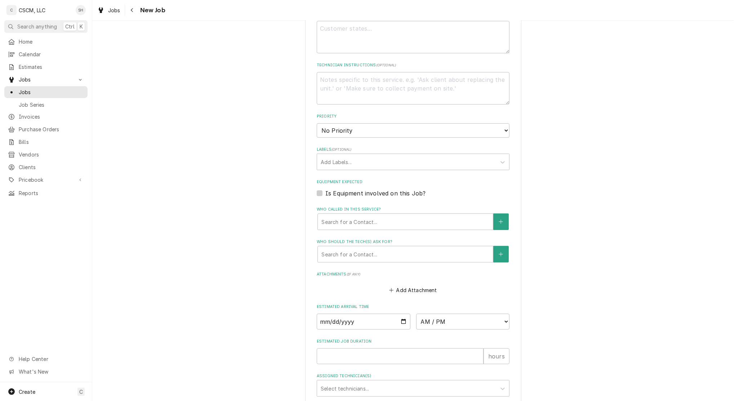
click at [347, 219] on div "Who called in this service?" at bounding box center [405, 221] width 168 height 13
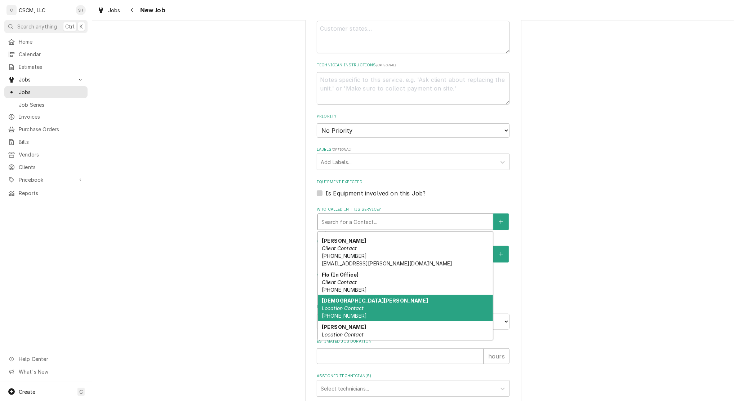
scroll to position [0, 0]
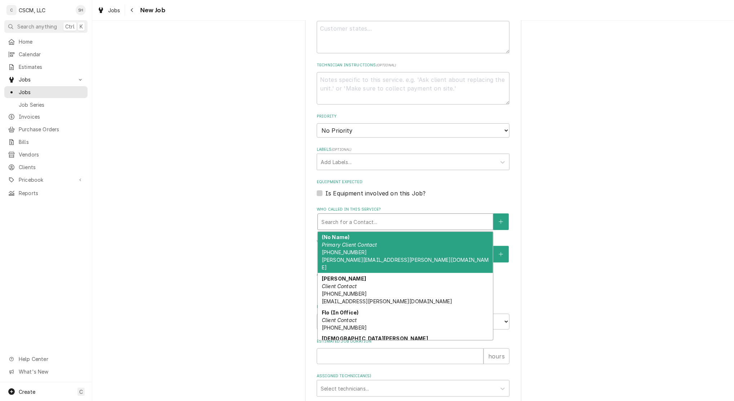
click at [383, 248] on div "(No Name) Primary Client Contact [PHONE_NUMBER] [PERSON_NAME][EMAIL_ADDRESS][PE…" at bounding box center [405, 252] width 175 height 41
type textarea "x"
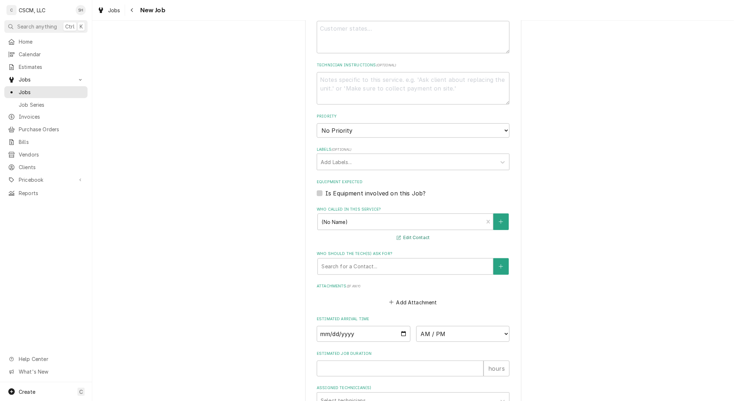
click at [405, 236] on button "Edit Contact" at bounding box center [413, 237] width 35 height 9
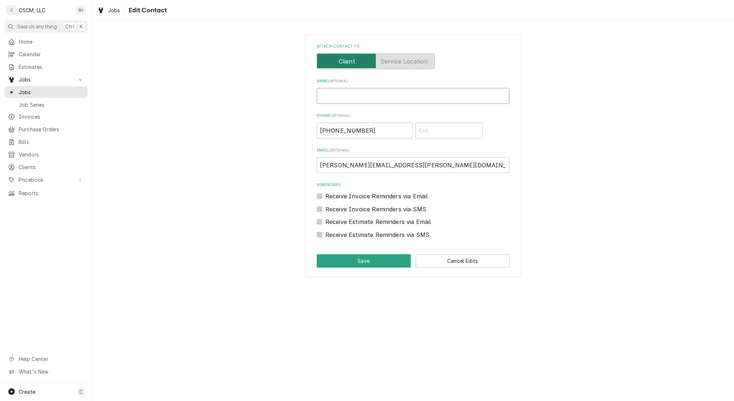
click at [347, 100] on input "Name ( optional )" at bounding box center [413, 96] width 193 height 16
type input "[PERSON_NAME]"
click at [333, 259] on button "Save" at bounding box center [364, 260] width 94 height 13
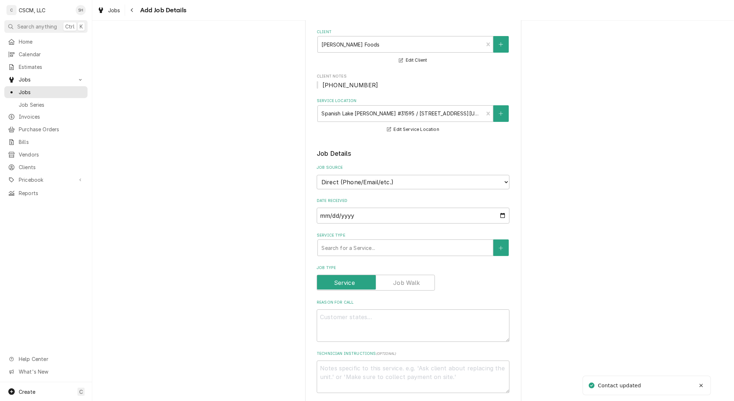
scroll to position [192, 0]
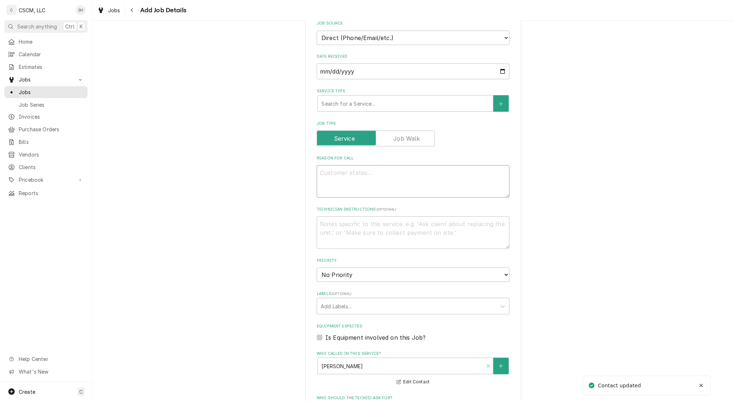
click at [333, 177] on textarea "Reason For Call" at bounding box center [413, 181] width 193 height 32
type textarea "x"
type textarea "s"
type textarea "x"
type textarea "so"
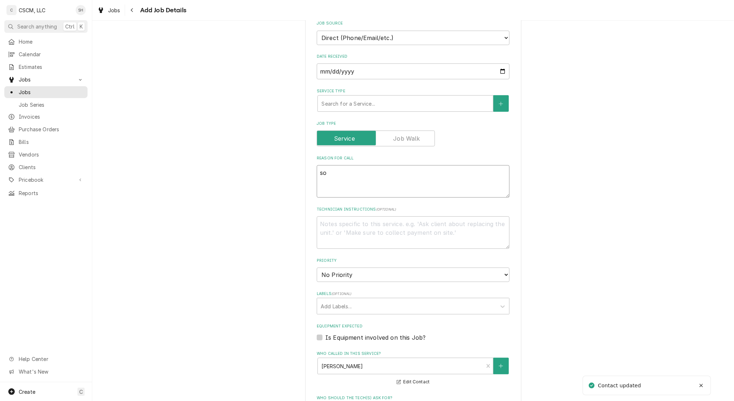
type textarea "x"
type textarea "sou"
type textarea "x"
type textarea "soun"
type textarea "x"
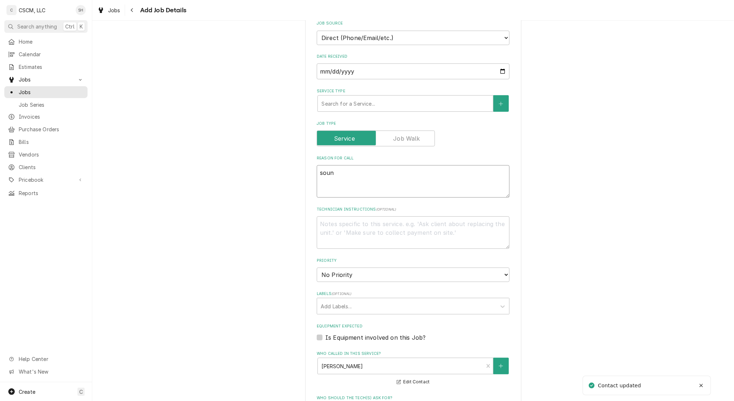
type textarea "sound"
type textarea "x"
type textarea "sound"
type textarea "x"
type textarea "sound o"
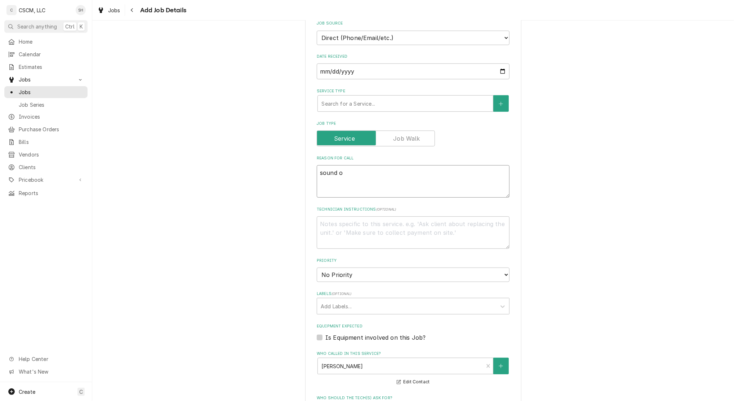
type textarea "x"
type textarea "sound on"
type textarea "x"
type textarea "sound on"
type textarea "x"
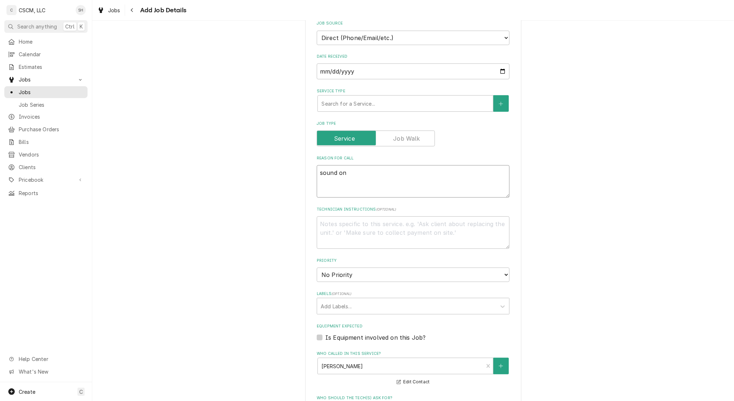
type textarea "sound on f"
type textarea "x"
type textarea "sound on fr"
type textarea "x"
type textarea "sound on fry"
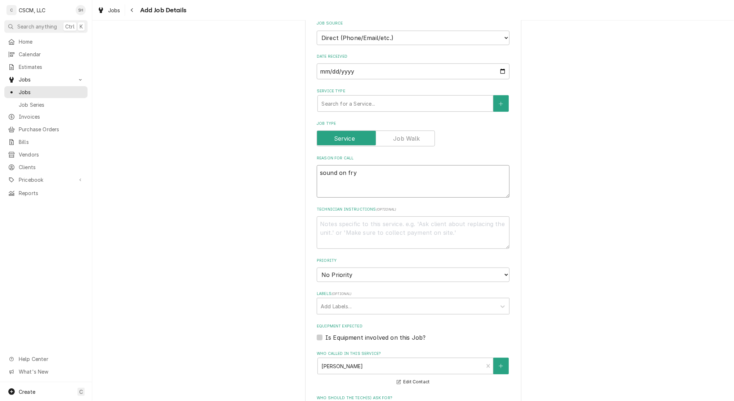
type textarea "x"
type textarea "sound on [PERSON_NAME]"
type textarea "x"
type textarea "sound on fryer"
type textarea "x"
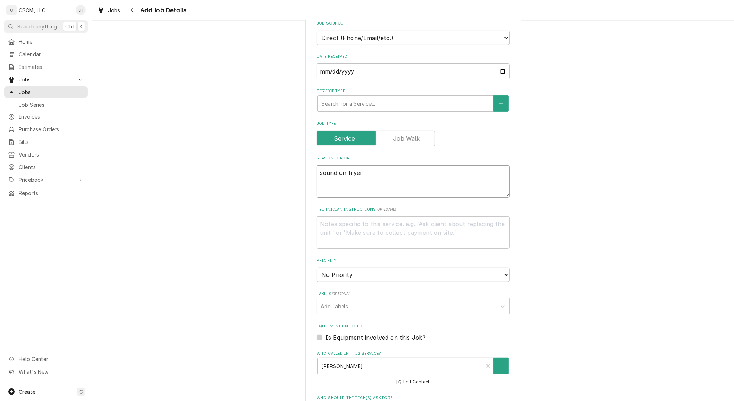
type textarea "sound on fryer"
type textarea "x"
type textarea "sound on fryer i"
type textarea "x"
type textarea "sound on fryer is"
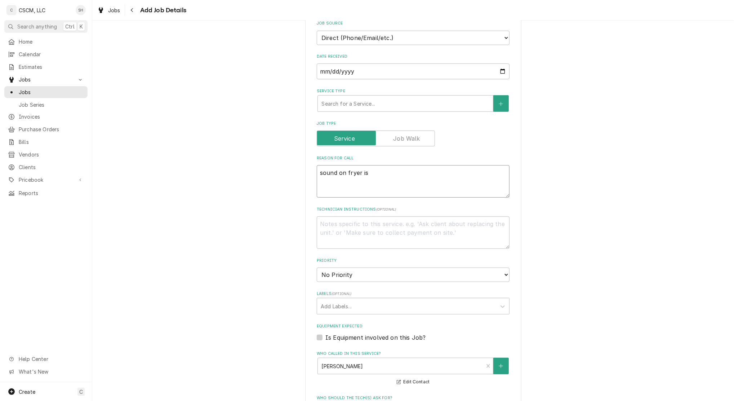
type textarea "x"
type textarea "sound on fryer is"
type textarea "x"
type textarea "sound on fryer is n"
type textarea "x"
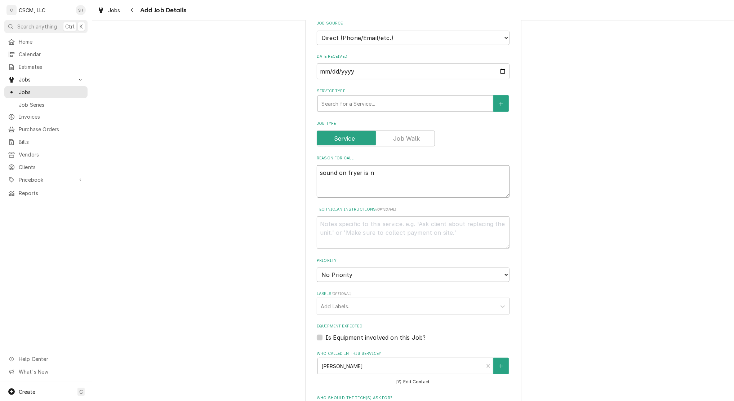
type textarea "sound on fryer is no"
type textarea "x"
type textarea "sound on fryer is not"
type textarea "x"
type textarea "sound on fryer is not"
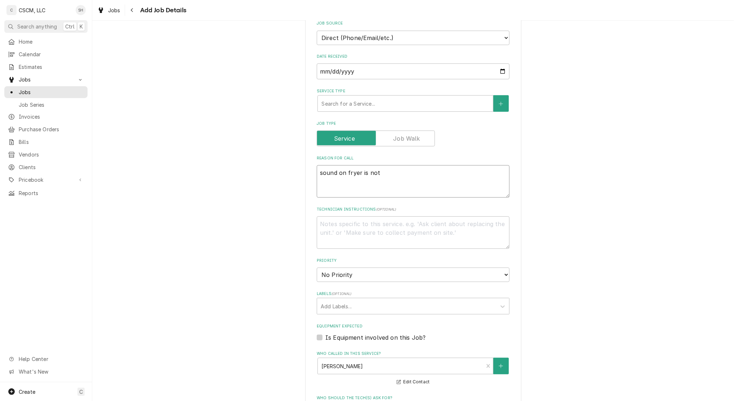
type textarea "x"
type textarea "sound on fryer is not b"
type textarea "x"
type textarea "sound on fryer is not be"
type textarea "x"
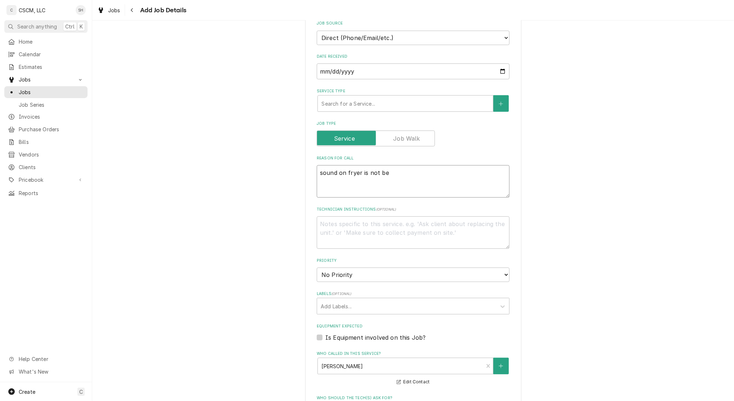
type textarea "sound on fryer is not bee"
type textarea "x"
type textarea "sound on fryer is not beep"
type textarea "x"
type textarea "sound on fryer is not beepi"
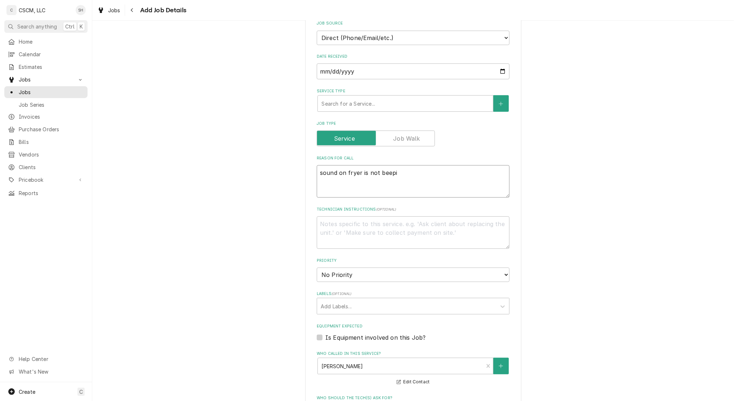
type textarea "x"
type textarea "sound on fryer is not beepin"
type textarea "x"
type textarea "sound on fryer is not beeping"
type textarea "x"
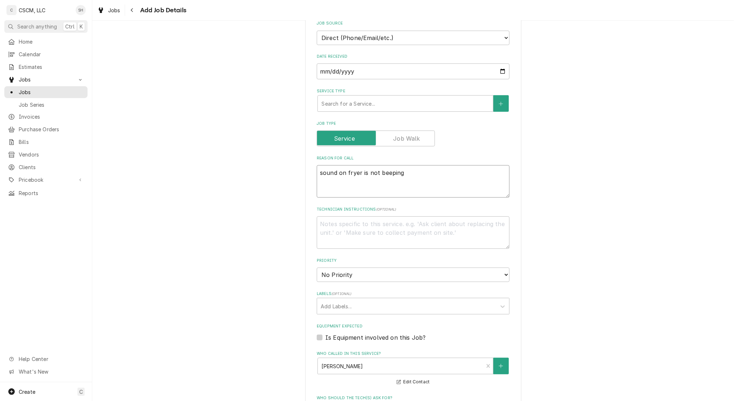
type textarea "sound on fryer is not beeping,"
type textarea "x"
type textarea "sound on fryer is not beeping,"
type textarea "x"
type textarea "sound on fryer is not beeping, t"
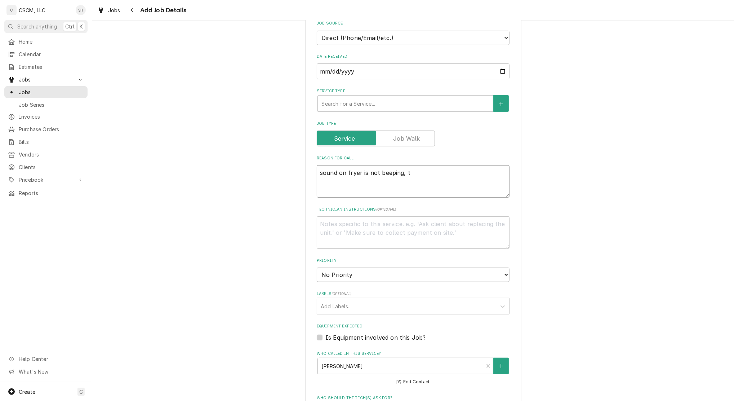
type textarea "x"
type textarea "sound on fryer is not beeping, th"
type textarea "x"
type textarea "sound on fryer is not beeping, the"
type textarea "x"
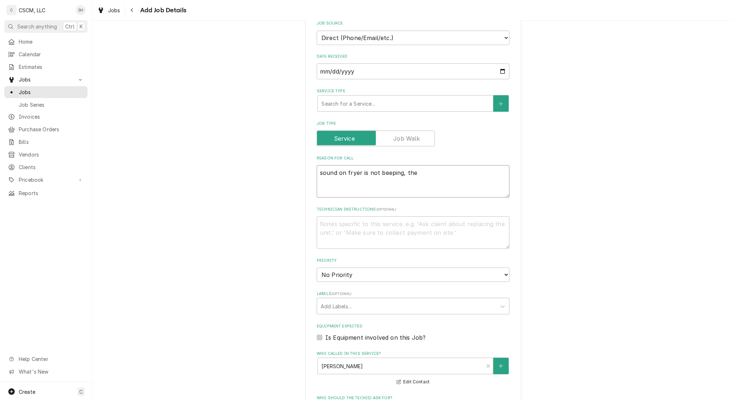
type textarea "sound on fryer is not beeping, the"
type textarea "x"
type textarea "sound on fryer is not beeping, the s"
type textarea "x"
type textarea "sound on fryer is not beeping, the so"
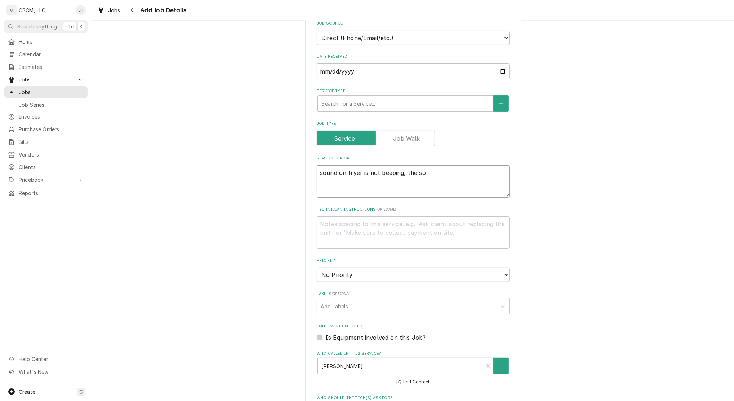
type textarea "x"
type textarea "sound on fryer is not beeping, the sou"
type textarea "x"
type textarea "sound on fryer is not beeping, the sound"
type textarea "x"
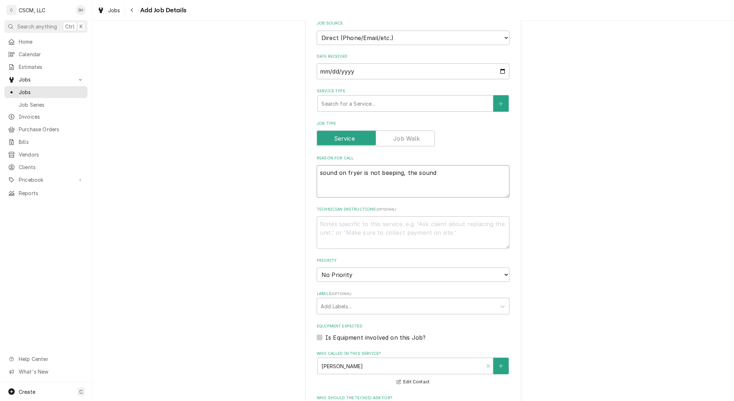
type textarea "sound on fryer is not beeping, the sound"
type textarea "x"
type textarea "sound on fryer is not beeping, the sound i"
type textarea "x"
type textarea "sound on fryer is not beeping, the sound is"
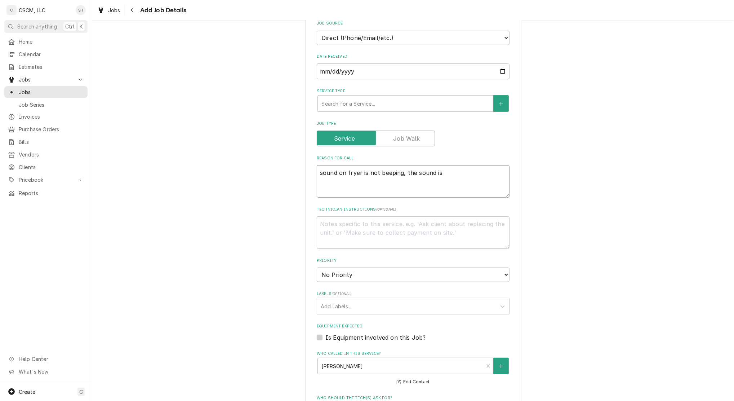
type textarea "x"
type textarea "sound on fryer is not beeping, the sound is"
type textarea "x"
type textarea "sound on fryer is not beeping, the sound is m"
type textarea "x"
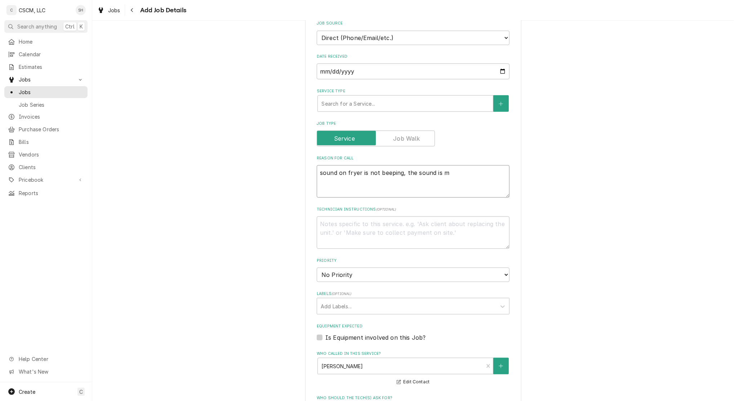
type textarea "sound on fryer is not beeping, the sound is mu"
type textarea "x"
type textarea "sound on fryer is not beeping, the sound is mut"
type textarea "x"
type textarea "sound on fryer is not beeping, the sound is mute"
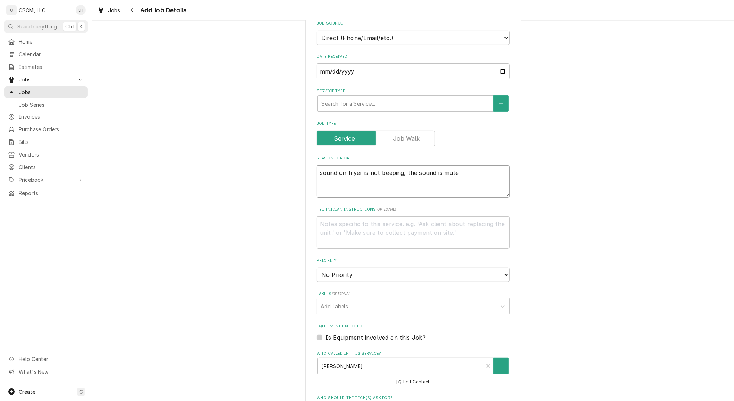
type textarea "x"
type textarea "sound on fryer is not beeping, the sound is muted"
type textarea "x"
type textarea "sound on fryer is not beeping, the sound is muted."
type textarea "x"
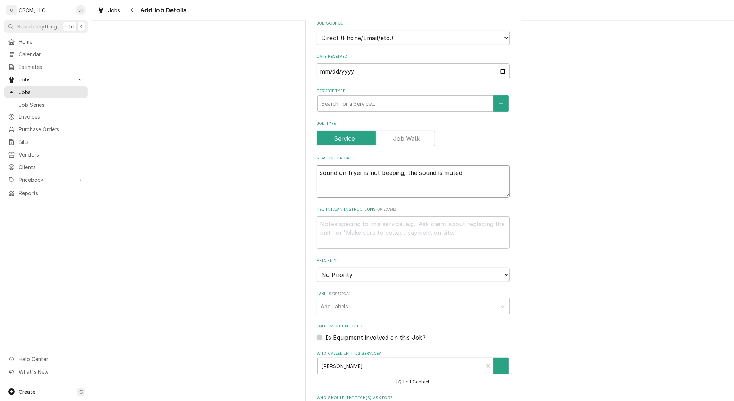
type textarea "sound on fryer is not beeping, the sound is muted."
type textarea "x"
type textarea "sound on fryer is not beeping, the sound is muted. n"
type textarea "x"
type textarea "sound on fryer is not beeping, the sound is muted. no"
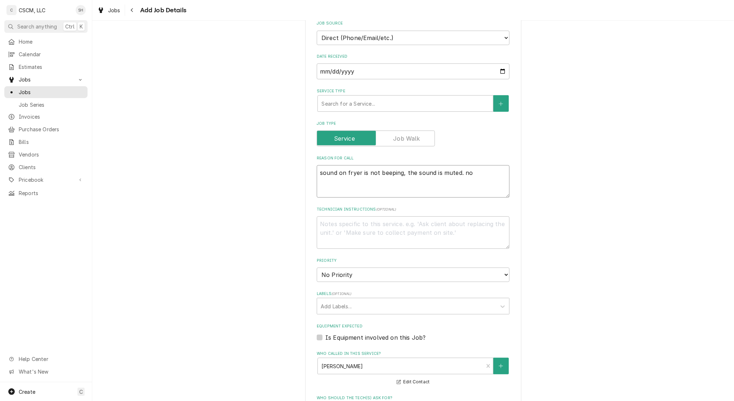
type textarea "x"
type textarea "sound on fryer is not beeping, the sound is muted. not"
type textarea "x"
type textarea "sound on fryer is not beeping, the sound is muted. not"
type textarea "x"
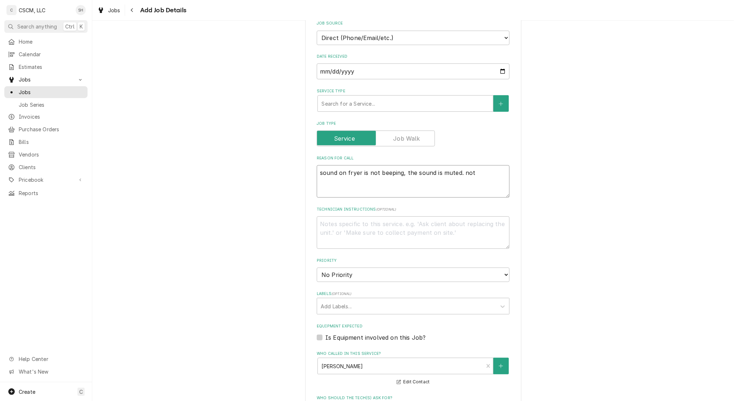
type textarea "sound on fryer is not beeping, the sound is muted. not s"
type textarea "x"
type textarea "sound on fryer is not beeping, the sound is muted. not su"
type textarea "x"
type textarea "sound on fryer is not beeping, the sound is muted. not sur"
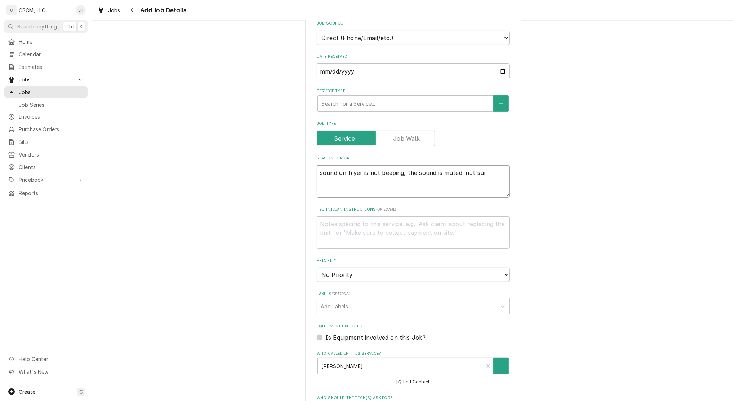
type textarea "x"
type textarea "sound on fryer is not beeping, the sound is muted. not sure"
type textarea "x"
type textarea "sound on fryer is not beeping, the sound is muted. not sure"
type textarea "x"
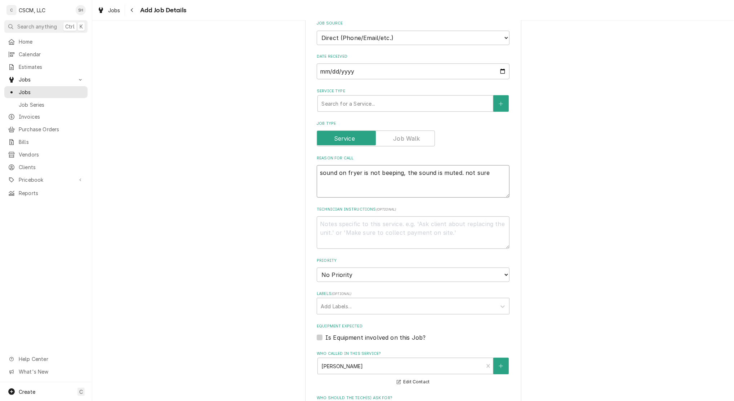
type textarea "sound on fryer is not beeping, the sound is muted. not sure w"
type textarea "x"
type textarea "sound on fryer is not beeping, the sound is muted. not sure wh"
type textarea "x"
type textarea "sound on fryer is not beeping, the sound is muted. not sure why"
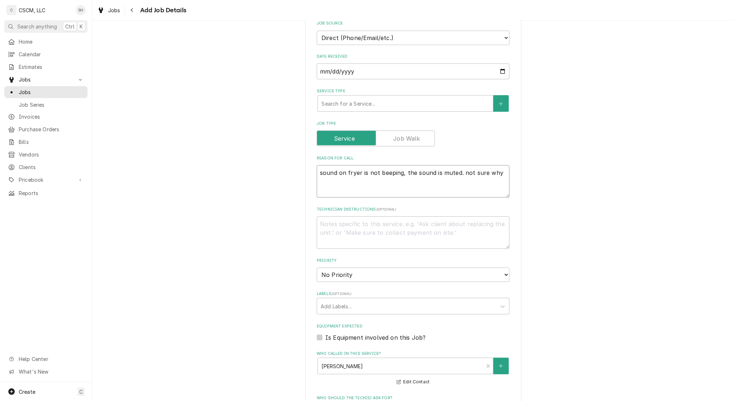
type textarea "x"
type textarea "sound on fryer is not beeping, the sound is muted. not sure wh"
type textarea "x"
type textarea "sound on fryer is not beeping, the sound is muted. not sure w"
type textarea "x"
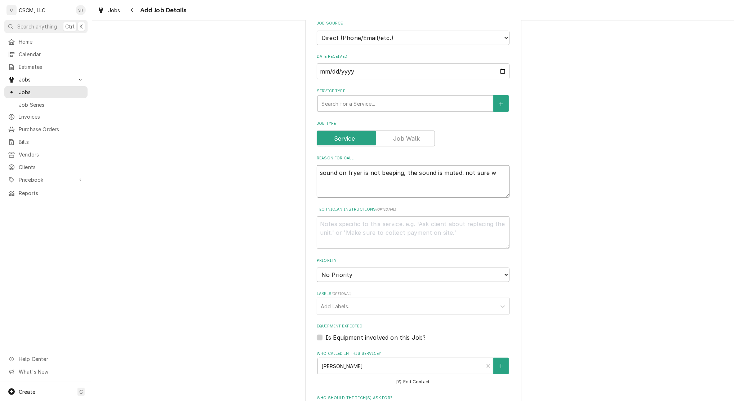
type textarea "sound on fryer is not beeping, the sound is muted. not sure"
type textarea "x"
type textarea "sound on fryer is not beeping, the sound is muted. not sure"
type textarea "x"
type textarea "sound on fryer is not beeping, the sound is muted. not su"
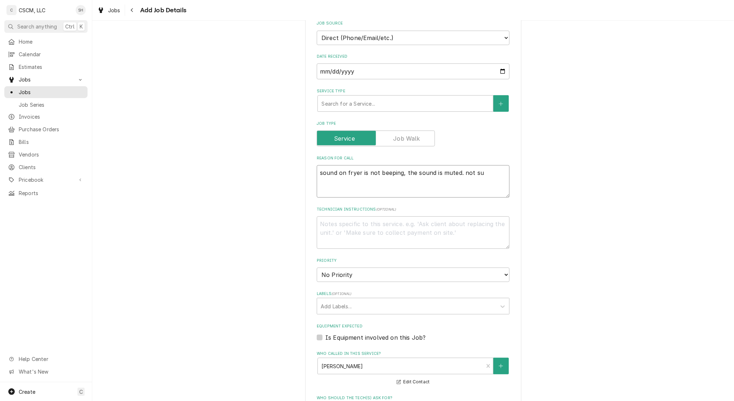
type textarea "x"
type textarea "sound on fryer is not beeping, the sound is muted. not s"
type textarea "x"
type textarea "sound on fryer is not beeping, the sound is muted. not"
type textarea "x"
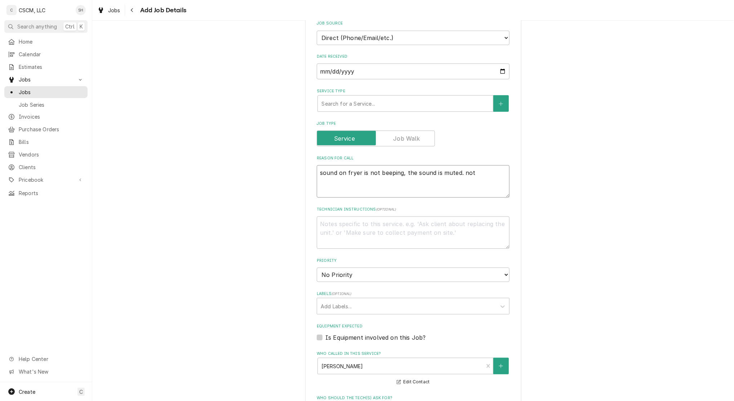
type textarea "sound on fryer is not beeping, the sound is muted. not"
type textarea "x"
type textarea "sound on fryer is not beeping, the sound is muted. no"
type textarea "x"
type textarea "sound on fryer is not beeping, the sound is muted. n"
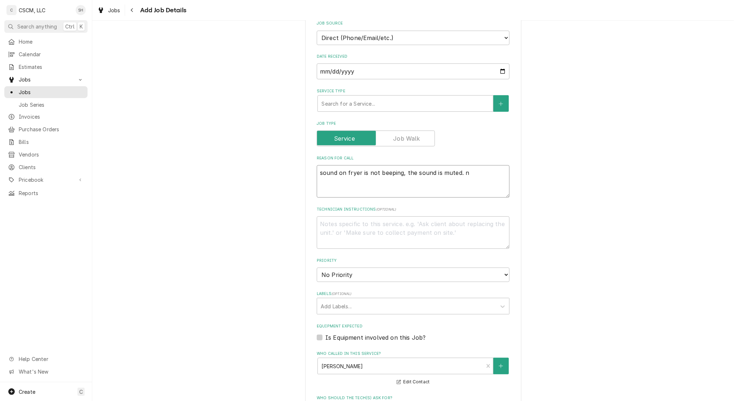
type textarea "x"
type textarea "sound on fryer is not beeping, the sound is muted."
type textarea "x"
type textarea "sound on fryer is not beeping, the sound is muted. t"
type textarea "x"
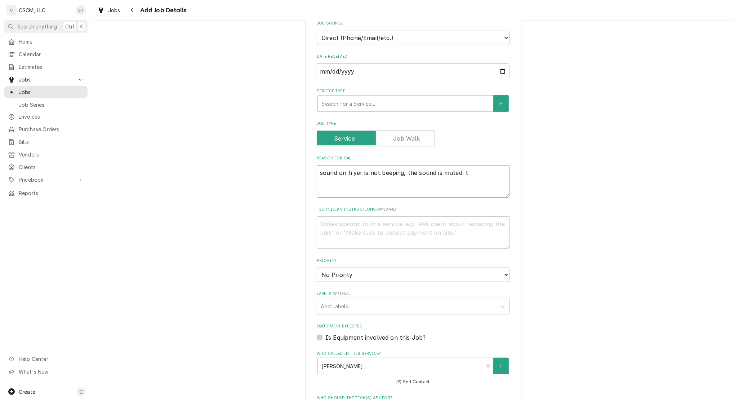
type textarea "sound on fryer is not beeping, the sound is muted. [GEOGRAPHIC_DATA]"
type textarea "x"
type textarea "sound on fryer is not beeping, the sound is muted. two"
type textarea "x"
type textarea "sound on fryer is not beeping, the sound is muted. two"
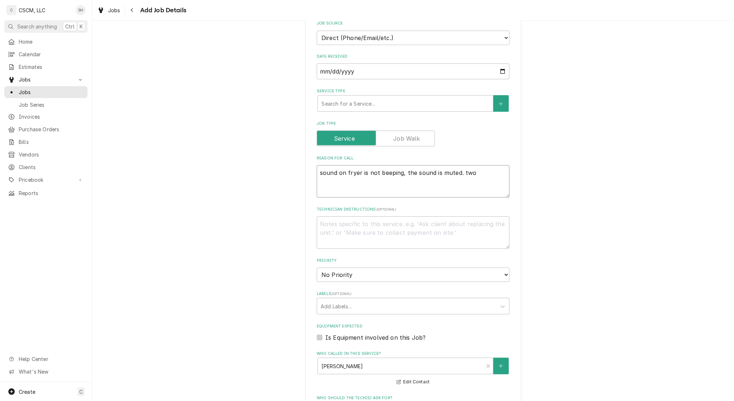
type textarea "x"
type textarea "sound on fryer is not beeping, the sound is muted. two f"
type textarea "x"
type textarea "sound on fryer is not beeping, the sound is muted. two fr"
type textarea "x"
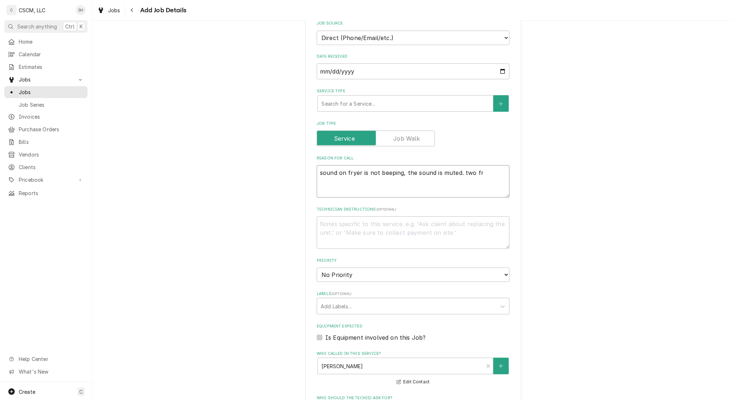
type textarea "sound on fryer is not beeping, the sound is muted. two fry"
type textarea "x"
type textarea "sound on fryer is not beeping, the sound is muted. two [PERSON_NAME]"
type textarea "x"
type textarea "sound on fryer is not beeping, the sound is muted. two fryer"
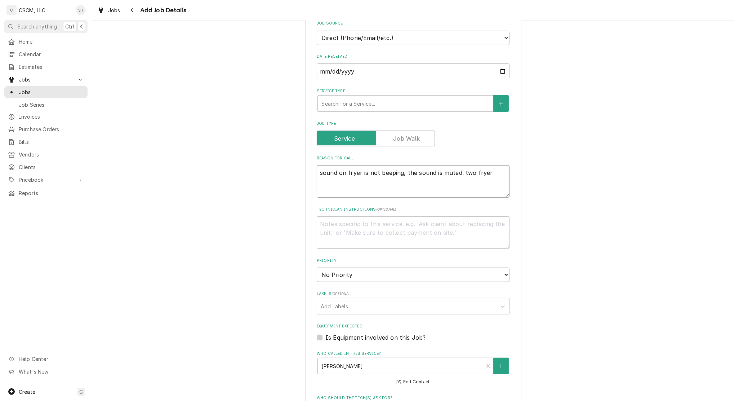
type textarea "x"
type textarea "sound on fryer is not beeping, the sound is muted. two fryers"
type textarea "x"
type textarea "sound on fryer is not beeping, the sound is muted. two fryers"
type textarea "x"
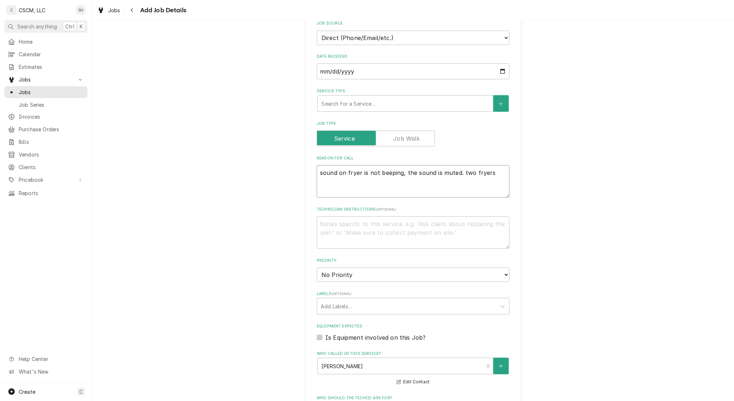
type textarea "sound on fryer is not beeping, the sound is muted. two fryers n"
type textarea "x"
type textarea "sound on fryer is not beeping, the sound is muted. two fryers ne"
type textarea "x"
type textarea "sound on fryer is not beeping, the sound is muted. two fryers nee"
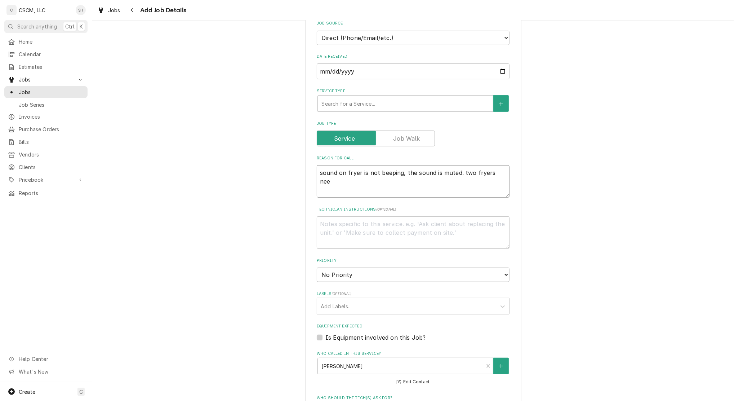
type textarea "x"
type textarea "sound on fryer is not beeping, the sound is muted. two fryers need"
type textarea "x"
type textarea "sound on fryer is not beeping, the sound is muted. two fryers need"
type textarea "x"
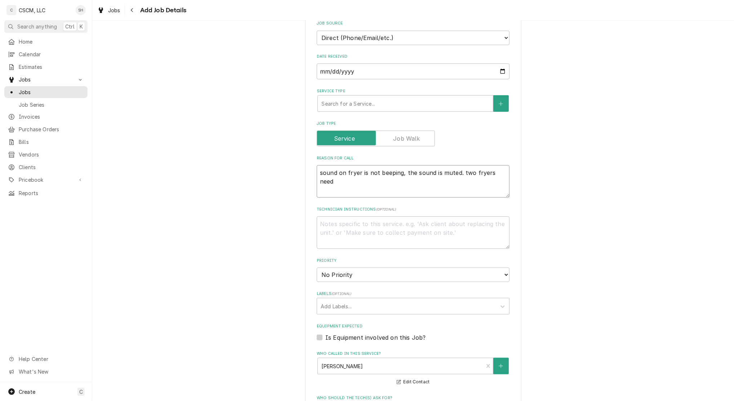
type textarea "sound on fryer is not beeping, the sound is muted. two fryers need t"
type textarea "x"
type textarea "sound on fryer is not beeping, the sound is muted. two fryers need to"
type textarea "x"
type textarea "sound on fryer is not beeping, the sound is muted. two fryers need to"
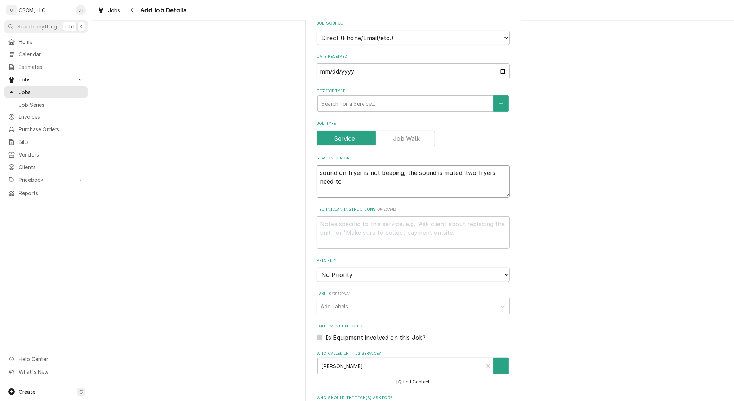
type textarea "x"
type textarea "sound on fryer is not beeping, the sound is muted. two fryers need to b"
type textarea "x"
type textarea "sound on fryer is not beeping, the sound is muted. two fryers need to be"
type textarea "x"
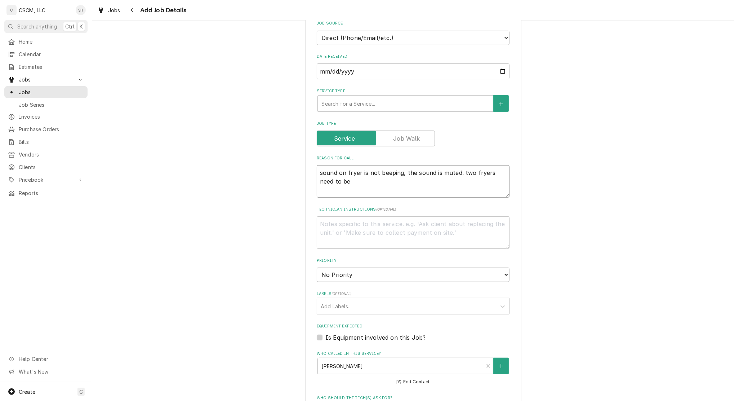
type textarea "sound on fryer is not beeping, the sound is muted. two fryers need to be"
type textarea "x"
type textarea "sound on fryer is not beeping, the sound is muted. two fryers need to be s"
type textarea "x"
drag, startPoint x: 364, startPoint y: 183, endPoint x: 332, endPoint y: 181, distance: 32.1
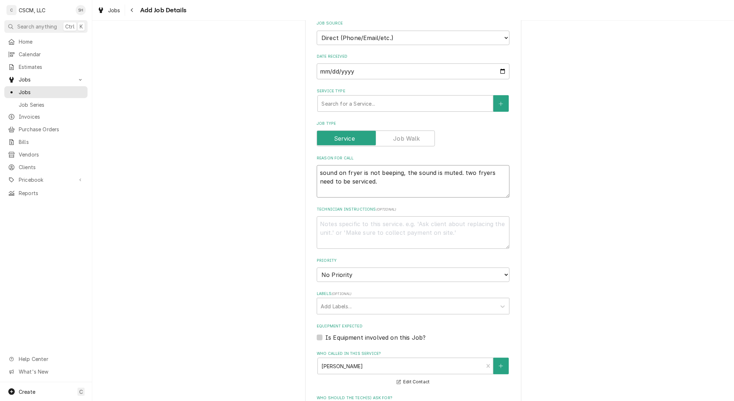
click at [327, 179] on textarea "sound on fryer is not beeping, the sound is muted. two fryers need to be servic…" at bounding box center [413, 181] width 193 height 32
click at [385, 186] on textarea "sound on fryer is not beeping, the sound is muted. two fryers need to be servic…" at bounding box center [413, 181] width 193 height 32
click at [378, 181] on textarea "sound on fryer is not beeping, the sound is muted. two fryers need to be servic…" at bounding box center [413, 181] width 193 height 32
drag, startPoint x: 459, startPoint y: 175, endPoint x: 289, endPoint y: 172, distance: 170.1
click at [289, 172] on div "Please provide the following information to create a job: Client Details Client…" at bounding box center [413, 225] width 642 height 779
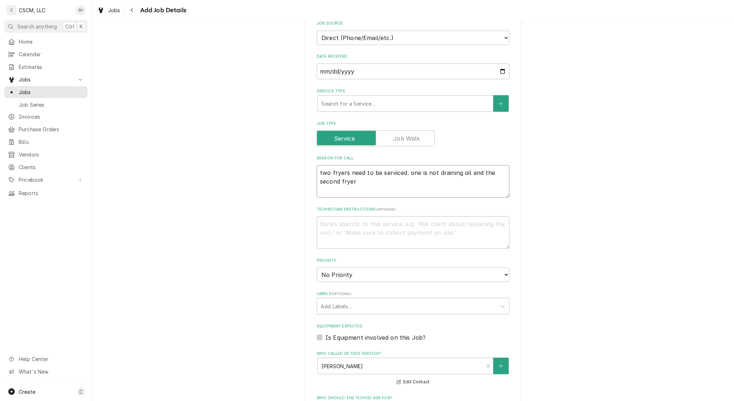
click at [378, 178] on textarea "two fryers need to be serviced. one is not draining oil and the second fryer" at bounding box center [413, 181] width 193 height 32
paste textarea "sound on fryer is not beeping, the sound is muted."
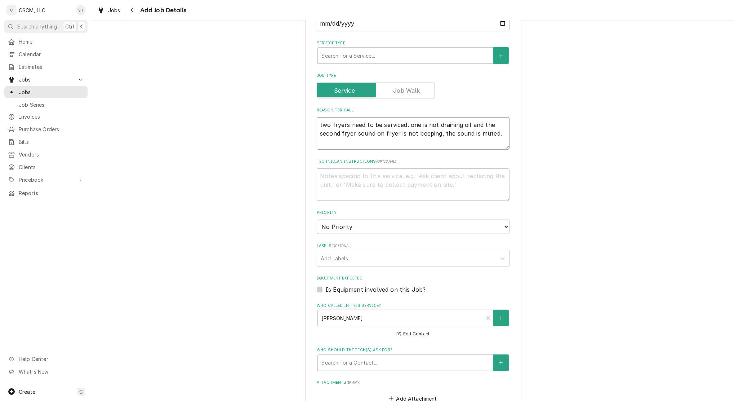
scroll to position [288, 0]
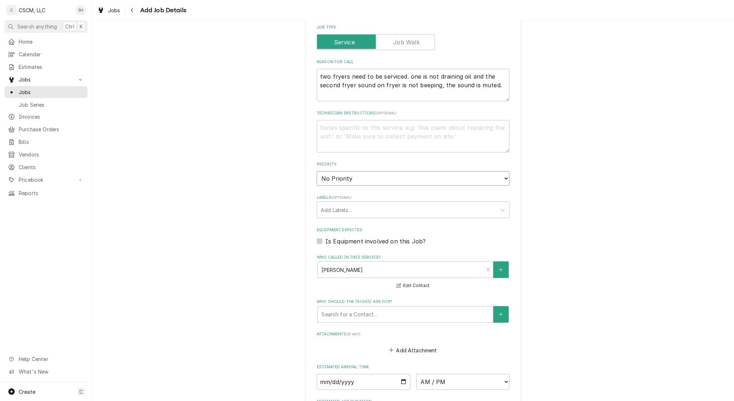
click at [329, 181] on select "No Priority Urgent High Medium Low" at bounding box center [413, 178] width 193 height 14
click at [317, 171] on select "No Priority Urgent High Medium Low" at bounding box center [413, 178] width 193 height 14
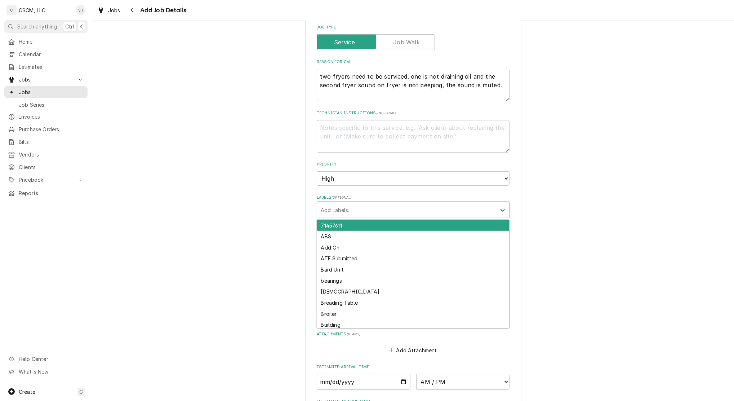
click at [339, 209] on div "Labels" at bounding box center [407, 209] width 172 height 13
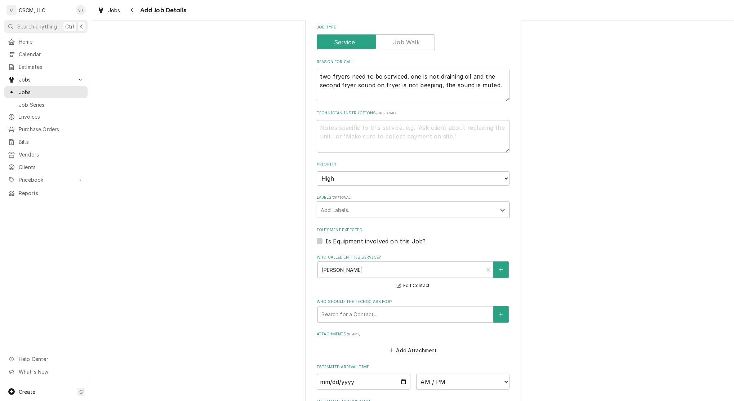
click at [344, 202] on div "Add Labels..." at bounding box center [406, 210] width 179 height 16
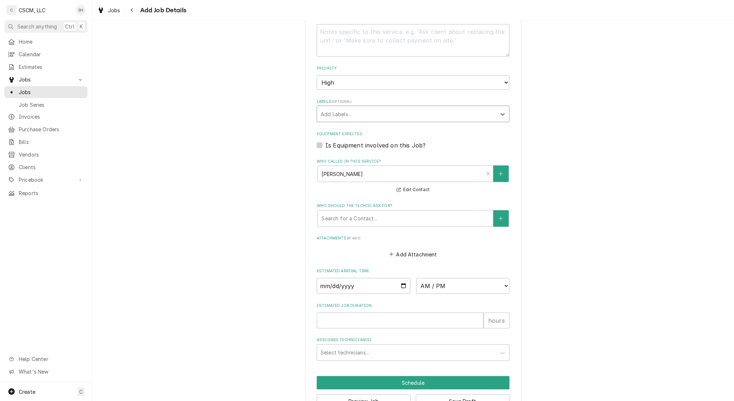
scroll to position [405, 0]
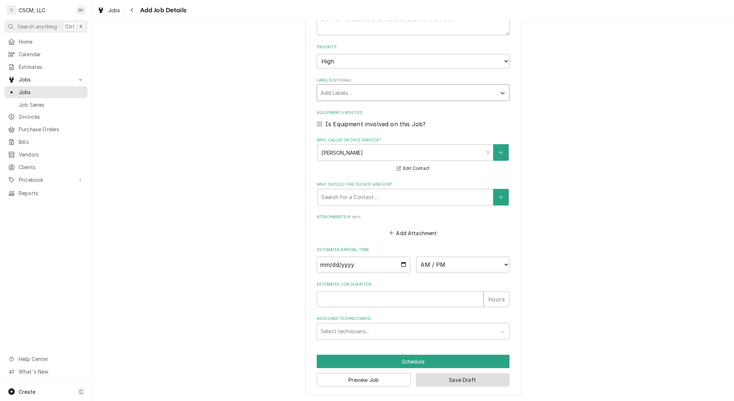
click at [458, 380] on button "Save Draft" at bounding box center [463, 379] width 94 height 13
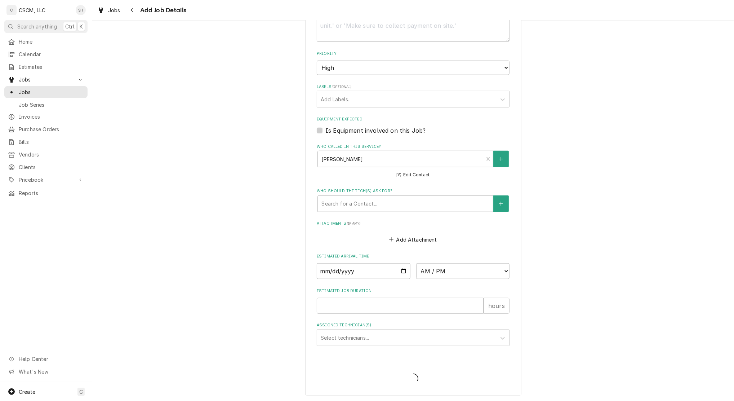
scroll to position [259, 0]
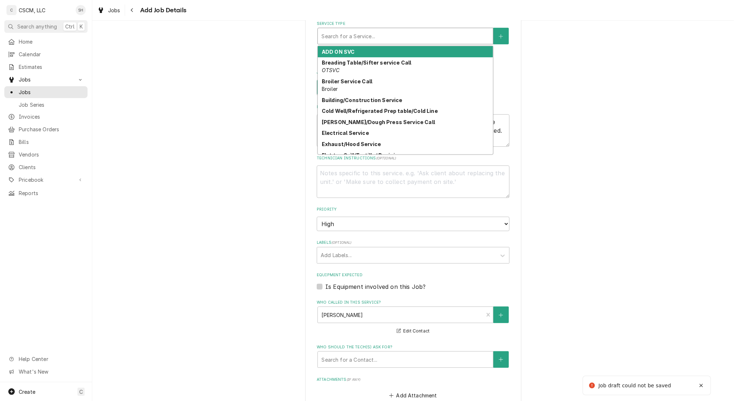
click at [346, 33] on div "Service Type" at bounding box center [405, 36] width 168 height 13
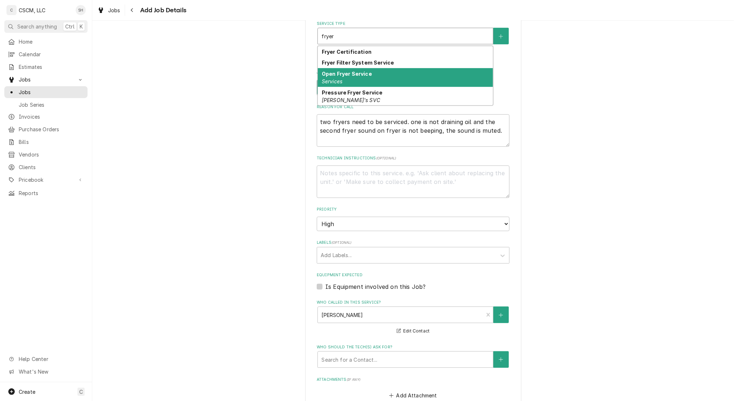
click at [382, 75] on div "Open Fryer Service Services" at bounding box center [405, 77] width 175 height 19
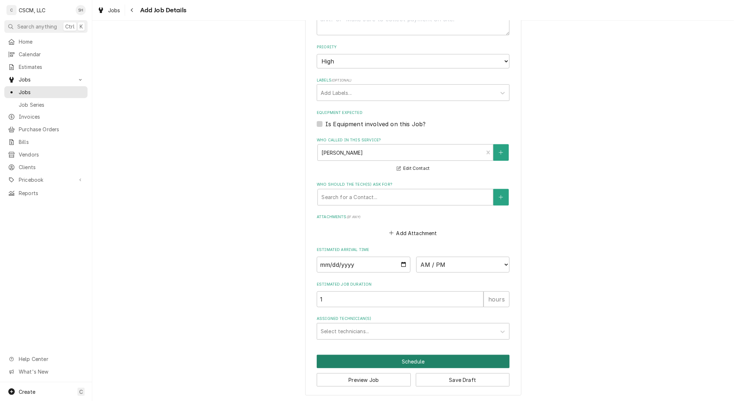
click at [385, 364] on button "Schedule" at bounding box center [413, 361] width 193 height 13
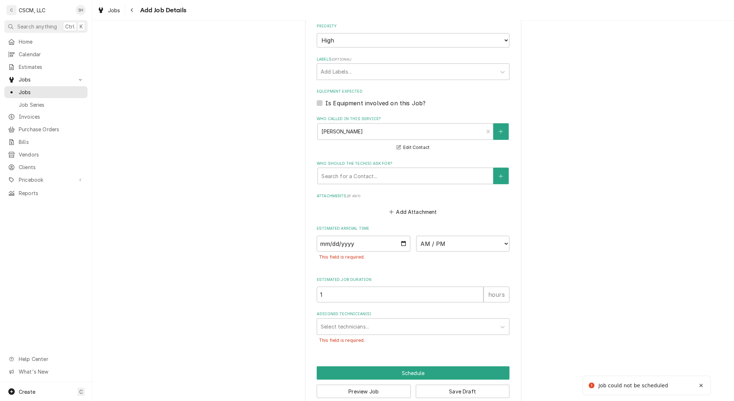
scroll to position [450, 0]
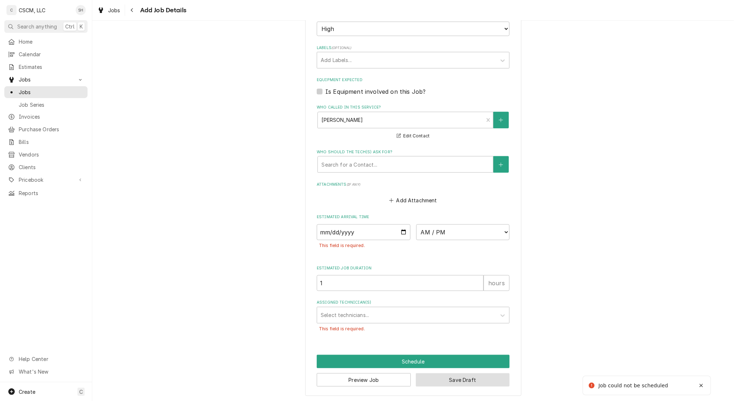
click at [458, 385] on button "Save Draft" at bounding box center [463, 379] width 94 height 13
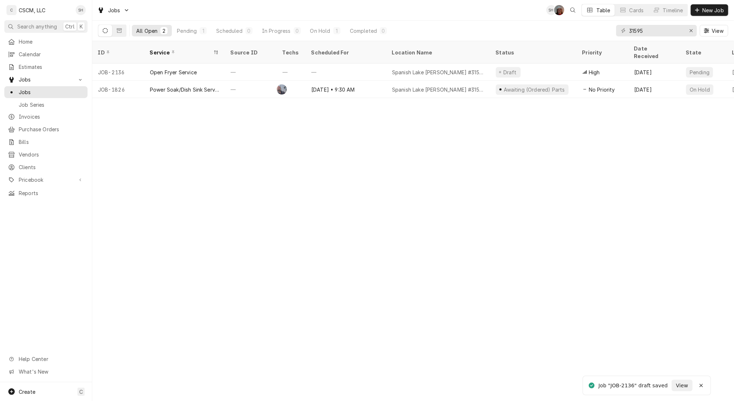
click at [465, 68] on div "Spanish Lake [PERSON_NAME] #31595" at bounding box center [438, 72] width 92 height 8
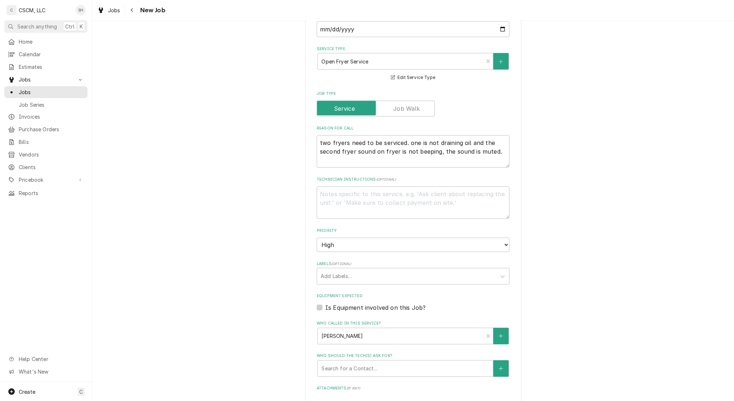
type textarea "x"
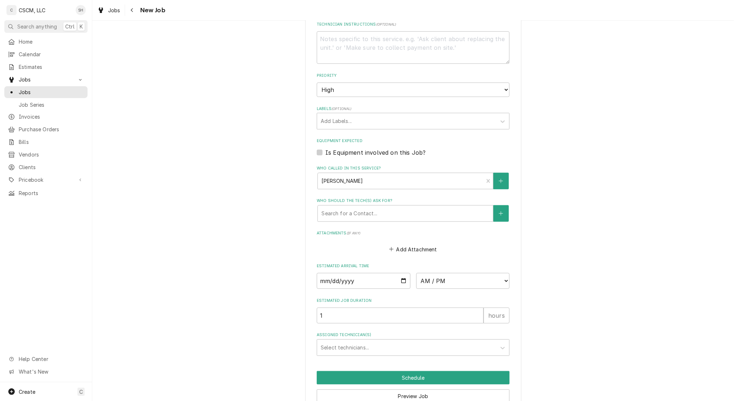
scroll to position [424, 0]
